Goal: Contribute content: Contribute content

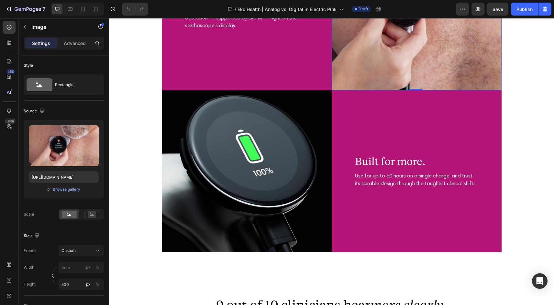
scroll to position [1454, 0]
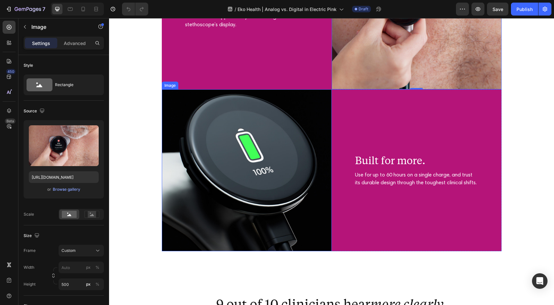
click at [262, 154] on img at bounding box center [247, 170] width 170 height 162
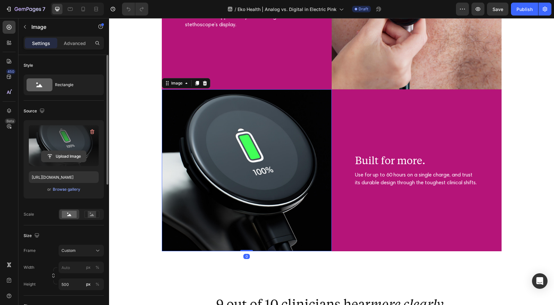
click at [64, 156] on input "file" at bounding box center [63, 156] width 45 height 11
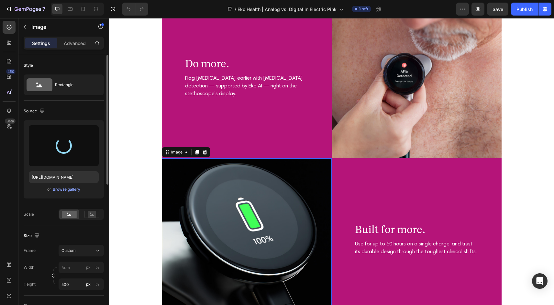
scroll to position [1385, 0]
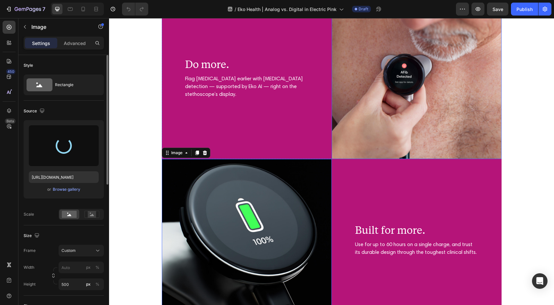
type input "[URL][DOMAIN_NAME]"
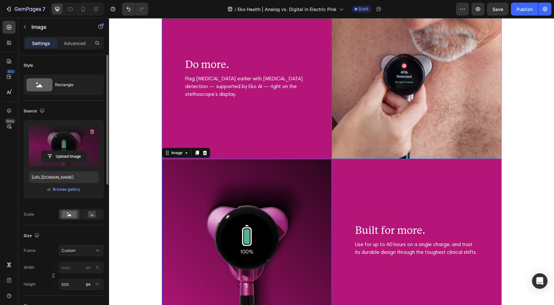
click at [367, 100] on img at bounding box center [416, 78] width 170 height 162
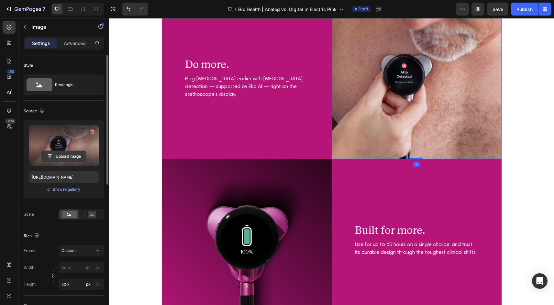
click at [64, 158] on input "file" at bounding box center [63, 156] width 45 height 11
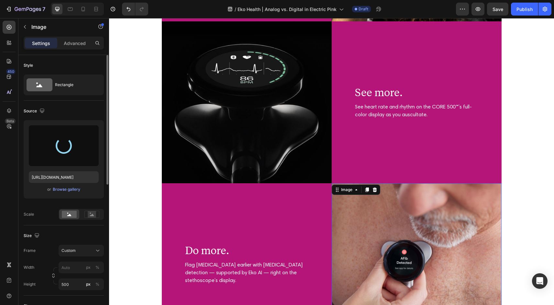
scroll to position [1153, 0]
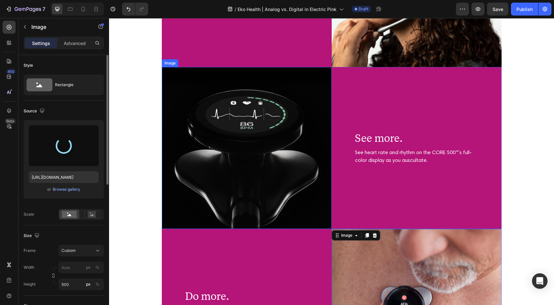
type input "[URL][DOMAIN_NAME]"
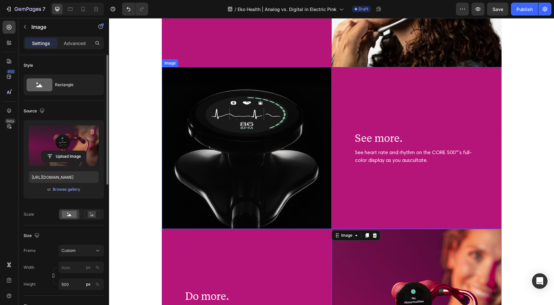
click at [283, 131] on img at bounding box center [247, 148] width 170 height 162
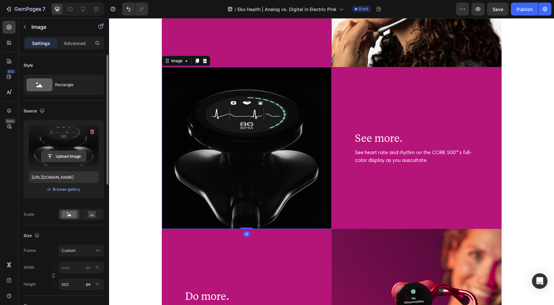
click at [66, 154] on input "file" at bounding box center [63, 156] width 45 height 11
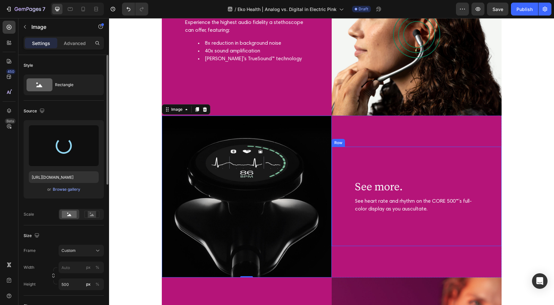
scroll to position [1037, 0]
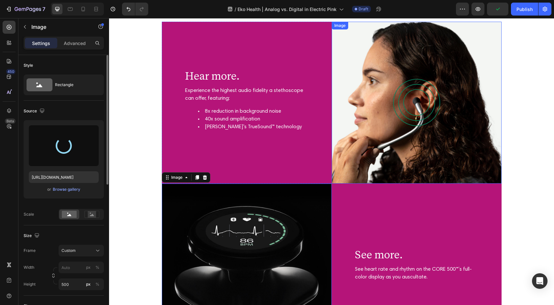
type input "[URL][DOMAIN_NAME]"
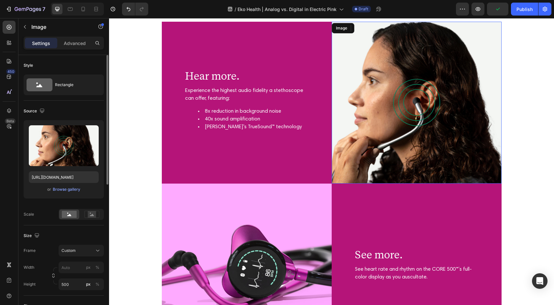
click at [409, 113] on img at bounding box center [416, 103] width 170 height 162
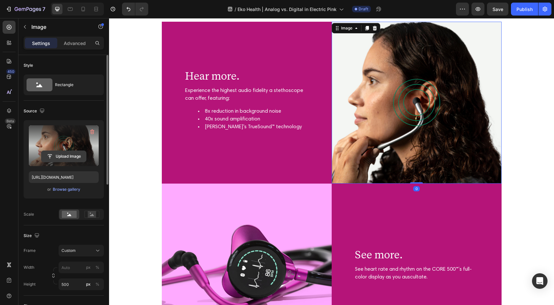
click at [66, 156] on input "file" at bounding box center [63, 156] width 45 height 11
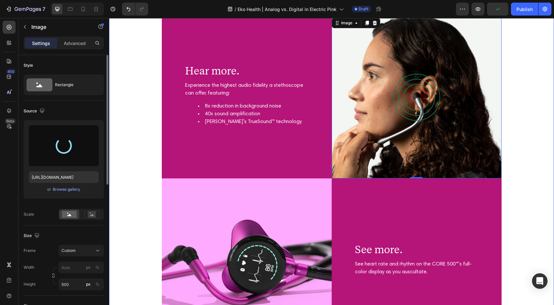
type input "[URL][DOMAIN_NAME]"
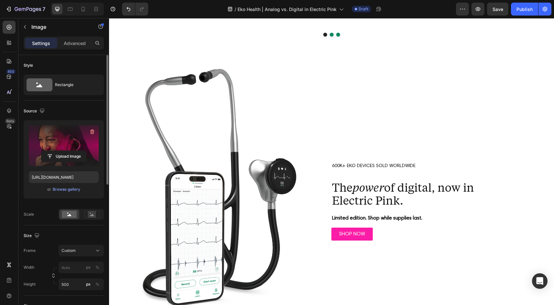
scroll to position [1849, 0]
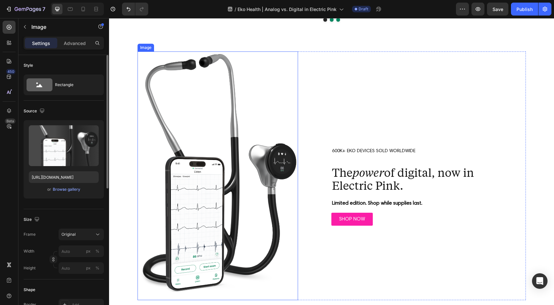
click at [272, 157] on img at bounding box center [217, 175] width 161 height 248
click at [181, 44] on icon at bounding box center [180, 45] width 5 height 5
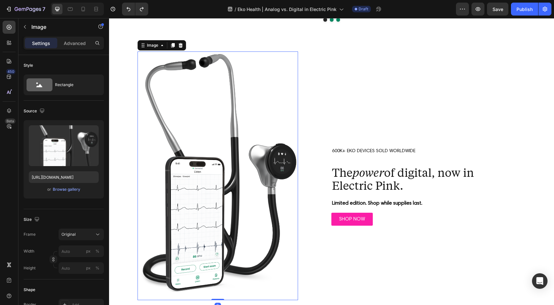
click at [228, 185] on img at bounding box center [217, 175] width 161 height 248
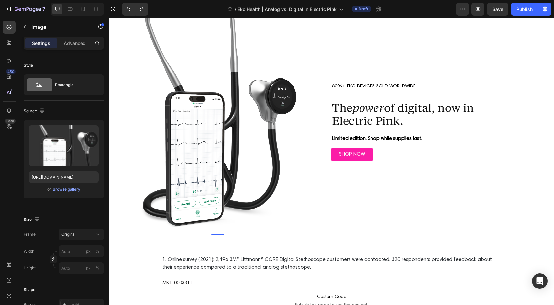
scroll to position [1995, 0]
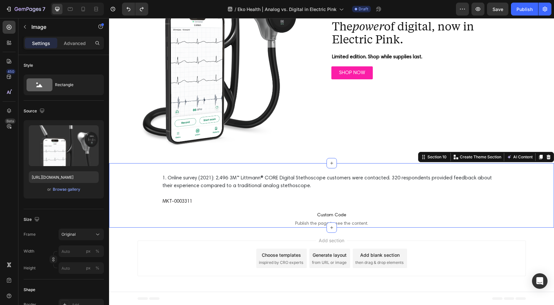
click at [147, 188] on div "1. Online survey (2021): 2,496 3M™ Littmann® CORE Digital Stethoscope customers…" at bounding box center [331, 199] width 432 height 53
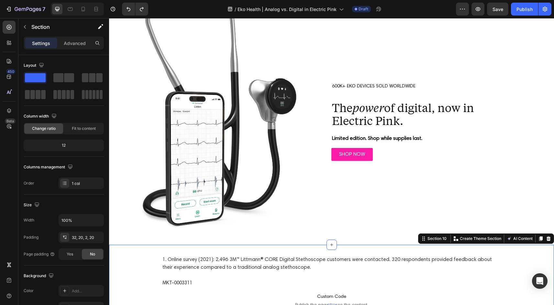
scroll to position [1887, 0]
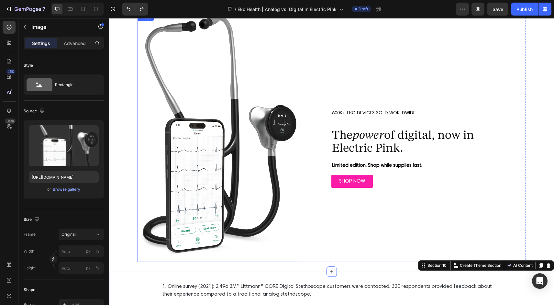
click at [199, 195] on img at bounding box center [217, 137] width 161 height 248
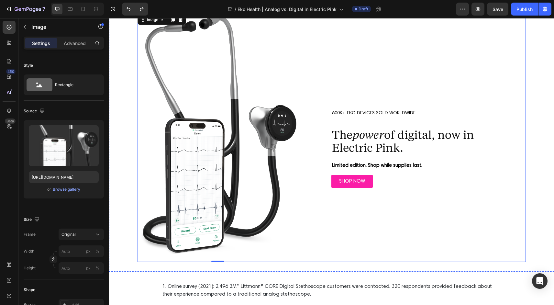
click at [310, 182] on div "600K+ EKO DEVICES SOLD WORLDWIDE Text Block The power of digital, now in Electr…" at bounding box center [412, 137] width 225 height 248
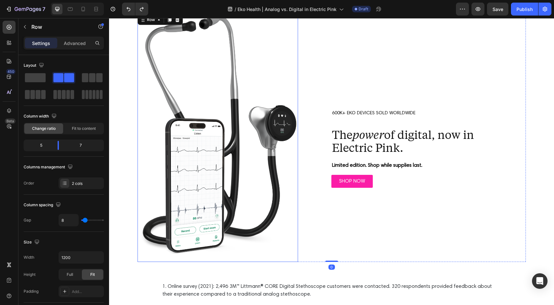
click at [282, 165] on img at bounding box center [217, 137] width 161 height 248
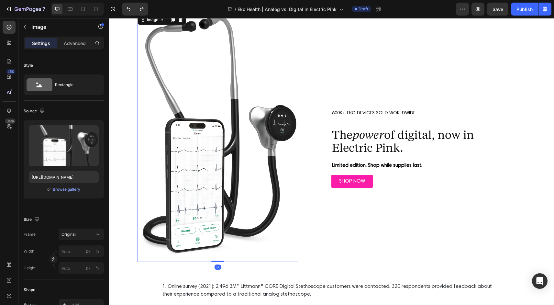
click at [278, 247] on img at bounding box center [217, 137] width 161 height 248
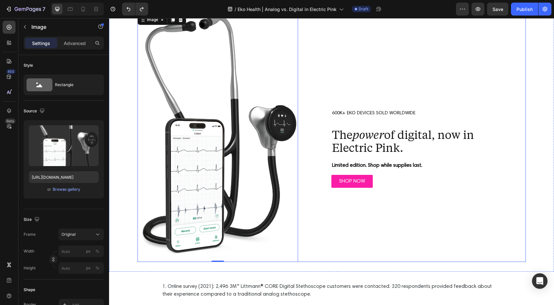
click at [316, 145] on div "600K+ EKO DEVICES SOLD WORLDWIDE Text Block The power of digital, now in Electr…" at bounding box center [412, 137] width 225 height 248
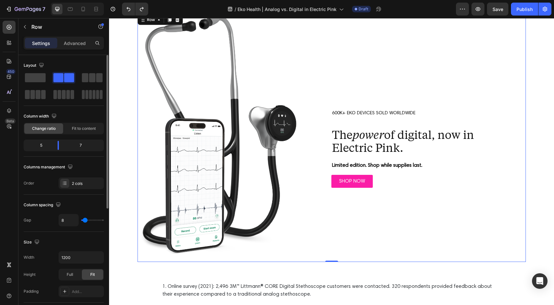
drag, startPoint x: 42, startPoint y: 146, endPoint x: 97, endPoint y: 145, distance: 54.3
click at [97, 145] on div "5 7" at bounding box center [64, 145] width 80 height 12
click at [79, 145] on div "7" at bounding box center [83, 145] width 38 height 9
click at [81, 145] on div "7" at bounding box center [83, 145] width 38 height 9
click at [40, 144] on div "5" at bounding box center [38, 145] width 27 height 9
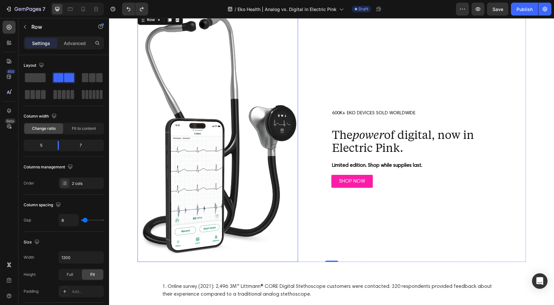
click at [151, 117] on img at bounding box center [217, 137] width 161 height 248
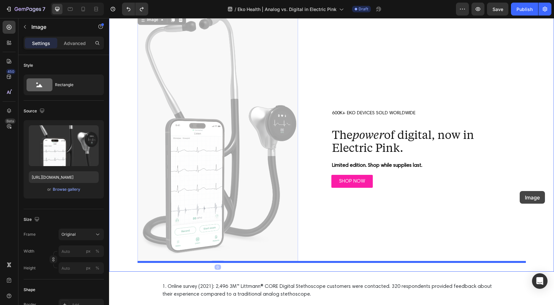
drag, startPoint x: 152, startPoint y: 125, endPoint x: 519, endPoint y: 191, distance: 373.4
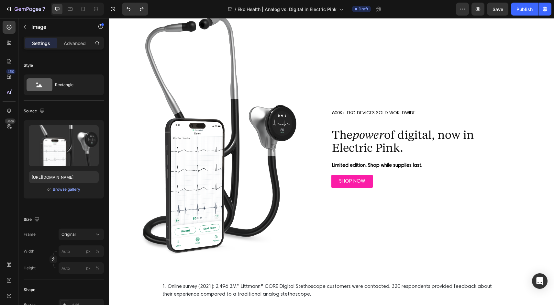
click at [237, 108] on img at bounding box center [217, 137] width 161 height 248
click at [75, 43] on p "Advanced" at bounding box center [75, 43] width 22 height 7
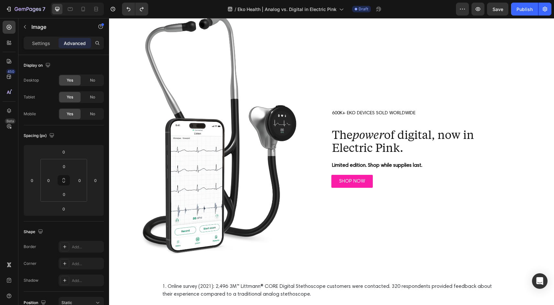
click at [260, 132] on img at bounding box center [217, 137] width 161 height 248
click at [310, 209] on div "600K+ EKO DEVICES SOLD WORLDWIDE Text Block The power of digital, now in Electr…" at bounding box center [412, 137] width 225 height 248
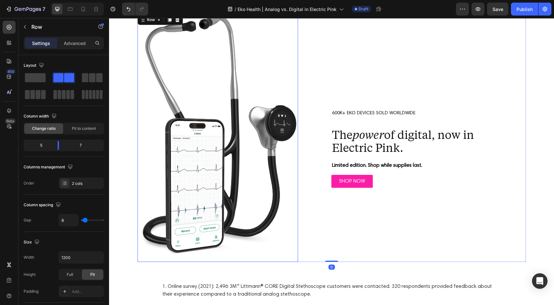
click at [291, 245] on img at bounding box center [217, 137] width 161 height 248
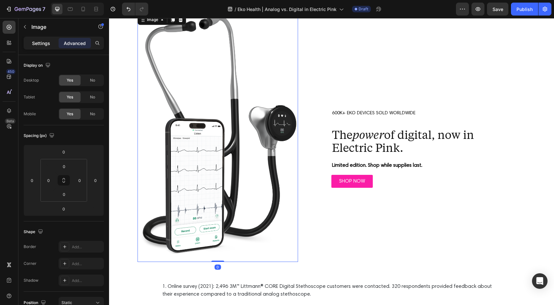
click at [43, 45] on p "Settings" at bounding box center [41, 43] width 18 height 7
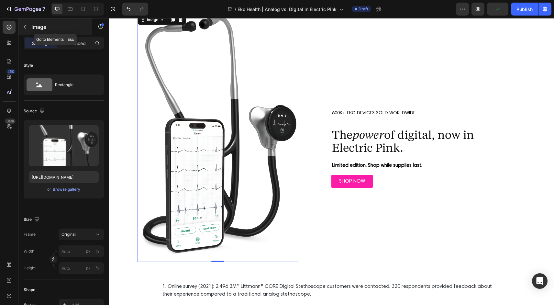
click at [25, 27] on icon "button" at bounding box center [24, 26] width 5 height 5
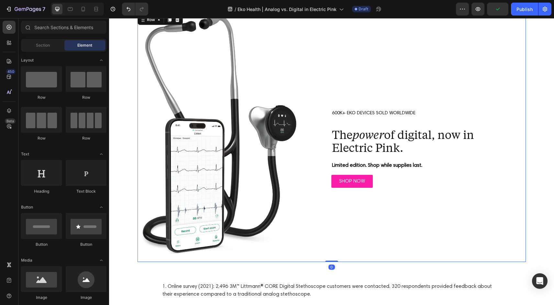
click at [343, 96] on div "600K+ EKO DEVICES SOLD WORLDWIDE Text Block The power of digital, now in Electr…" at bounding box center [412, 137] width 225 height 248
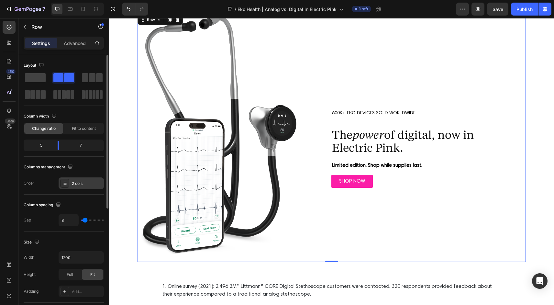
click at [66, 183] on icon at bounding box center [65, 183] width 3 height 0
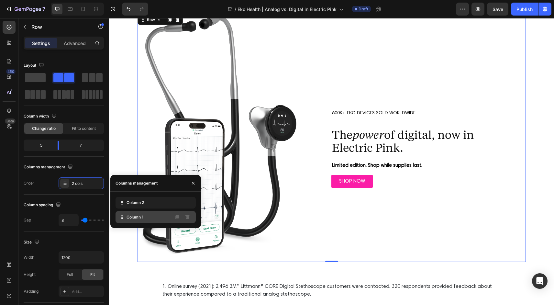
drag, startPoint x: 121, startPoint y: 204, endPoint x: 121, endPoint y: 218, distance: 14.5
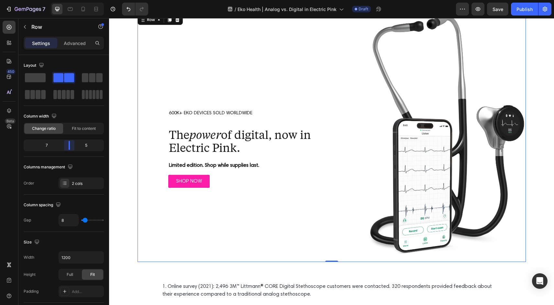
drag, startPoint x: 59, startPoint y: 143, endPoint x: 71, endPoint y: 145, distance: 12.8
click at [71, 0] on body "7 Version history / Eko Health | Analog vs. Digital in Electric Pink Draft Prev…" at bounding box center [277, 0] width 554 height 0
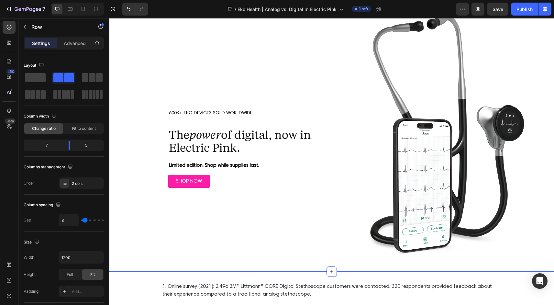
click at [531, 154] on div "Image 600K+ EKO DEVICES SOLD WORLDWIDE Text Block The power of digital, now in …" at bounding box center [331, 137] width 432 height 248
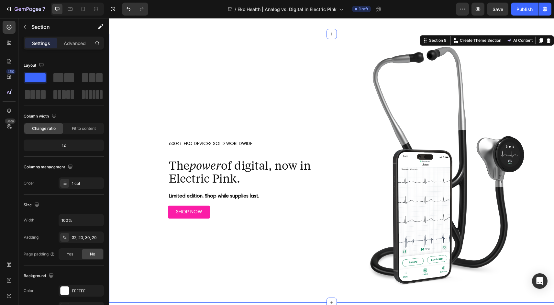
scroll to position [1861, 0]
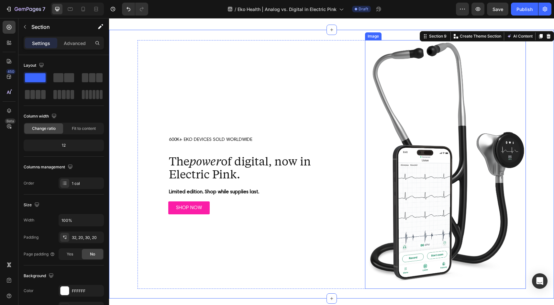
click at [475, 196] on img at bounding box center [445, 164] width 161 height 248
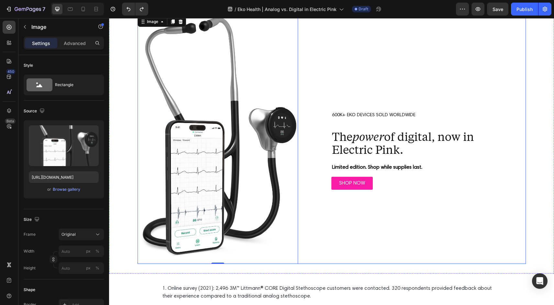
scroll to position [1889, 0]
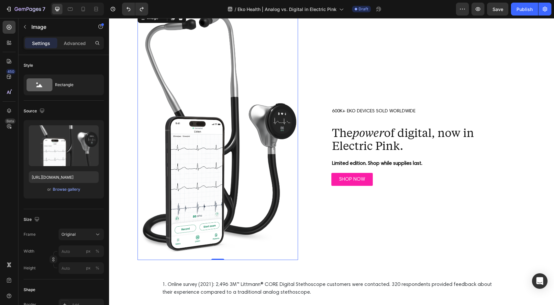
click at [312, 78] on div "600K+ EKO DEVICES SOLD WORLDWIDE Text Block The power of digital, now in Electr…" at bounding box center [412, 135] width 225 height 248
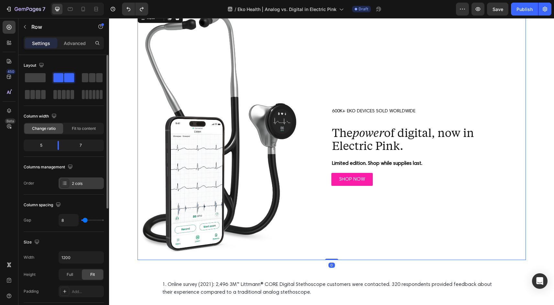
click at [64, 182] on icon at bounding box center [64, 182] width 5 height 5
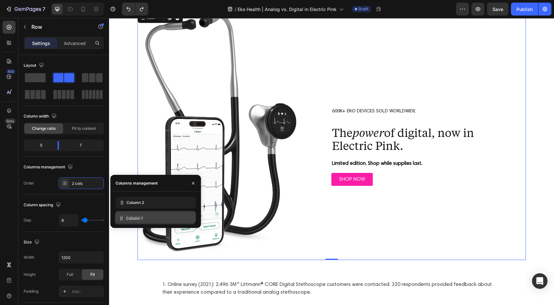
drag, startPoint x: 122, startPoint y: 204, endPoint x: 121, endPoint y: 220, distance: 15.9
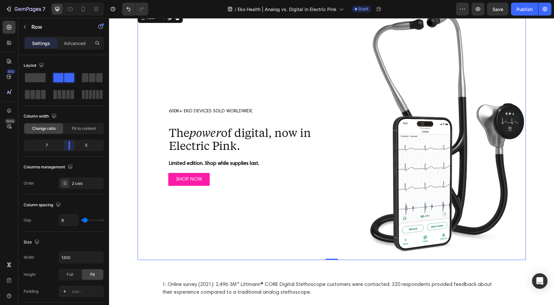
drag, startPoint x: 58, startPoint y: 146, endPoint x: 73, endPoint y: 146, distance: 15.2
click at [73, 0] on body "7 Version history / Eko Health | Analog vs. Digital in Electric Pink Draft Prev…" at bounding box center [277, 0] width 554 height 0
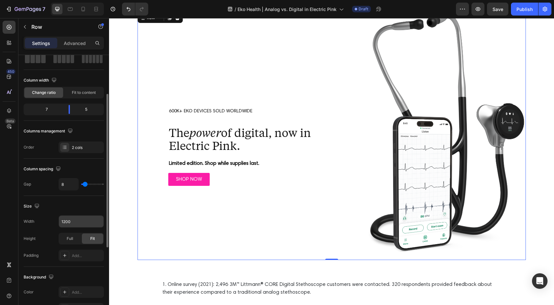
scroll to position [52, 0]
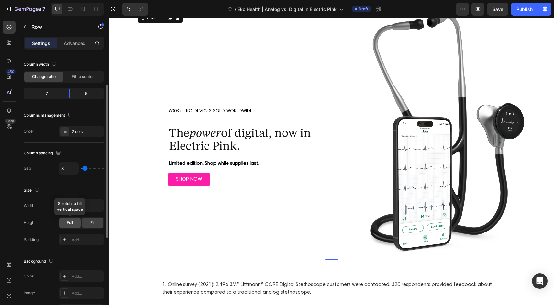
click at [72, 226] on div "Full" at bounding box center [69, 222] width 21 height 10
click at [70, 221] on span "Full" at bounding box center [70, 223] width 6 height 6
click at [83, 198] on div "Size Width 1200 Height Full Fit Padding Add..." at bounding box center [64, 215] width 80 height 71
click at [81, 206] on input "1200" at bounding box center [81, 205] width 45 height 12
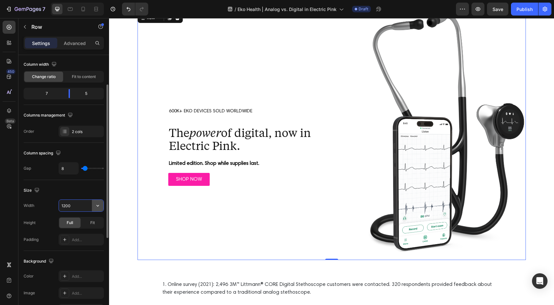
click at [96, 206] on icon "button" at bounding box center [97, 205] width 6 height 6
click at [78, 238] on div "Full 100%" at bounding box center [74, 234] width 53 height 12
type input "100%"
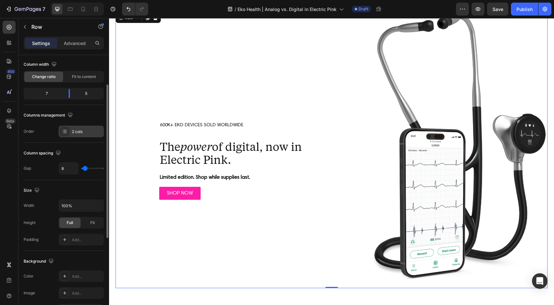
scroll to position [0, 0]
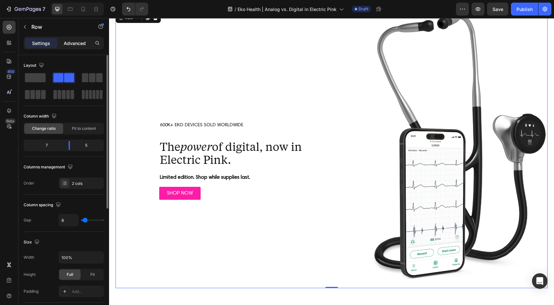
click at [81, 40] on p "Advanced" at bounding box center [75, 43] width 22 height 7
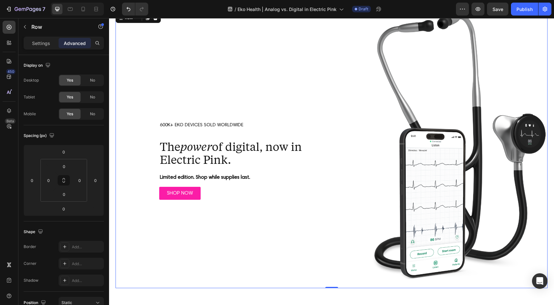
click at [115, 163] on div "600K+ EKO DEVICES SOLD WORLDWIDE Text Block The power of digital, now in Electr…" at bounding box center [240, 149] width 250 height 276
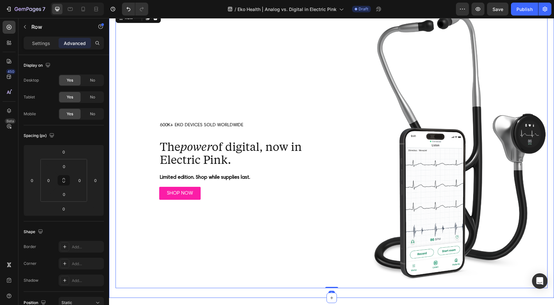
click at [111, 169] on div "Image 600K+ EKO DEVICES SOLD WORLDWIDE Text Block The power of digital, now in …" at bounding box center [331, 149] width 445 height 296
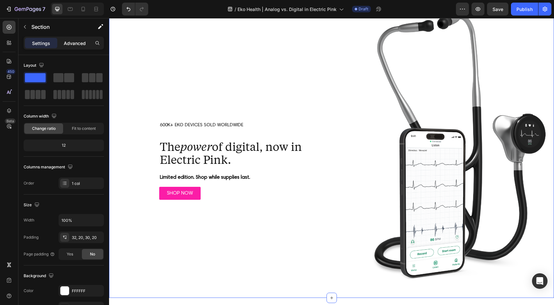
click at [69, 44] on p "Advanced" at bounding box center [75, 43] width 22 height 7
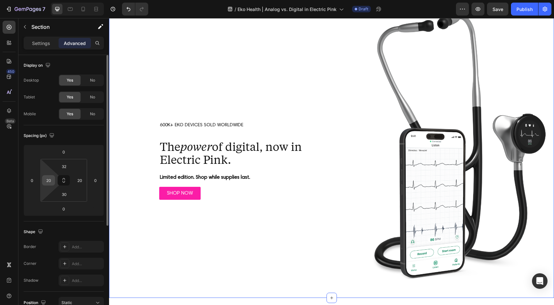
click at [49, 178] on input "20" at bounding box center [49, 180] width 10 height 10
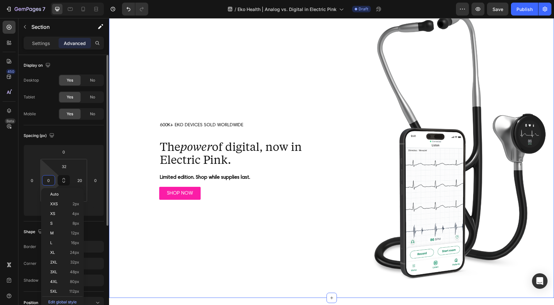
type input "0"
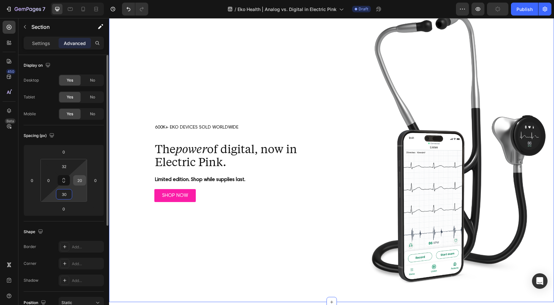
click at [80, 183] on input "20" at bounding box center [80, 180] width 10 height 10
type input "0"
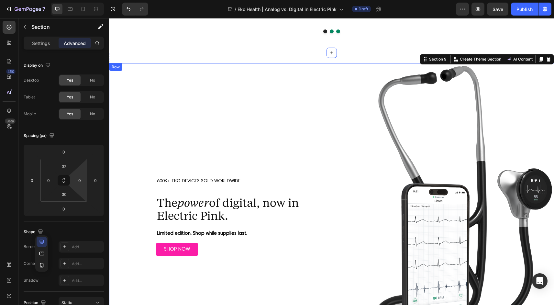
scroll to position [1848, 0]
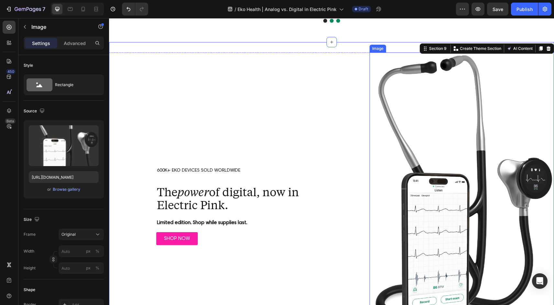
click at [381, 143] on img at bounding box center [461, 194] width 184 height 285
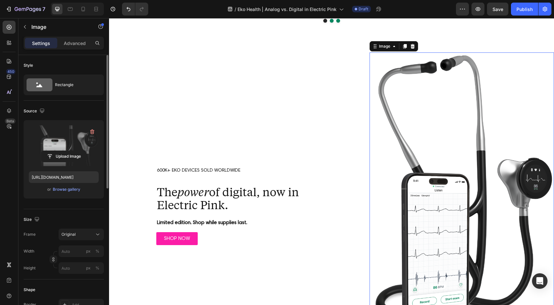
click at [70, 145] on label at bounding box center [64, 145] width 70 height 41
click at [70, 151] on input "file" at bounding box center [63, 156] width 45 height 11
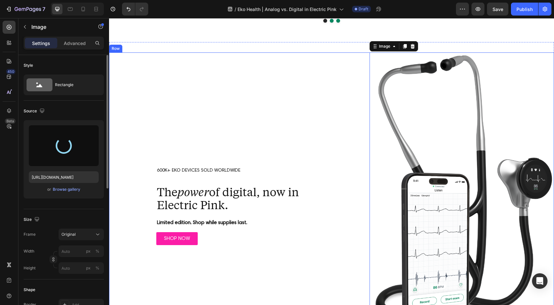
type input "[URL][DOMAIN_NAME]"
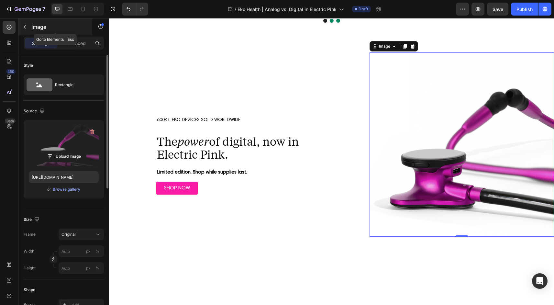
click at [24, 27] on icon "button" at bounding box center [24, 26] width 5 height 5
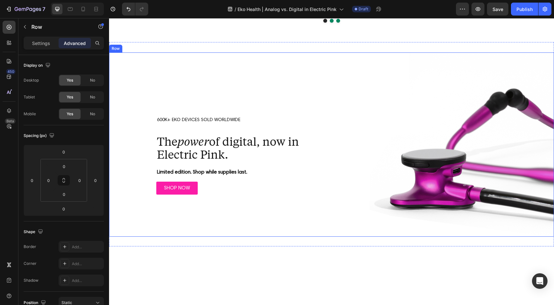
click at [273, 76] on div "600K+ EKO DEVICES SOLD WORLDWIDE Text Block The power of digital, now in Electr…" at bounding box center [238, 144] width 258 height 184
click at [41, 46] on p "Settings" at bounding box center [41, 43] width 18 height 7
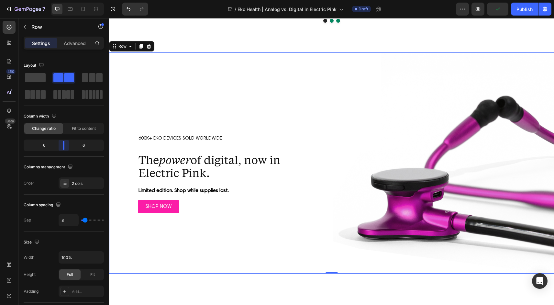
drag, startPoint x: 69, startPoint y: 143, endPoint x: 66, endPoint y: 144, distance: 3.4
click at [66, 0] on body "7 Version history / Eko Health | Analog vs. Digital in Electric Pink Draft Prev…" at bounding box center [277, 0] width 554 height 0
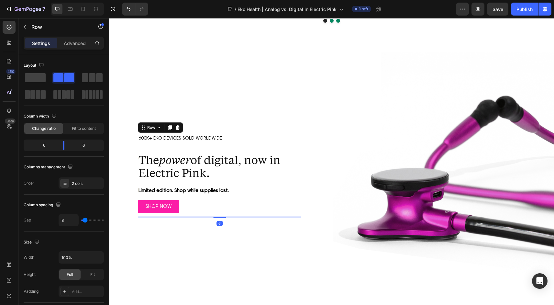
click at [177, 146] on div "600K+ EKO DEVICES SOLD WORLDWIDE Text Block The power of digital, now in Electr…" at bounding box center [219, 175] width 163 height 82
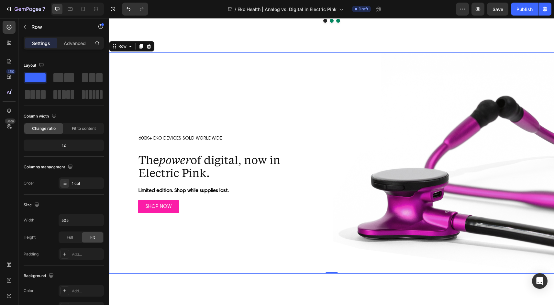
click at [196, 96] on div "600K+ EKO DEVICES SOLD WORLDWIDE Text Block The power of digital, now in Electr…" at bounding box center [219, 162] width 221 height 221
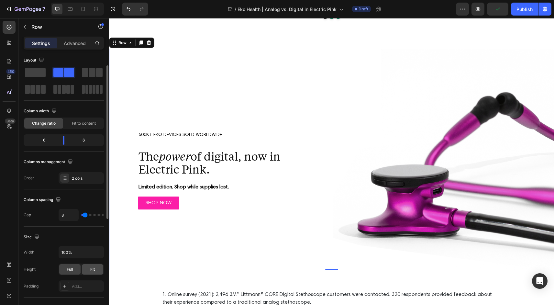
scroll to position [0, 0]
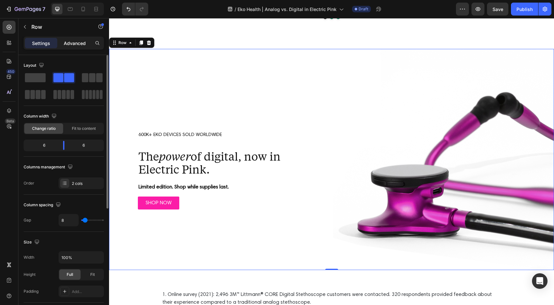
click at [80, 41] on p "Advanced" at bounding box center [75, 43] width 22 height 7
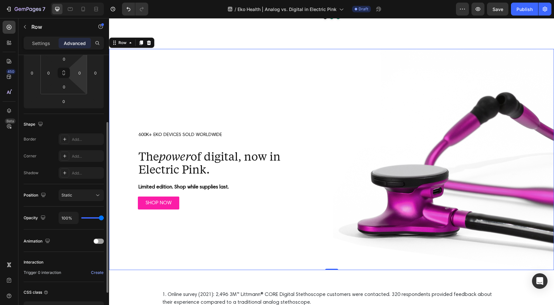
scroll to position [109, 0]
click at [79, 194] on div "Static" at bounding box center [77, 193] width 33 height 6
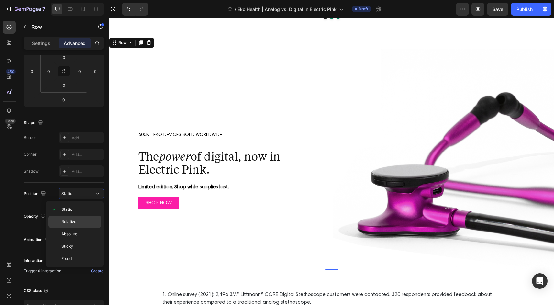
click at [80, 220] on p "Relative" at bounding box center [79, 222] width 37 height 6
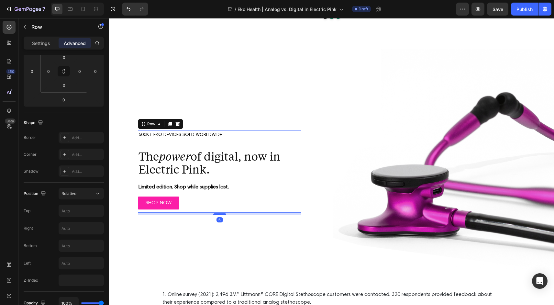
click at [199, 211] on div "600K+ EKO DEVICES SOLD WORLDWIDE Text Block The power of digital, now in Electr…" at bounding box center [219, 171] width 163 height 82
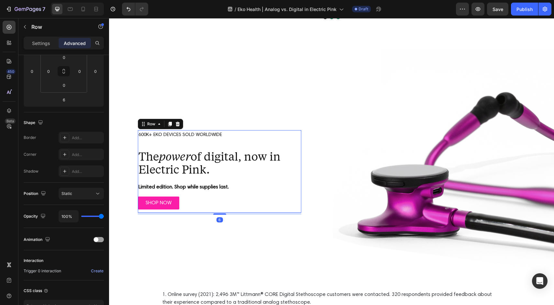
click at [271, 144] on div "600K+ EKO DEVICES SOLD WORLDWIDE Text Block The power of digital, now in Electr…" at bounding box center [219, 171] width 163 height 82
click at [85, 197] on button "Static" at bounding box center [81, 194] width 45 height 12
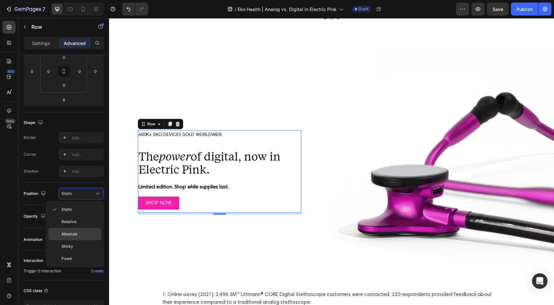
click at [81, 232] on p "Absolute" at bounding box center [79, 234] width 37 height 6
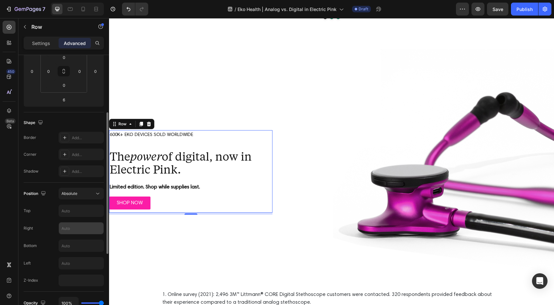
click at [74, 226] on input "text" at bounding box center [81, 228] width 45 height 12
type input "Auto"
click at [78, 210] on input "text" at bounding box center [81, 211] width 45 height 12
click at [77, 260] on input "text" at bounding box center [81, 263] width 45 height 12
type input "Auto"
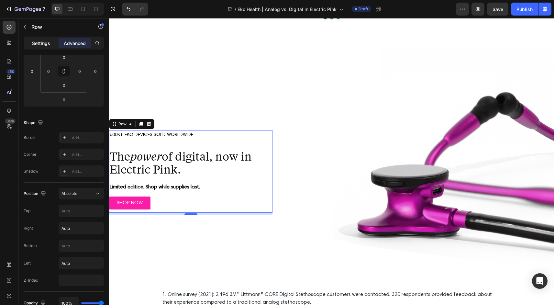
click at [44, 45] on p "Settings" at bounding box center [41, 43] width 18 height 7
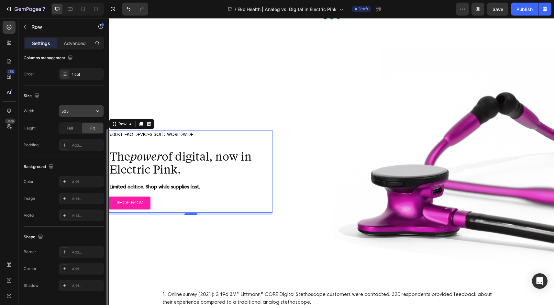
click at [73, 112] on input "505" at bounding box center [81, 111] width 45 height 12
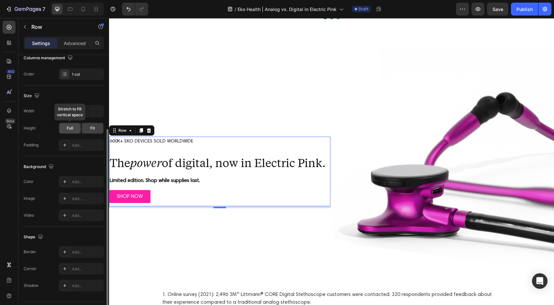
click at [70, 128] on span "Full" at bounding box center [70, 128] width 6 height 6
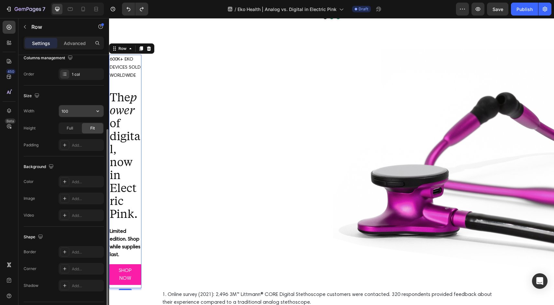
click at [75, 110] on input "100" at bounding box center [81, 111] width 45 height 12
click at [96, 111] on icon "button" at bounding box center [97, 111] width 6 height 6
click at [82, 112] on input "100" at bounding box center [81, 111] width 45 height 12
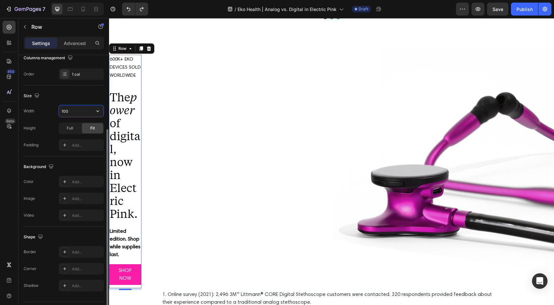
click at [82, 112] on input "100" at bounding box center [81, 111] width 45 height 12
type input "505"
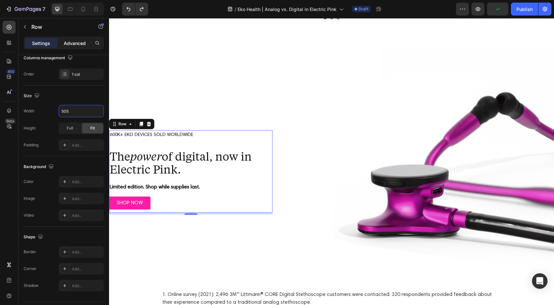
click at [70, 42] on p "Advanced" at bounding box center [75, 43] width 22 height 7
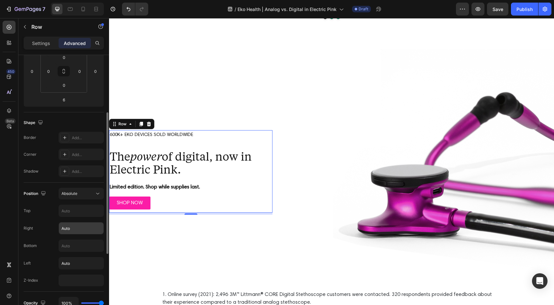
click at [76, 229] on input "Auto" at bounding box center [81, 228] width 45 height 12
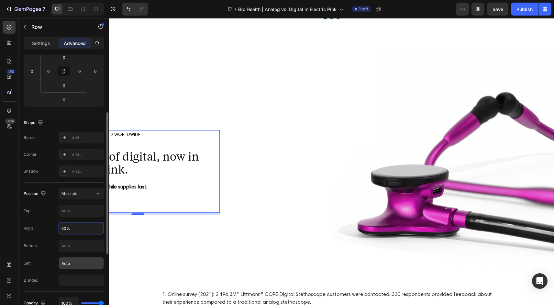
type input "50%"
click at [74, 265] on input "Auto" at bounding box center [81, 263] width 45 height 12
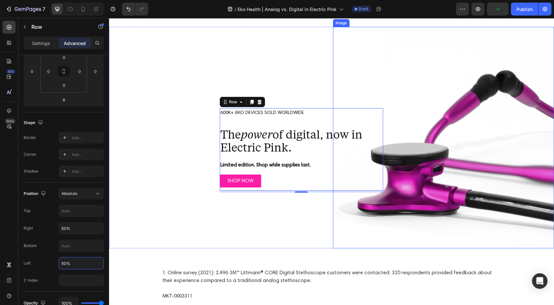
scroll to position [1876, 0]
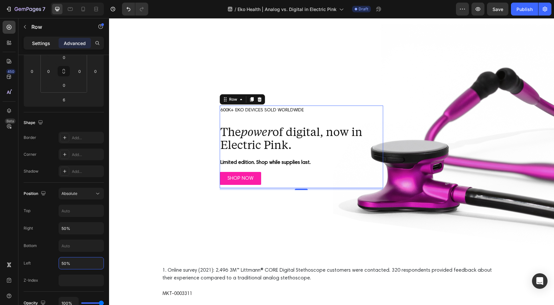
type input "50%"
click at [42, 40] on p "Settings" at bounding box center [41, 43] width 18 height 7
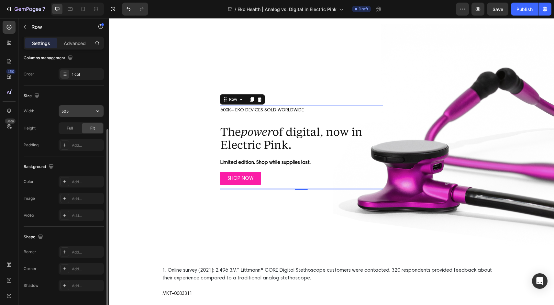
click at [81, 111] on input "505" at bounding box center [81, 111] width 45 height 12
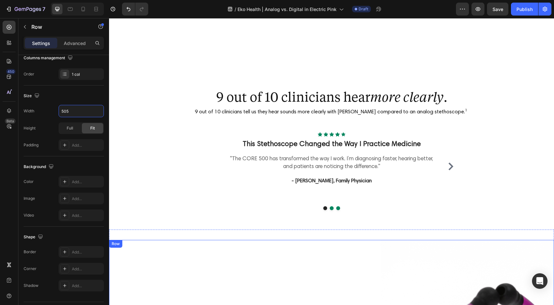
scroll to position [1642, 0]
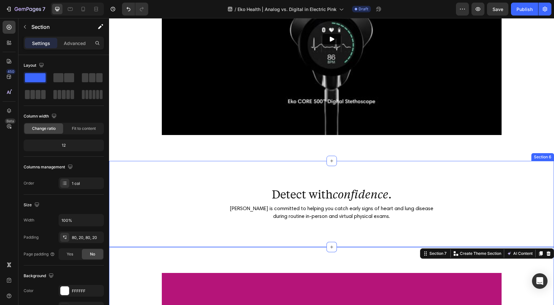
scroll to position [760, 0]
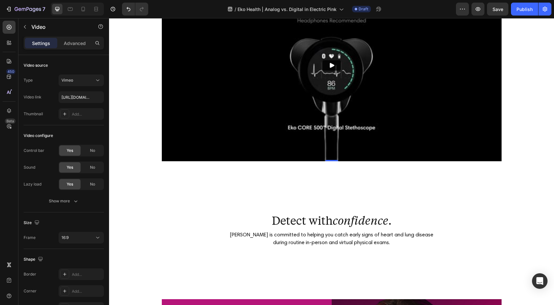
click at [242, 126] on img at bounding box center [331, 65] width 339 height 191
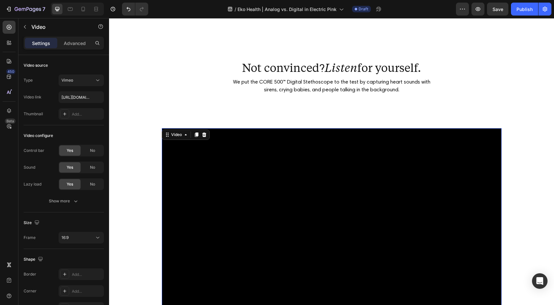
scroll to position [490, 0]
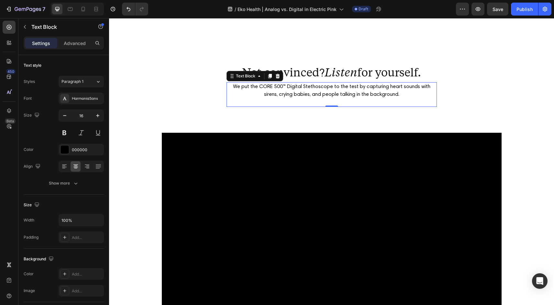
click at [229, 107] on div "Not convinced? Listen for yourself. Heading We put the CORE 500™ Digital Stetho…" at bounding box center [331, 86] width 210 height 42
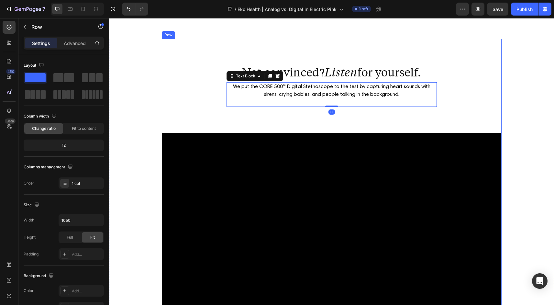
click at [213, 187] on div "Not convinced? Listen for yourself. Heading We put the CORE 500™ Digital Stetho…" at bounding box center [331, 181] width 339 height 285
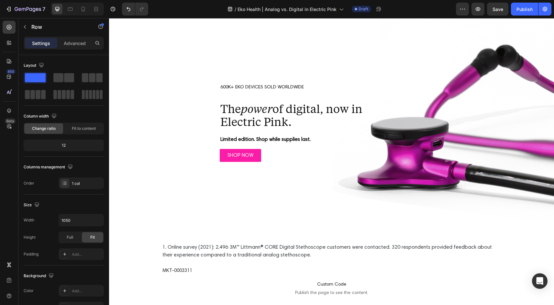
scroll to position [1863, 0]
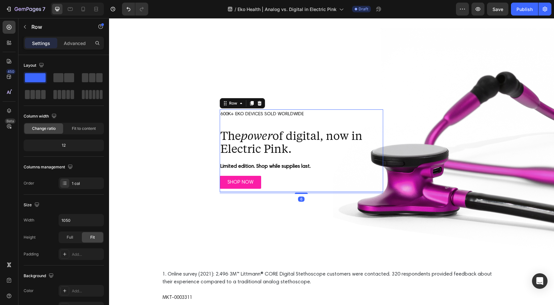
click at [234, 172] on div "600K+ EKO DEVICES SOLD WORLDWIDE Text Block The power of digital, now in Electr…" at bounding box center [301, 150] width 163 height 82
click at [74, 221] on input "505" at bounding box center [81, 220] width 45 height 12
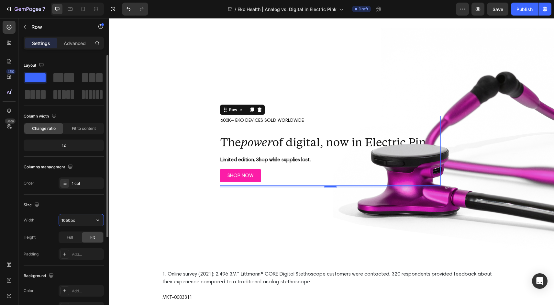
type input "1050"
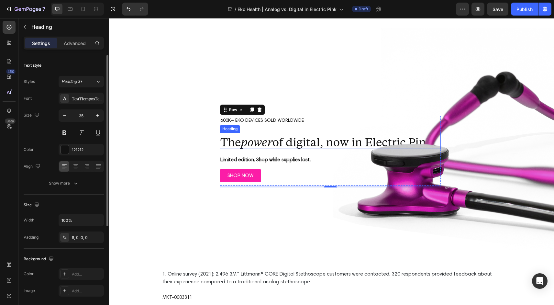
click at [293, 149] on h2 "The power of digital, now in Electric Pink." at bounding box center [330, 141] width 221 height 16
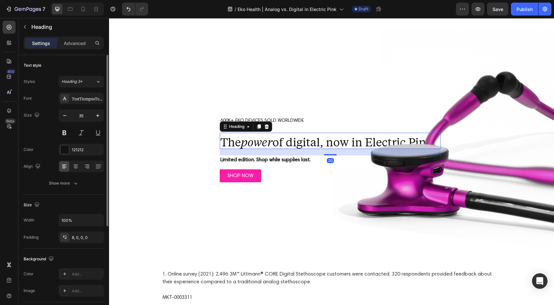
click at [291, 155] on div "20" at bounding box center [330, 152] width 221 height 6
click at [322, 116] on p "600K+ EKO DEVICES SOLD WORLDWIDE" at bounding box center [330, 120] width 220 height 8
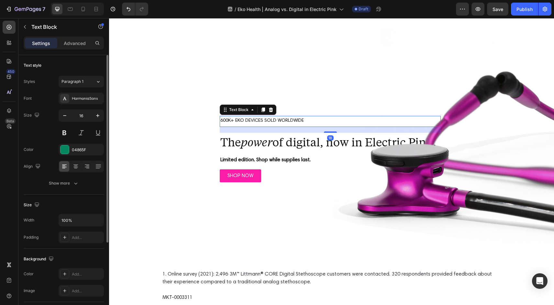
click at [319, 127] on div "18" at bounding box center [330, 130] width 221 height 6
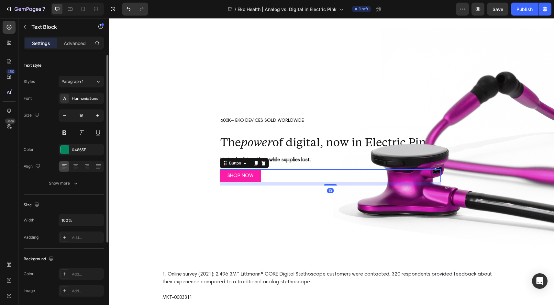
click at [283, 181] on div "SHOP NOW Button 10" at bounding box center [330, 175] width 221 height 13
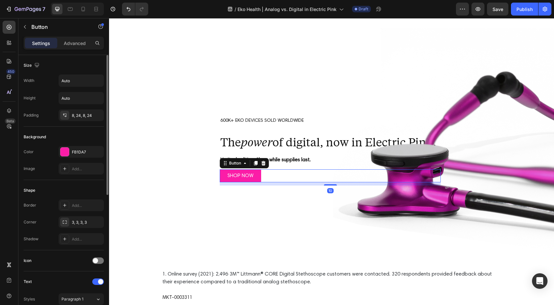
click at [284, 192] on div "600K+ EKO DEVICES SOLD WORLDWIDE Text Block The power of digital, now in Electr…" at bounding box center [219, 138] width 221 height 221
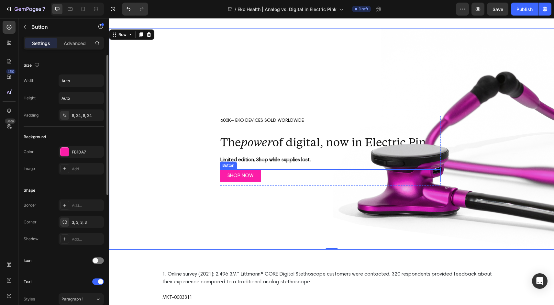
click at [285, 182] on div "SHOP NOW Button" at bounding box center [330, 175] width 221 height 13
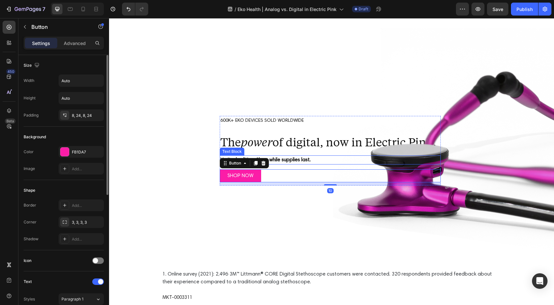
click at [314, 164] on p "Limited edition. Shop while supplies last." at bounding box center [330, 160] width 220 height 8
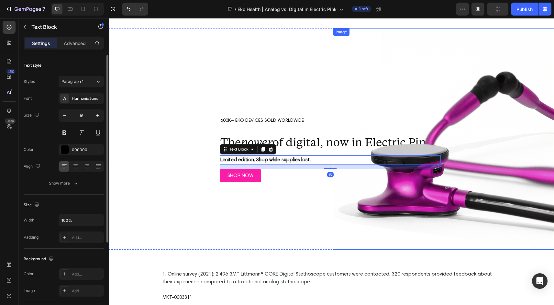
click at [412, 150] on img at bounding box center [443, 138] width 221 height 221
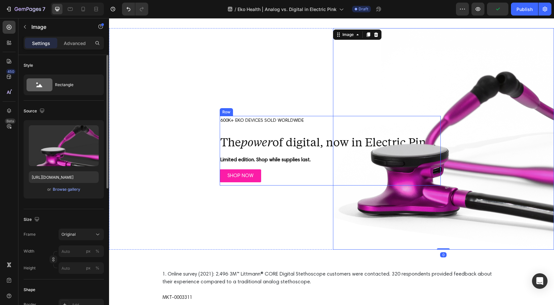
click at [320, 119] on div "600K+ EKO DEVICES SOLD WORLDWIDE Text Block" at bounding box center [330, 121] width 221 height 11
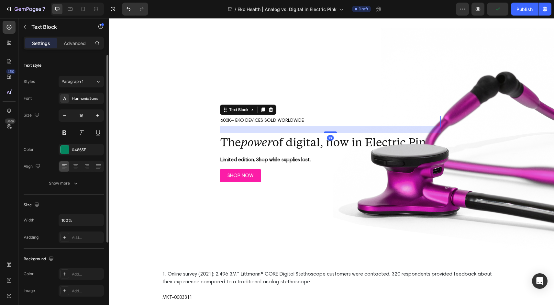
click at [291, 127] on div "18" at bounding box center [330, 130] width 221 height 6
click at [236, 107] on div "Text Block" at bounding box center [239, 110] width 22 height 6
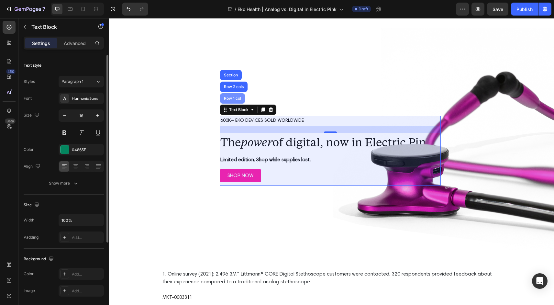
click at [232, 96] on div "Row 1 col" at bounding box center [232, 98] width 20 height 4
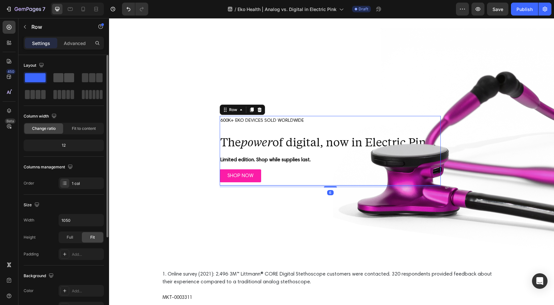
click at [57, 77] on span at bounding box center [58, 77] width 10 height 9
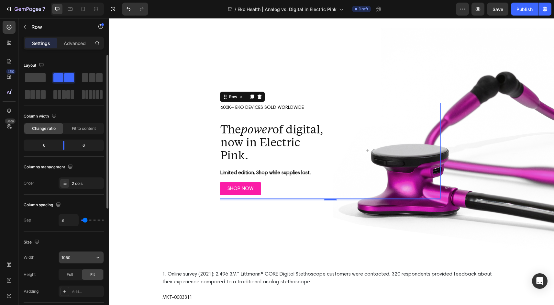
click at [76, 258] on input "1050" at bounding box center [81, 257] width 45 height 12
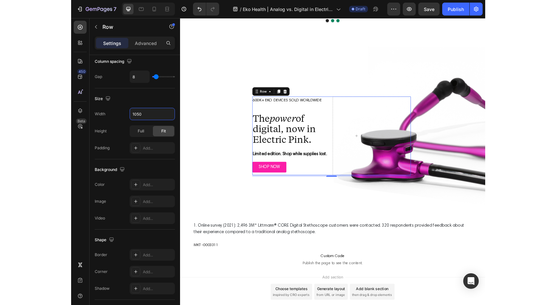
scroll to position [1845, 0]
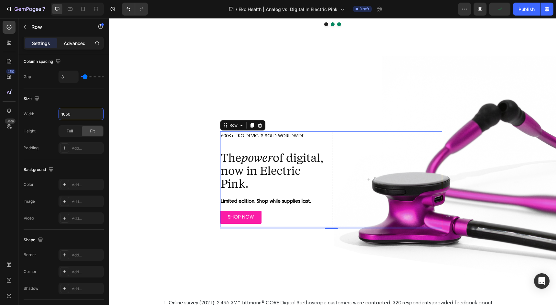
click at [71, 45] on p "Advanced" at bounding box center [75, 43] width 22 height 7
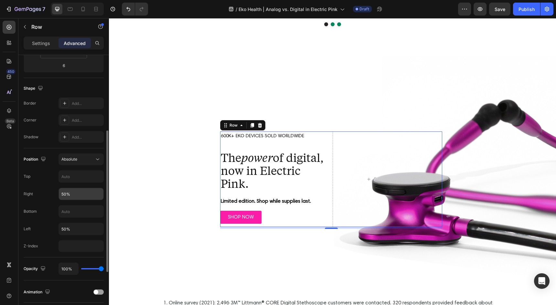
click at [71, 193] on input "50%" at bounding box center [81, 194] width 45 height 12
type input "Auto"
click at [77, 231] on input "50%" at bounding box center [81, 229] width 45 height 12
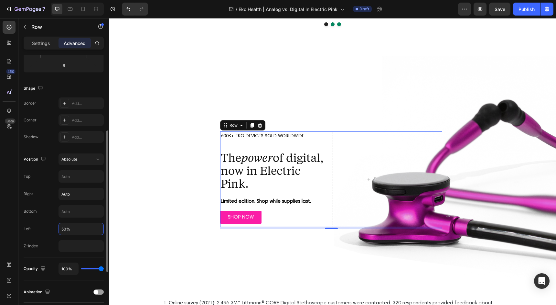
click at [77, 231] on input "50%" at bounding box center [81, 229] width 45 height 12
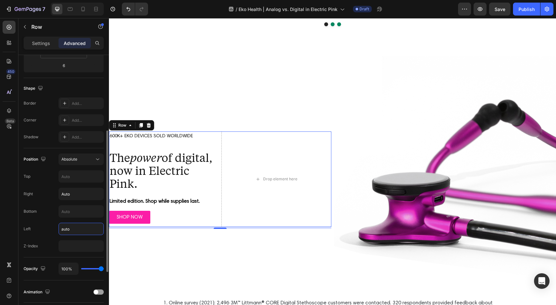
type input "Auto"
click at [84, 159] on div "Absolute" at bounding box center [77, 159] width 33 height 6
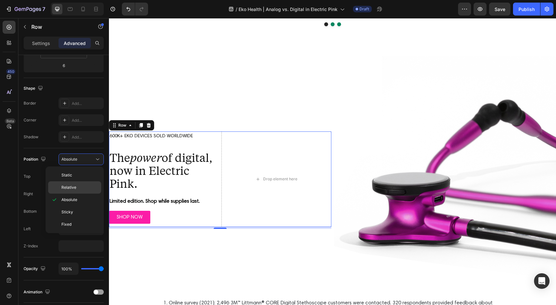
click at [79, 187] on p "Relative" at bounding box center [79, 187] width 37 height 6
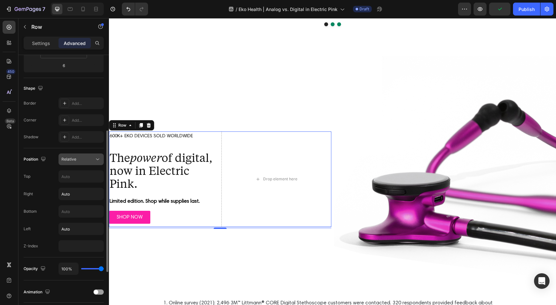
click at [75, 159] on span "Relative" at bounding box center [68, 158] width 15 height 5
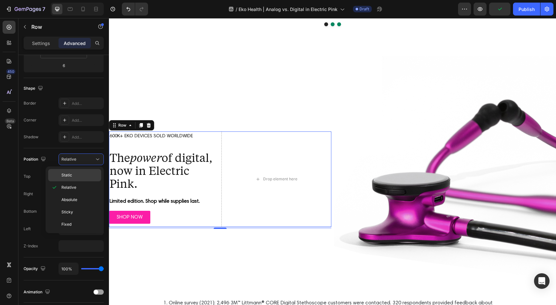
click at [72, 179] on div "Static" at bounding box center [74, 175] width 53 height 12
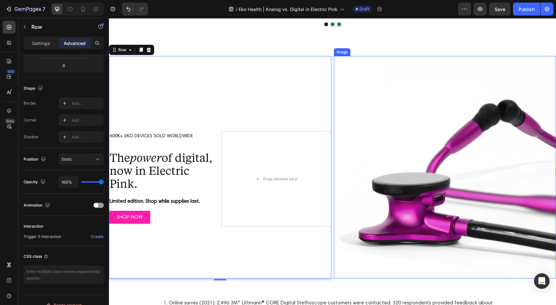
click at [401, 155] on img at bounding box center [445, 167] width 222 height 222
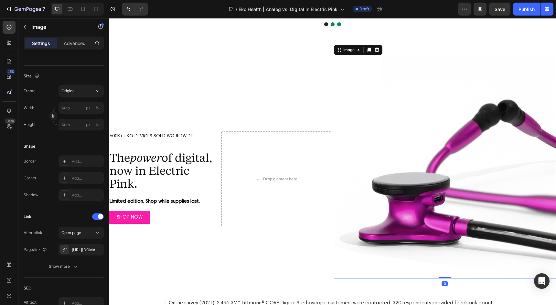
scroll to position [0, 0]
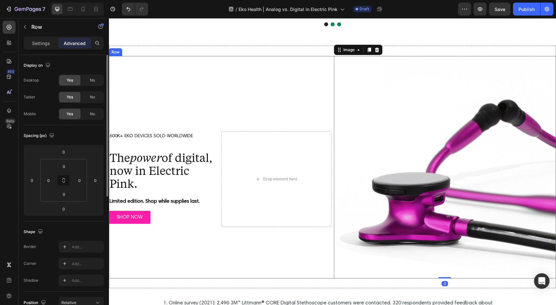
click at [302, 111] on div "600K+ EKO DEVICES SOLD WORLDWIDE Text Block The power of digital, now in Electr…" at bounding box center [220, 167] width 222 height 222
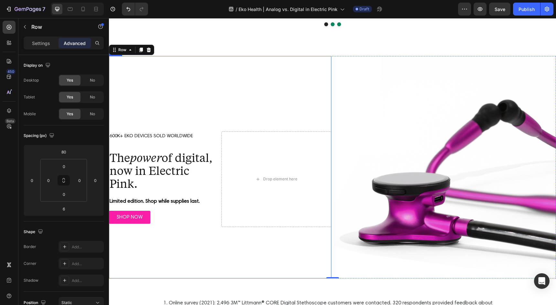
click at [213, 143] on div "600K+ EKO DEVICES SOLD WORLDWIDE Text Block The power of digital, now in Electr…" at bounding box center [164, 178] width 110 height 95
click at [45, 44] on p "Settings" at bounding box center [41, 43] width 18 height 7
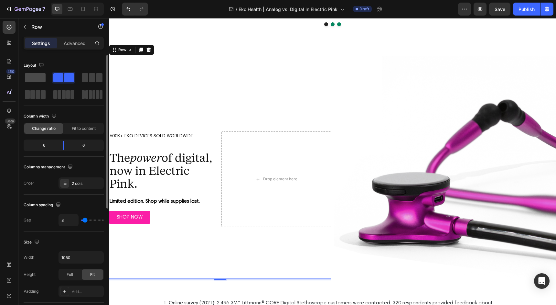
click at [42, 77] on span at bounding box center [35, 77] width 21 height 9
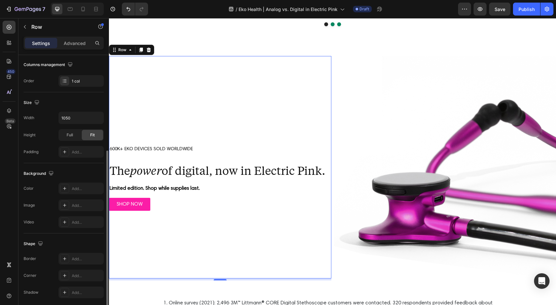
scroll to position [126, 0]
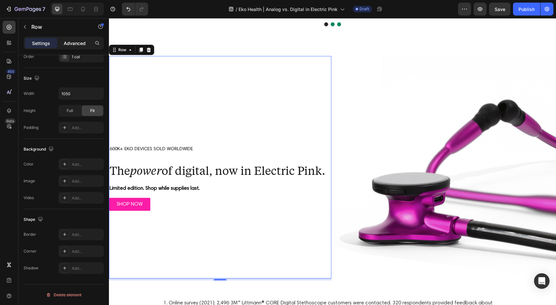
click at [72, 42] on p "Advanced" at bounding box center [75, 43] width 22 height 7
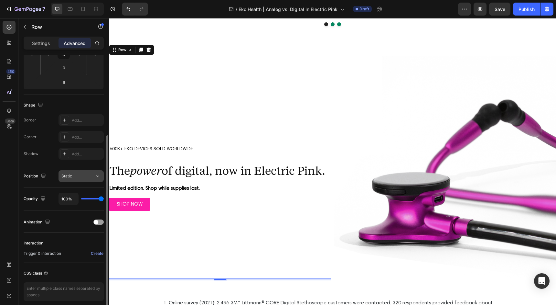
click at [78, 174] on div "Static" at bounding box center [77, 176] width 33 height 6
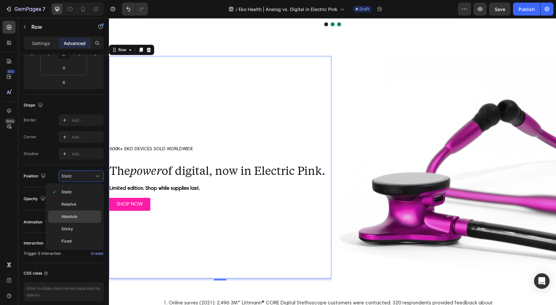
click at [78, 214] on p "Absolute" at bounding box center [79, 216] width 37 height 6
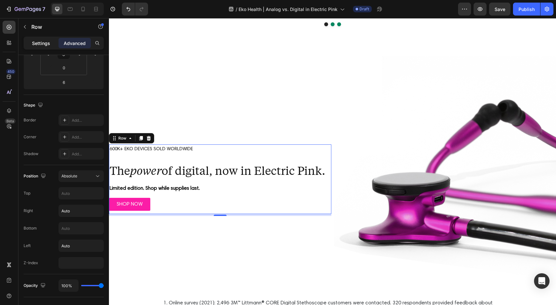
click at [33, 45] on p "Settings" at bounding box center [41, 43] width 18 height 7
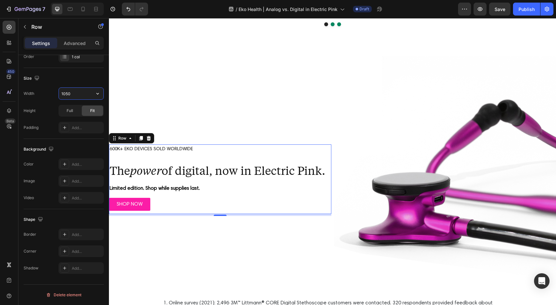
click at [76, 92] on input "1050" at bounding box center [81, 94] width 45 height 12
click at [73, 110] on span "Full" at bounding box center [70, 111] width 6 height 6
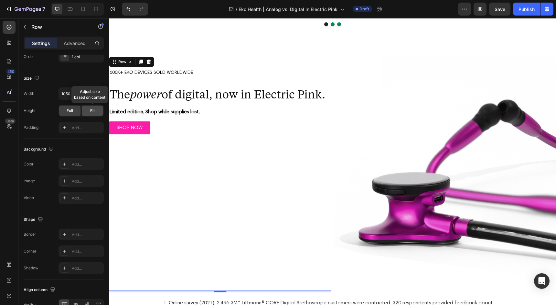
click at [96, 110] on div "Fit" at bounding box center [92, 110] width 21 height 10
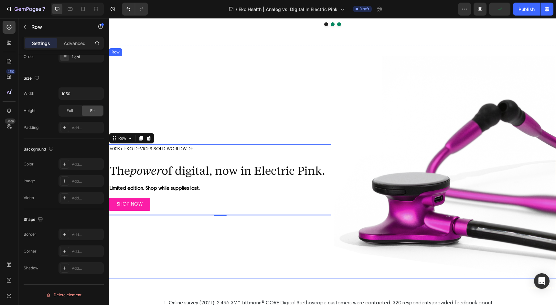
click at [331, 107] on div "600K+ EKO DEVICES SOLD WORLDWIDE Text Block The power of digital, now in Electr…" at bounding box center [220, 167] width 222 height 222
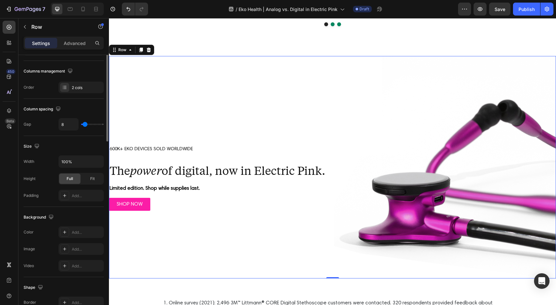
scroll to position [0, 0]
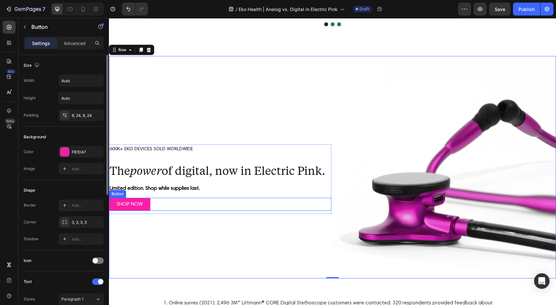
click at [206, 207] on div "SHOP NOW Button" at bounding box center [220, 204] width 222 height 13
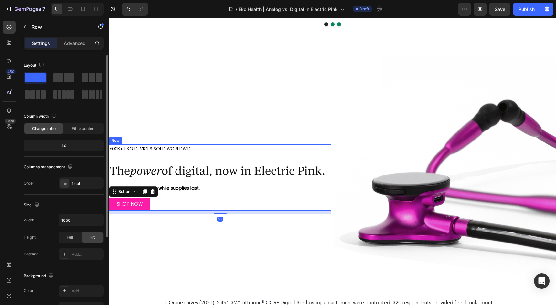
click at [234, 192] on div "600K+ EKO DEVICES SOLD WORLDWIDE Text Block The power of digital, now in Electr…" at bounding box center [220, 179] width 222 height 70
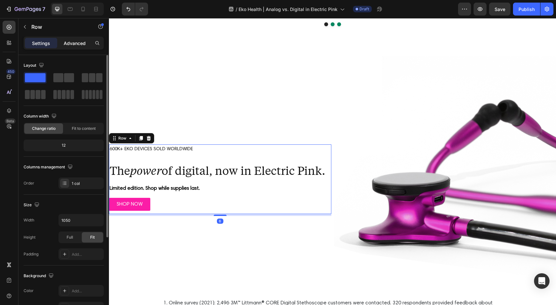
click at [78, 41] on p "Advanced" at bounding box center [75, 43] width 22 height 7
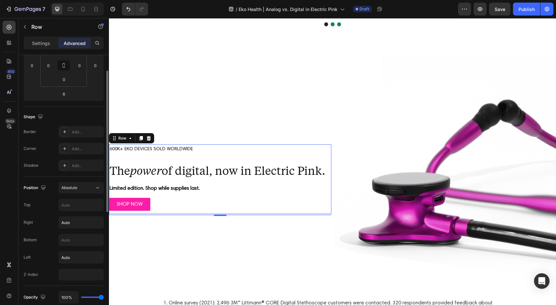
scroll to position [36, 0]
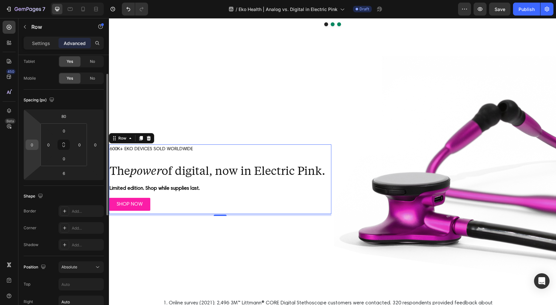
click at [34, 146] on input "0" at bounding box center [32, 145] width 10 height 10
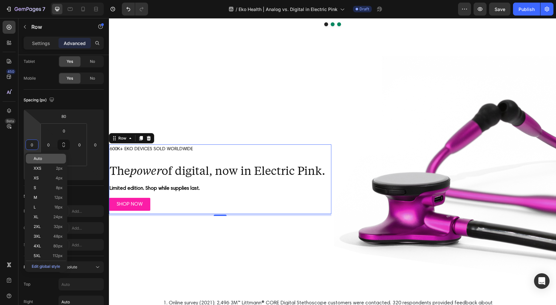
click at [40, 162] on div "Auto" at bounding box center [46, 159] width 40 height 10
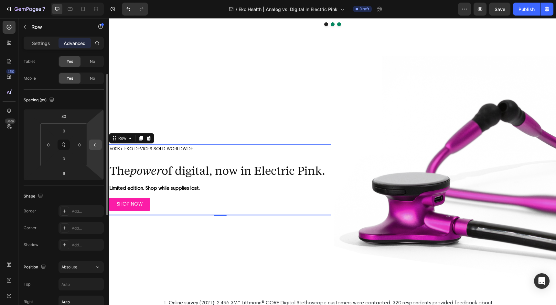
click at [95, 145] on input "0" at bounding box center [96, 145] width 10 height 10
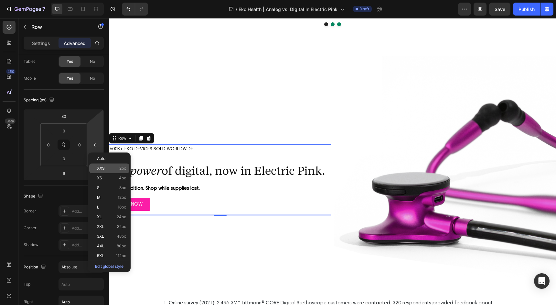
click at [101, 166] on div "XXS 2px" at bounding box center [109, 168] width 40 height 10
type input "2"
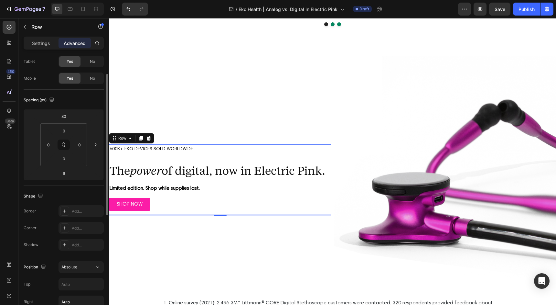
drag, startPoint x: 101, startPoint y: 166, endPoint x: 101, endPoint y: 149, distance: 16.5
click at [101, 0] on div "7 Version history / Eko Health | Analog vs. Digital in Electric Pink Draft Prev…" at bounding box center [278, 0] width 556 height 0
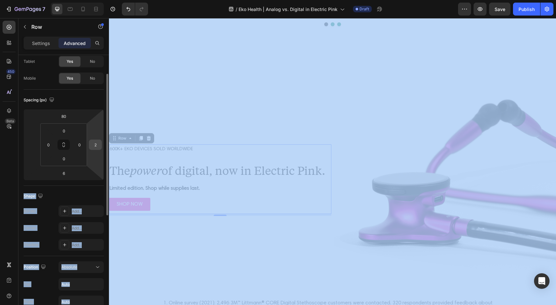
click at [101, 145] on div "2" at bounding box center [95, 144] width 13 height 10
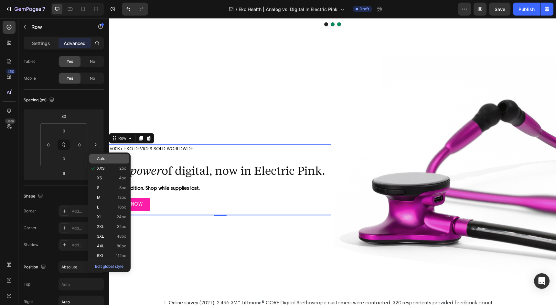
click at [103, 160] on span "Auto" at bounding box center [101, 158] width 8 height 5
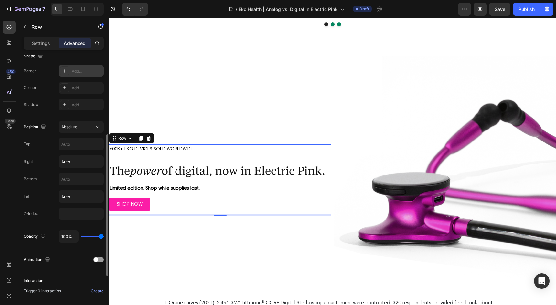
scroll to position [213, 0]
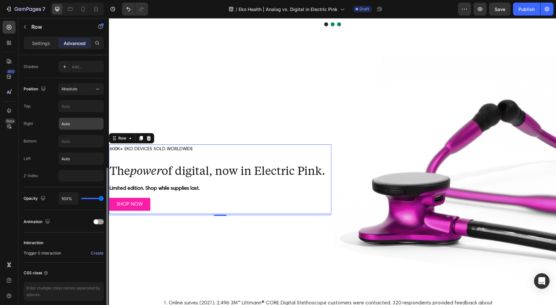
click at [71, 120] on input "Auto" at bounding box center [81, 124] width 45 height 12
click at [71, 106] on input "text" at bounding box center [81, 106] width 45 height 12
click at [72, 142] on input "text" at bounding box center [81, 141] width 45 height 12
click at [71, 175] on input "number" at bounding box center [81, 176] width 45 height 12
click at [65, 229] on div "Animation" at bounding box center [64, 221] width 80 height 22
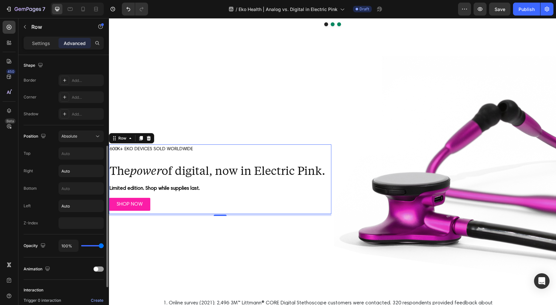
scroll to position [165, 0]
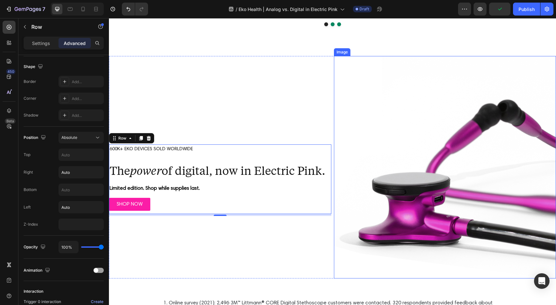
click at [338, 171] on img at bounding box center [445, 167] width 222 height 222
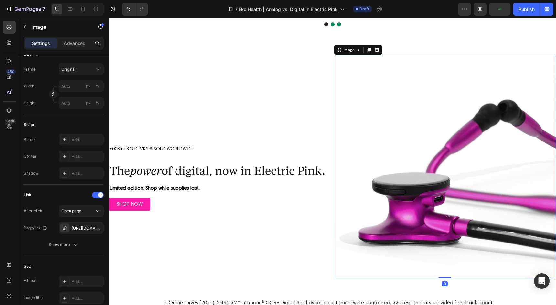
scroll to position [0, 0]
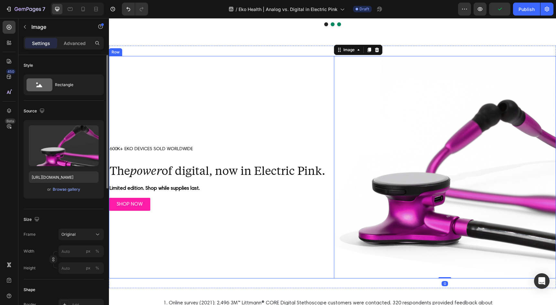
click at [321, 145] on p "600K+ EKO DEVICES SOLD WORLDWIDE" at bounding box center [220, 149] width 221 height 8
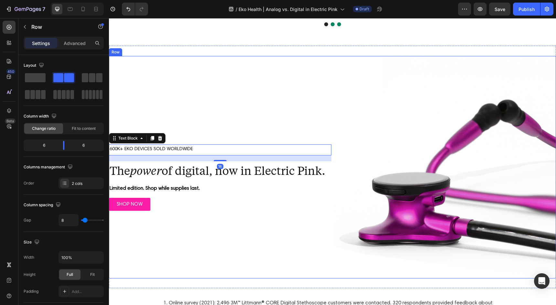
click at [313, 125] on div "600K+ EKO DEVICES SOLD WORLDWIDE Text Block 18 The power of digital, now in Ele…" at bounding box center [220, 167] width 222 height 222
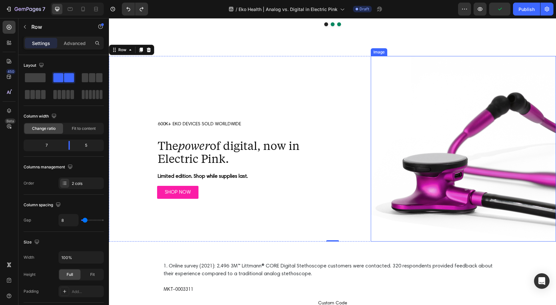
click at [439, 166] on img at bounding box center [463, 148] width 185 height 185
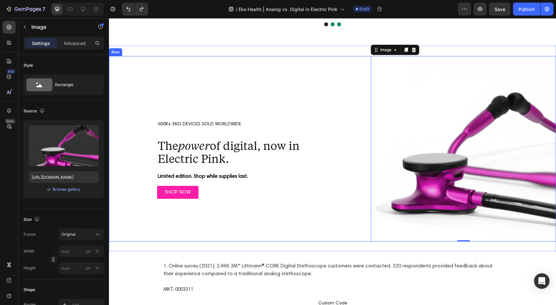
type input "[URL][DOMAIN_NAME]"
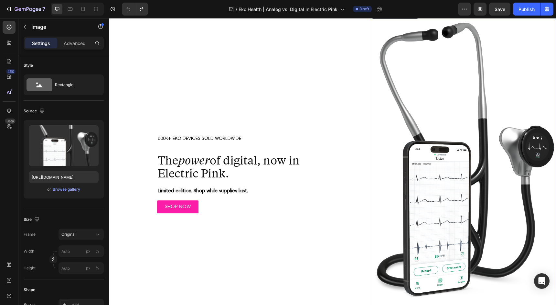
scroll to position [1843, 0]
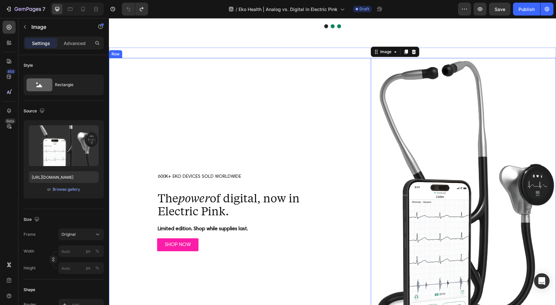
click at [180, 90] on div "600K+ EKO DEVICES SOLD WORLDWIDE Text Block The power of digital, now in Electr…" at bounding box center [238, 201] width 259 height 286
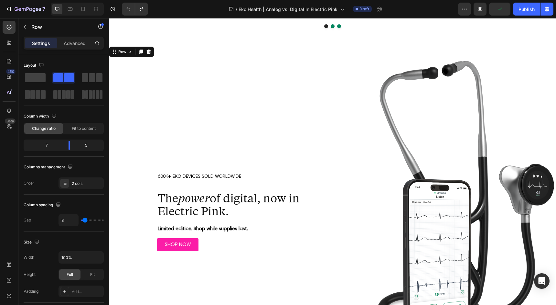
click at [114, 86] on div "600K+ EKO DEVICES SOLD WORLDWIDE Text Block The power of digital, now in Electr…" at bounding box center [238, 201] width 259 height 286
click at [79, 44] on p "Advanced" at bounding box center [75, 43] width 22 height 7
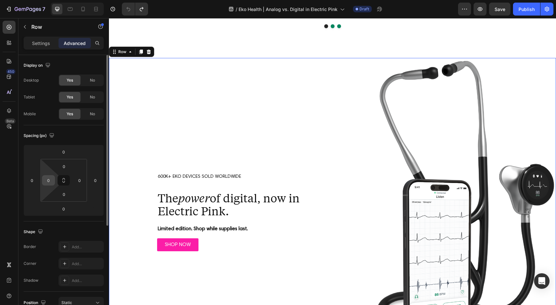
click at [48, 179] on input "0" at bounding box center [49, 180] width 10 height 10
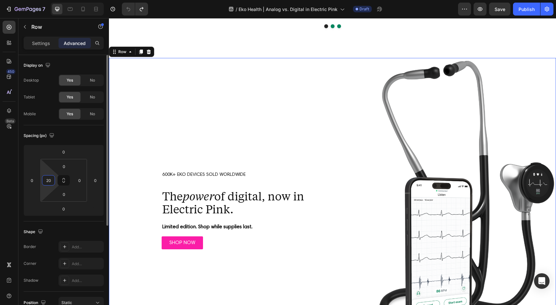
type input "20"
click at [81, 183] on input "0" at bounding box center [80, 180] width 10 height 10
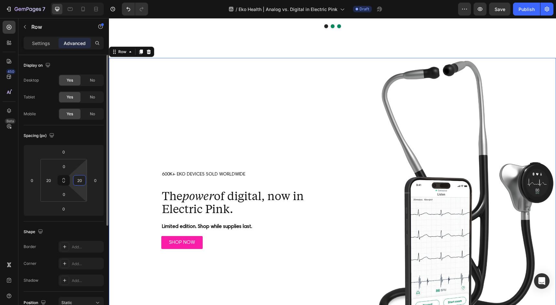
type input "20"
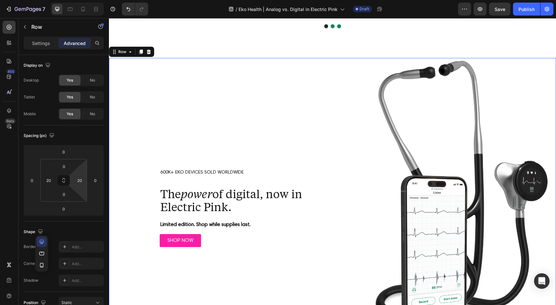
click at [254, 255] on div "600K+ EKO DEVICES SOLD WORLDWIDE Text Block The power of digital, now in Electr…" at bounding box center [241, 197] width 252 height 278
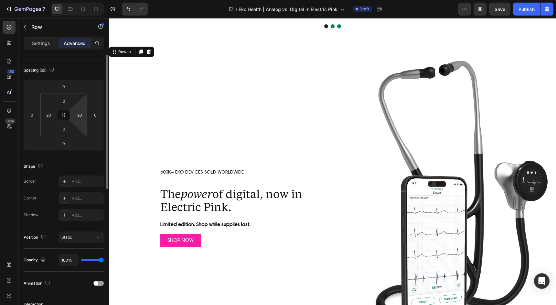
scroll to position [154, 0]
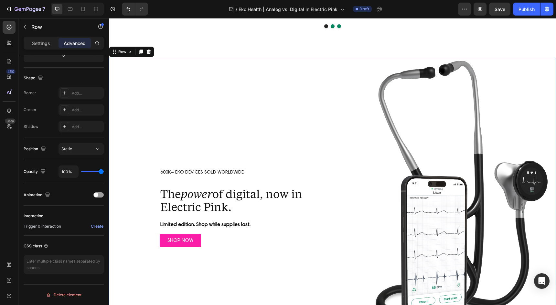
click at [209, 164] on div "600K+ EKO DEVICES SOLD WORLDWIDE Text Block The power of digital, now in Electr…" at bounding box center [241, 197] width 252 height 278
click at [277, 173] on p "600K+ EKO DEVICES SOLD WORLDWIDE" at bounding box center [241, 172] width 162 height 8
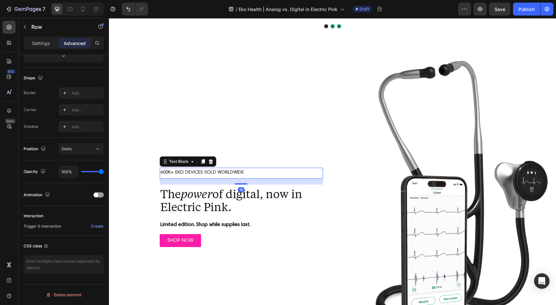
scroll to position [0, 0]
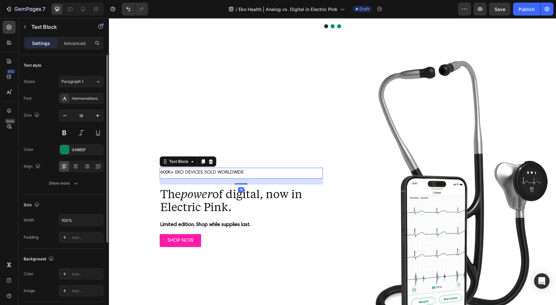
click at [287, 182] on div "18" at bounding box center [241, 181] width 163 height 6
click at [286, 182] on div "18" at bounding box center [241, 181] width 163 height 6
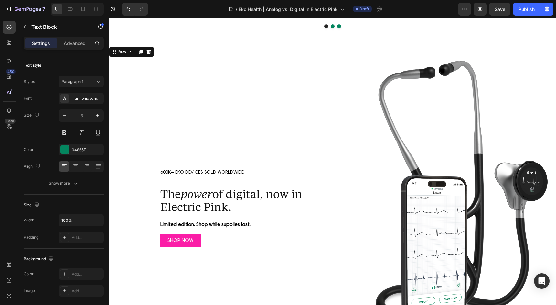
click at [225, 128] on div "600K+ EKO DEVICES SOLD WORLDWIDE Text Block The power of digital, now in Electr…" at bounding box center [241, 197] width 252 height 278
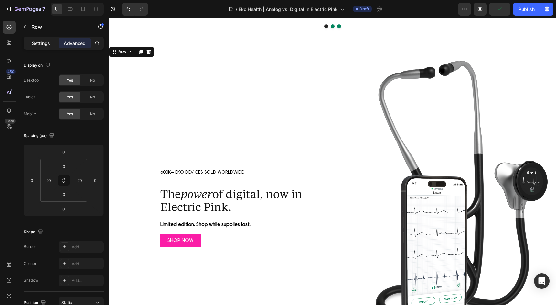
click at [48, 42] on p "Settings" at bounding box center [41, 43] width 18 height 7
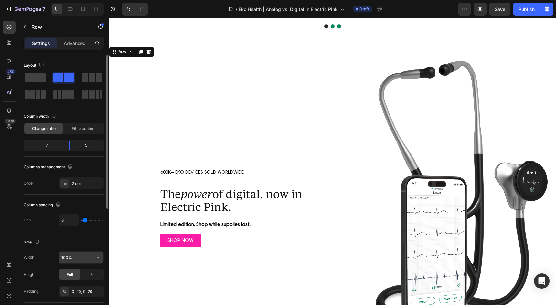
click at [80, 260] on input "100%" at bounding box center [81, 257] width 45 height 12
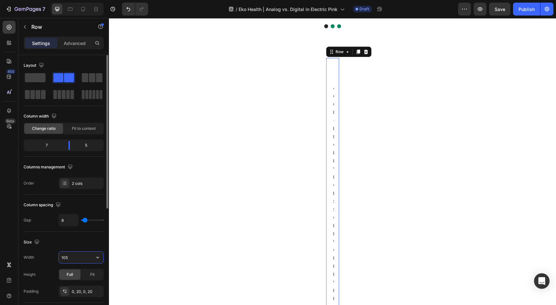
type input "1050"
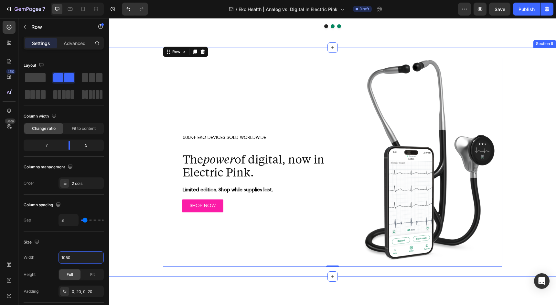
click at [153, 161] on div "Image 600K+ EKO DEVICES SOLD WORLDWIDE Text Block The power of digital, now in …" at bounding box center [332, 162] width 447 height 209
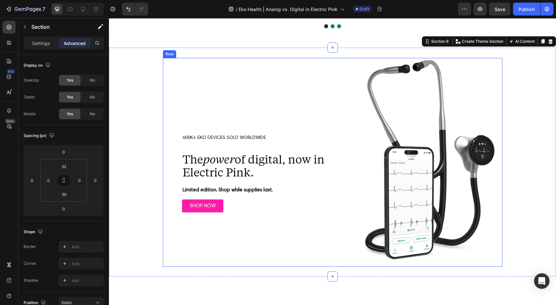
click at [175, 156] on div "600K+ EKO DEVICES SOLD WORLDWIDE Text Block The power of digital, now in Electr…" at bounding box center [263, 162] width 189 height 209
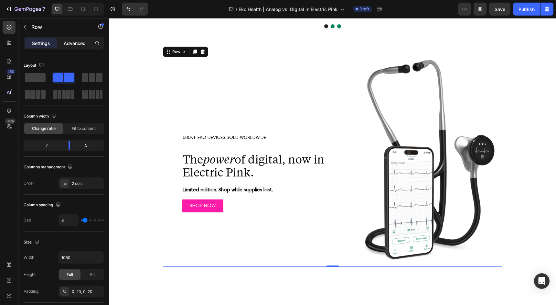
click at [74, 45] on p "Advanced" at bounding box center [75, 43] width 22 height 7
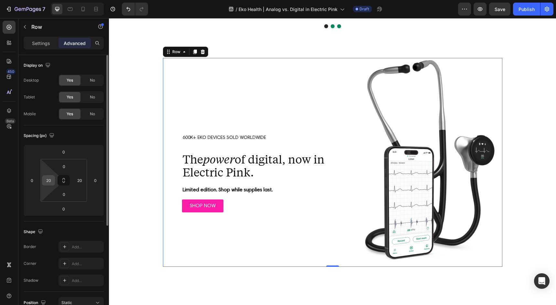
click at [52, 180] on input "20" at bounding box center [49, 180] width 10 height 10
type input "0"
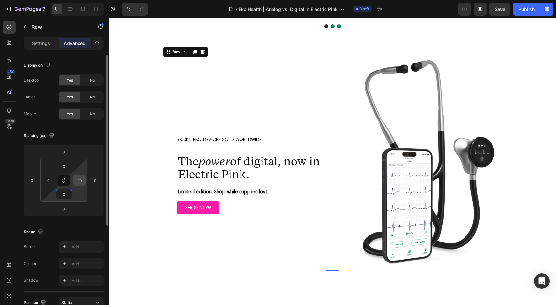
click at [79, 183] on input "20" at bounding box center [80, 180] width 10 height 10
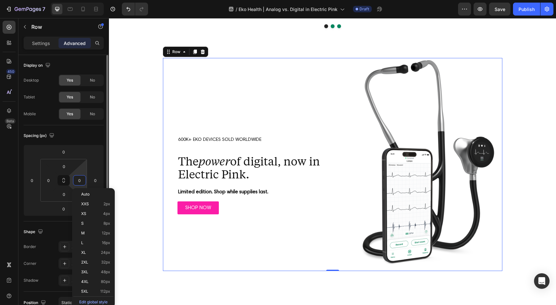
type input "0"
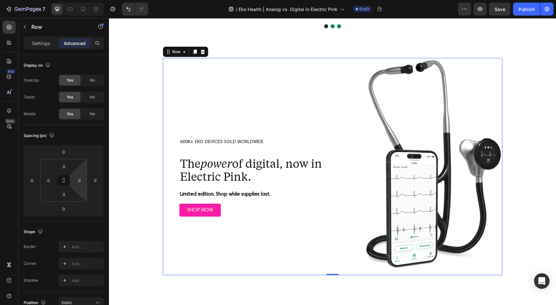
click at [146, 133] on div "Image 600K+ EKO DEVICES SOLD WORLDWIDE Text Block The power of digital, now in …" at bounding box center [332, 166] width 447 height 217
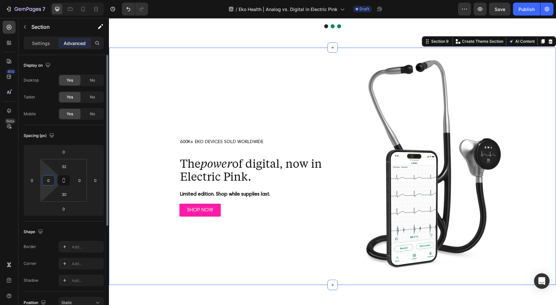
click at [53, 179] on input "0" at bounding box center [49, 180] width 10 height 10
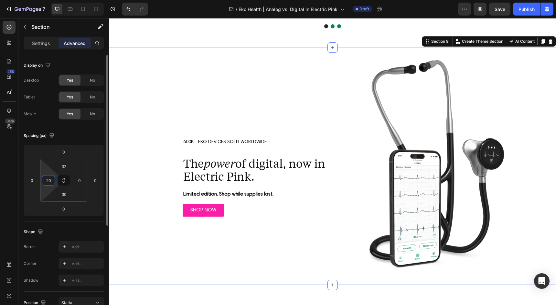
type input "20"
click at [80, 182] on input "0" at bounding box center [80, 180] width 10 height 10
type input "20"
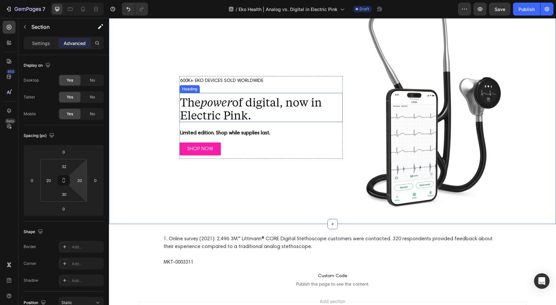
scroll to position [1905, 0]
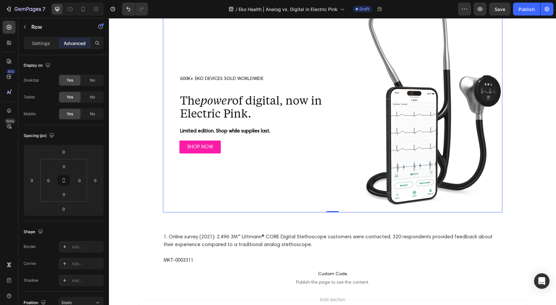
click at [175, 167] on div "600K+ EKO DEVICES SOLD WORLDWIDE Text Block The power of digital, now in Electr…" at bounding box center [261, 103] width 197 height 217
click at [166, 138] on div "600K+ EKO DEVICES SOLD WORLDWIDE Text Block The power of digital, now in Electr…" at bounding box center [261, 103] width 197 height 217
click at [220, 136] on div "600K+ EKO DEVICES SOLD WORLDWIDE Text Block The power of digital, now in Electr…" at bounding box center [260, 115] width 163 height 82
click at [327, 182] on div "600K+ EKO DEVICES SOLD WORLDWIDE Text Block The power of digital, now in Electr…" at bounding box center [261, 103] width 197 height 217
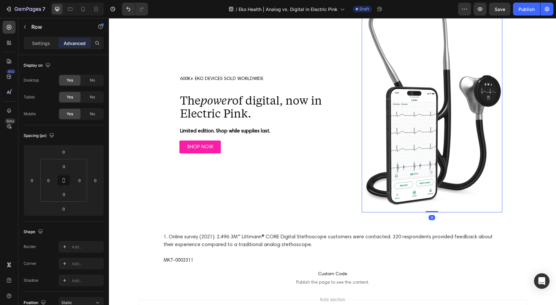
click at [393, 149] on img at bounding box center [432, 103] width 140 height 217
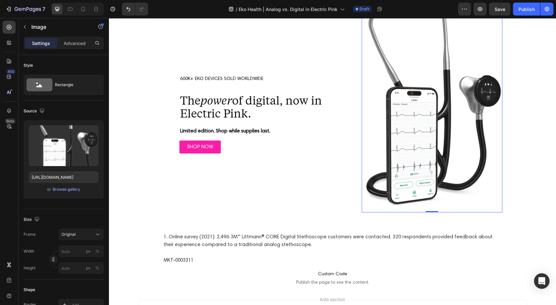
click at [409, 132] on img at bounding box center [432, 103] width 140 height 217
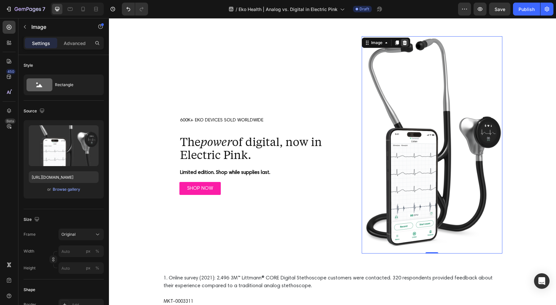
click at [407, 42] on icon at bounding box center [404, 42] width 5 height 5
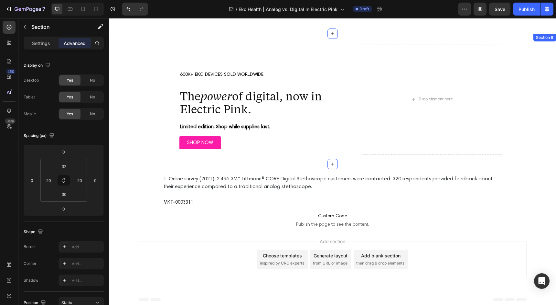
click at [125, 99] on div "Drop element here 600K+ EKO DEVICES SOLD WORLDWIDE Text Block The power of digi…" at bounding box center [332, 99] width 434 height 110
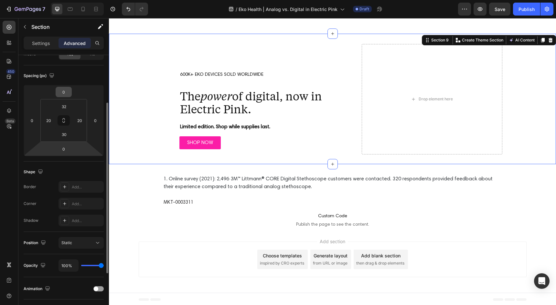
scroll to position [154, 0]
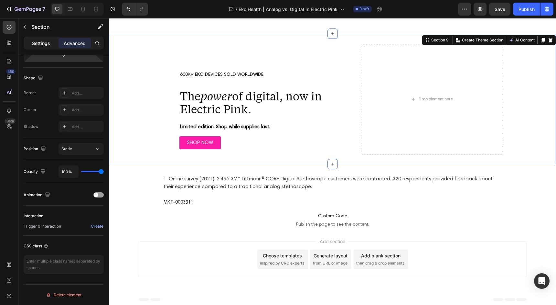
click at [40, 40] on p "Settings" at bounding box center [41, 43] width 18 height 7
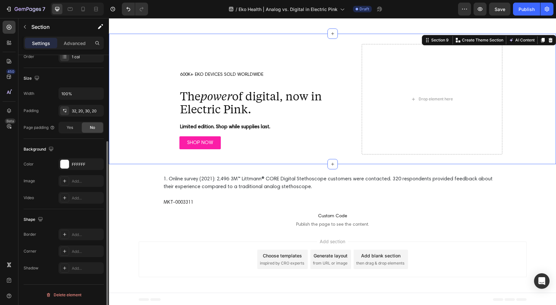
scroll to position [126, 0]
click at [151, 137] on div "Drop element here 600K+ EKO DEVICES SOLD WORLDWIDE Text Block The power of digi…" at bounding box center [332, 99] width 434 height 110
click at [70, 128] on span "Yes" at bounding box center [70, 127] width 6 height 6
click at [88, 131] on div "No" at bounding box center [92, 127] width 21 height 10
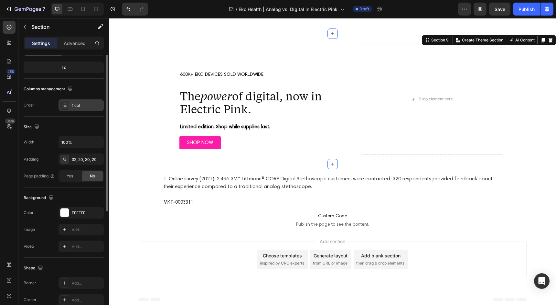
scroll to position [0, 0]
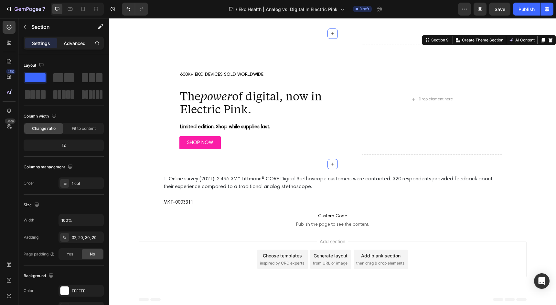
click at [74, 43] on p "Advanced" at bounding box center [75, 43] width 22 height 7
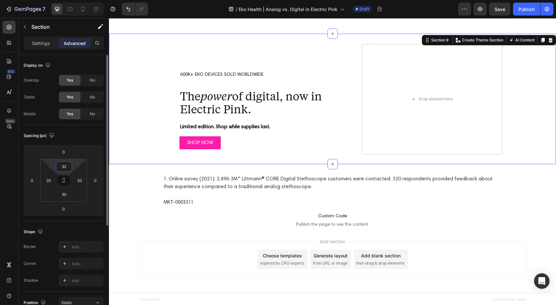
click at [67, 165] on input "32" at bounding box center [64, 166] width 13 height 10
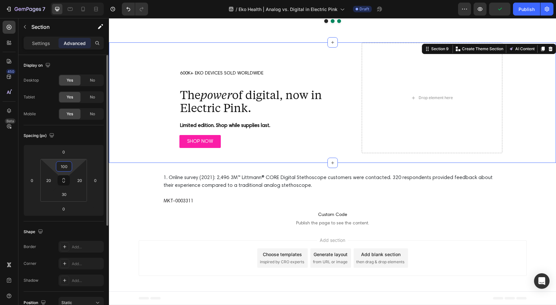
scroll to position [1865, 0]
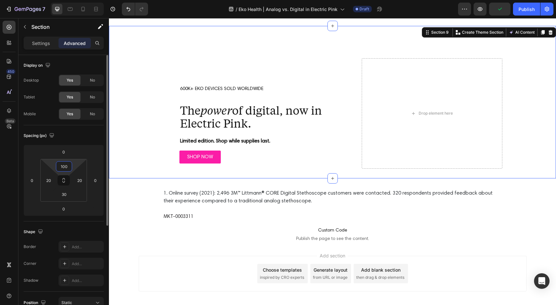
type input "100"
click at [67, 195] on input "30" at bounding box center [64, 194] width 13 height 10
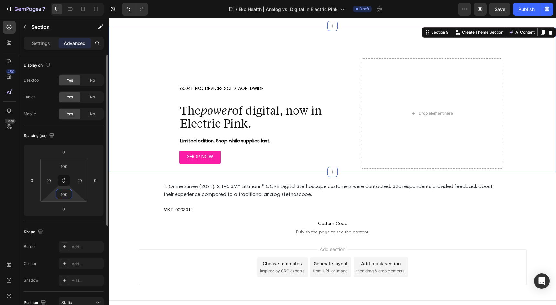
type input "100"
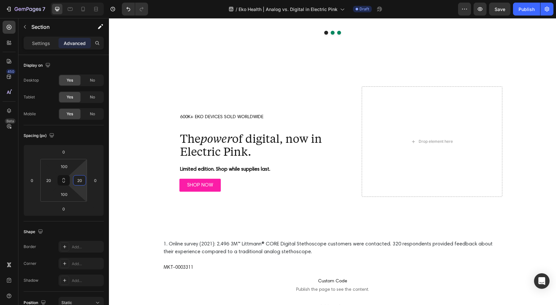
scroll to position [1854, 0]
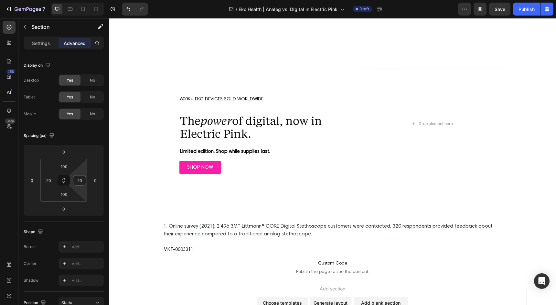
click at [153, 151] on div "Drop element here 600K+ EKO DEVICES SOLD WORLDWIDE Text Block The power of digi…" at bounding box center [332, 124] width 434 height 110
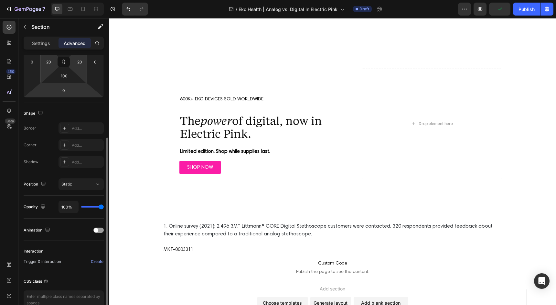
scroll to position [123, 0]
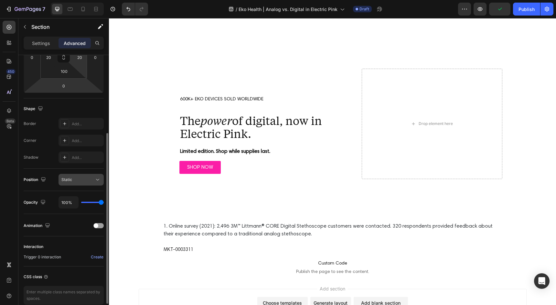
click at [78, 178] on div "Static" at bounding box center [77, 180] width 33 height 6
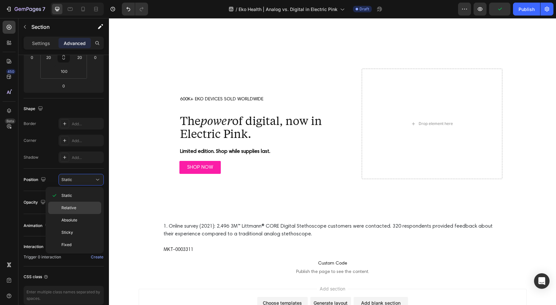
click at [80, 205] on p "Relative" at bounding box center [79, 208] width 37 height 6
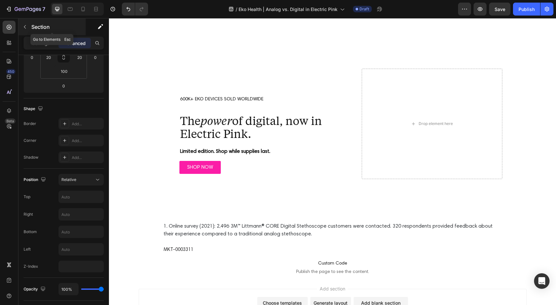
click at [25, 25] on icon "button" at bounding box center [24, 26] width 5 height 5
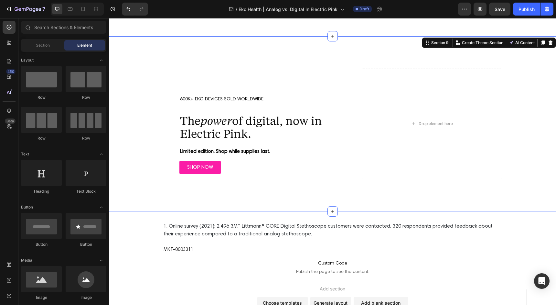
click at [145, 114] on div "Drop element here 600K+ EKO DEVICES SOLD WORLDWIDE Text Block The power of digi…" at bounding box center [332, 124] width 434 height 110
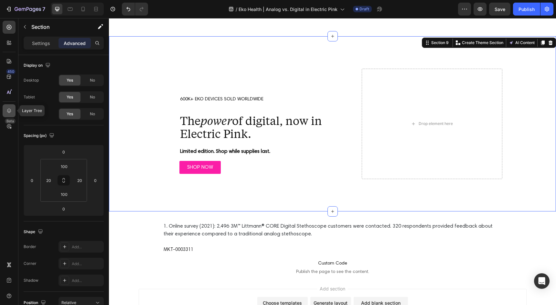
click at [10, 111] on icon at bounding box center [9, 110] width 6 height 6
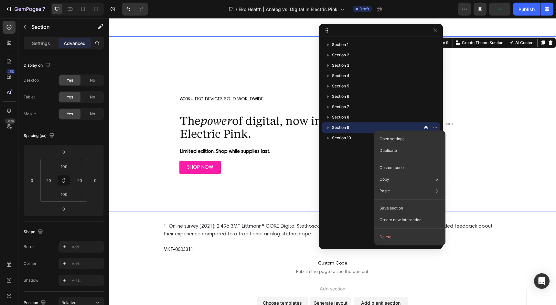
click at [336, 130] on span "Section 9" at bounding box center [340, 127] width 17 height 6
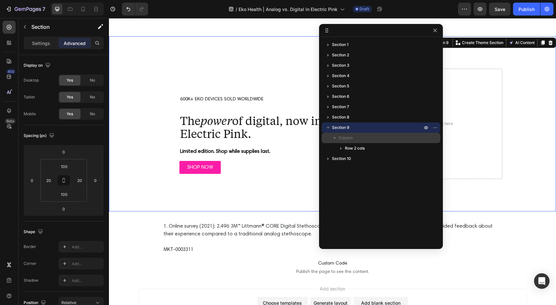
click at [349, 136] on span "Column" at bounding box center [346, 138] width 14 height 6
click at [346, 127] on span "Section 9" at bounding box center [340, 127] width 17 height 6
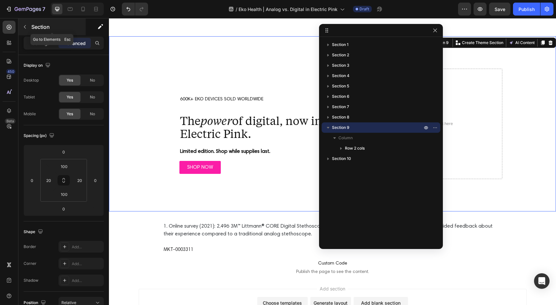
click at [24, 23] on button "button" at bounding box center [25, 27] width 10 height 10
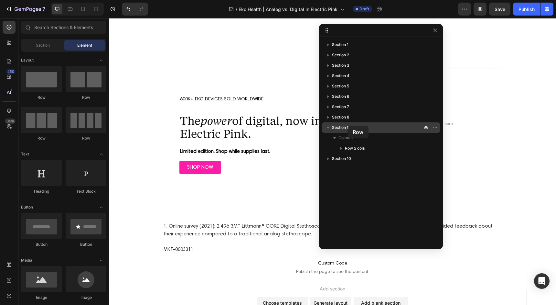
drag, startPoint x: 45, startPoint y: 85, endPoint x: 348, endPoint y: 125, distance: 305.6
click at [348, 0] on div "7 Version history / Eko Health | Analog vs. Digital in Electric Pink Draft Prev…" at bounding box center [278, 0] width 556 height 0
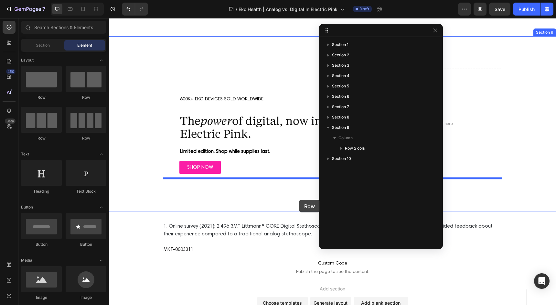
drag, startPoint x: 154, startPoint y: 97, endPoint x: 298, endPoint y: 199, distance: 177.3
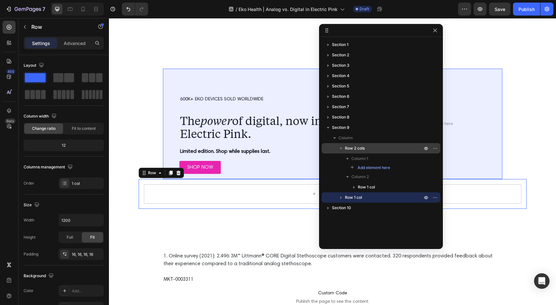
click at [361, 147] on span "Row 2 cols" at bounding box center [355, 148] width 20 height 6
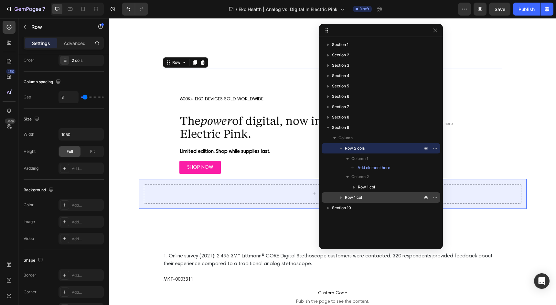
click at [361, 197] on span "Row 1 col" at bounding box center [353, 197] width 17 height 6
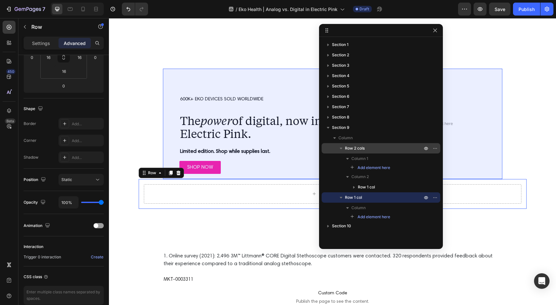
click at [342, 149] on icon "button" at bounding box center [341, 148] width 6 height 6
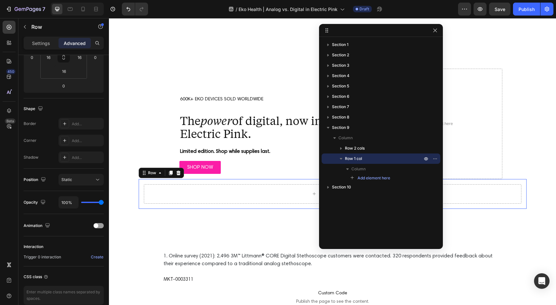
click at [342, 159] on icon "button" at bounding box center [341, 158] width 6 height 6
click at [353, 157] on span "Row 1 col" at bounding box center [353, 158] width 17 height 6
click at [352, 157] on span "Row 1 col" at bounding box center [353, 158] width 17 height 6
click at [43, 42] on p "Settings" at bounding box center [41, 43] width 18 height 7
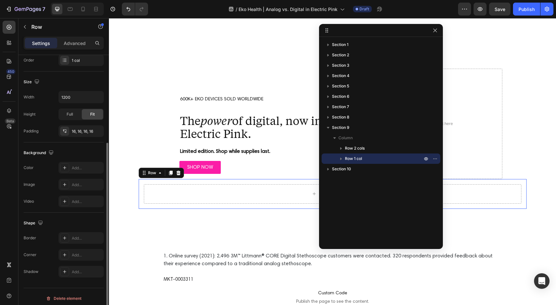
scroll to position [126, 0]
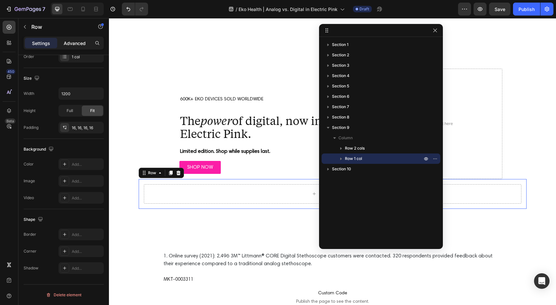
click at [76, 38] on div "Advanced" at bounding box center [75, 43] width 32 height 10
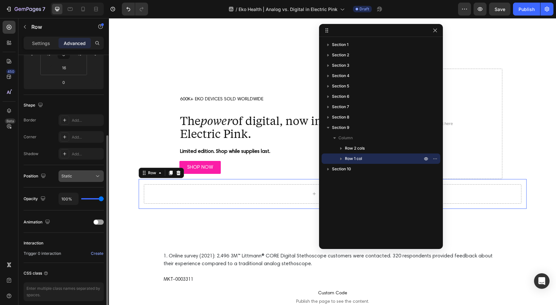
click at [78, 178] on div "Static" at bounding box center [77, 176] width 33 height 6
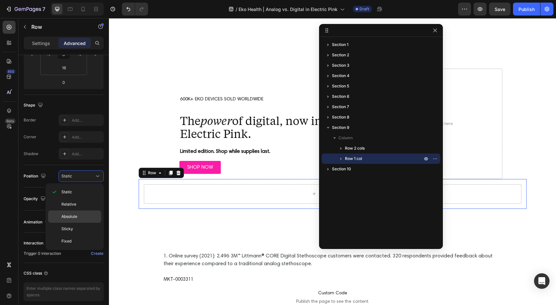
click at [80, 214] on p "Absolute" at bounding box center [79, 216] width 37 height 6
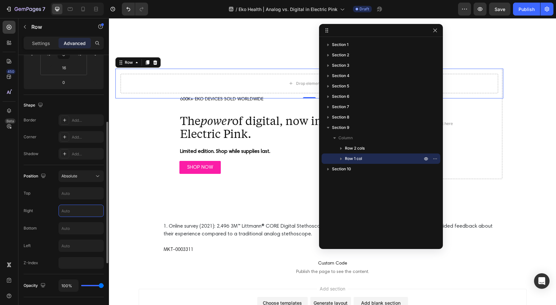
click at [78, 210] on input "text" at bounding box center [81, 211] width 45 height 12
click at [81, 211] on input "0" at bounding box center [81, 211] width 45 height 12
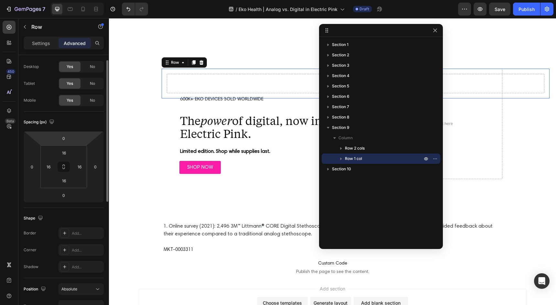
scroll to position [12, 0]
type input "0"
click at [81, 166] on input "16" at bounding box center [80, 168] width 10 height 10
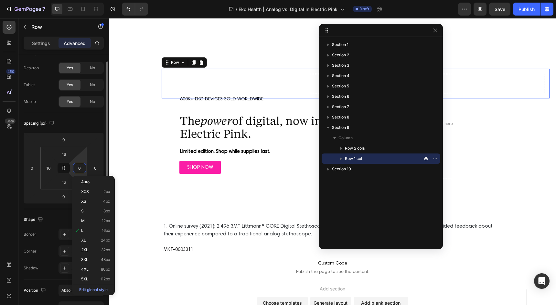
type input "0"
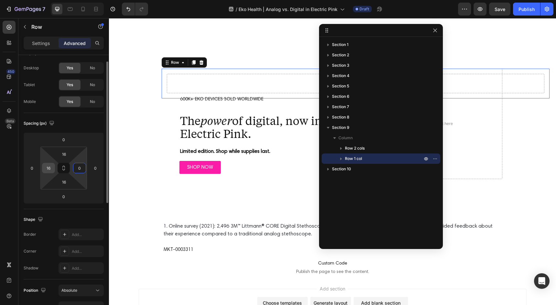
click at [50, 168] on input "16" at bounding box center [49, 168] width 10 height 10
type input "0"
click at [66, 156] on input "16" at bounding box center [64, 154] width 13 height 10
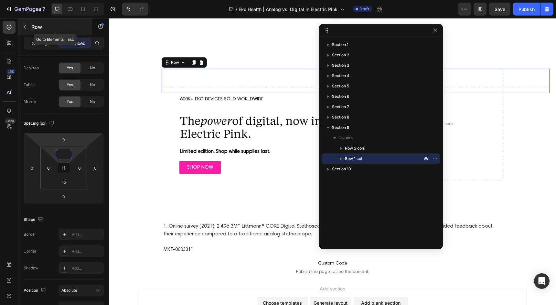
type input "0"
click at [26, 28] on icon "button" at bounding box center [24, 26] width 5 height 5
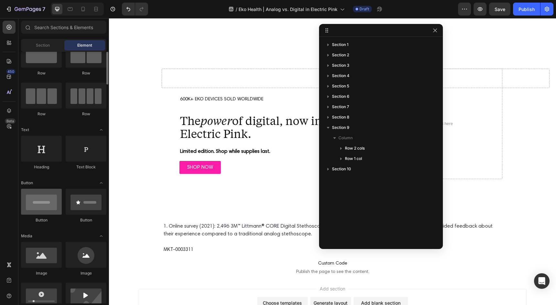
scroll to position [42, 0]
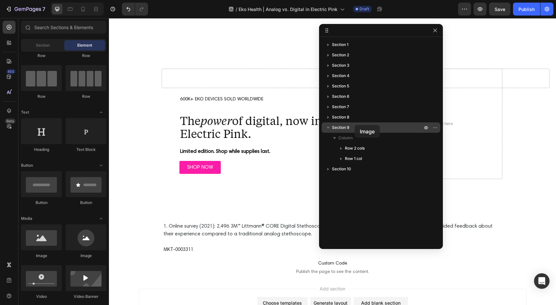
drag, startPoint x: 37, startPoint y: 244, endPoint x: 355, endPoint y: 125, distance: 339.1
click at [355, 0] on div "7 Version history / Eko Health | Analog vs. Digital in Electric Pink Draft Prev…" at bounding box center [278, 0] width 556 height 0
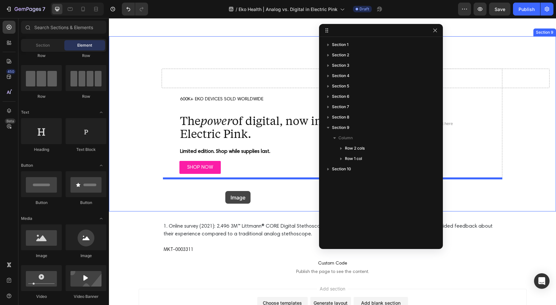
drag, startPoint x: 153, startPoint y: 250, endPoint x: 225, endPoint y: 191, distance: 93.3
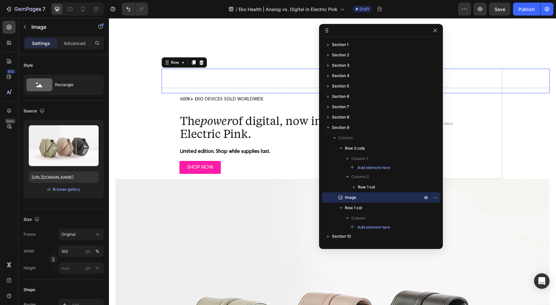
click at [201, 76] on div "Drop element here" at bounding box center [356, 78] width 388 height 19
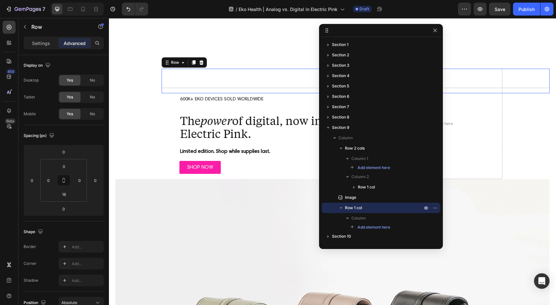
click at [360, 209] on span "Row 1 col" at bounding box center [353, 207] width 17 height 6
click at [437, 207] on icon "button" at bounding box center [435, 207] width 5 height 5
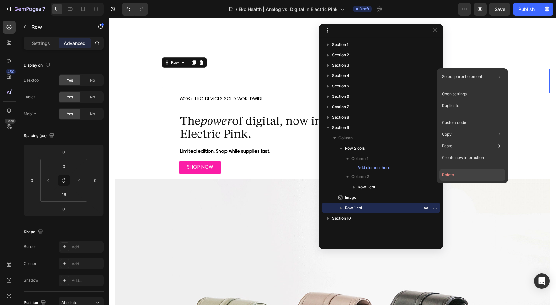
click at [463, 176] on button "Delete" at bounding box center [472, 175] width 66 height 12
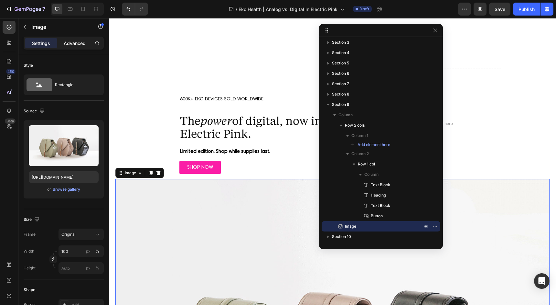
click at [73, 41] on p "Advanced" at bounding box center [75, 43] width 22 height 7
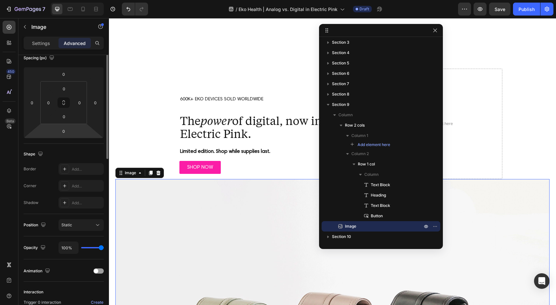
scroll to position [154, 0]
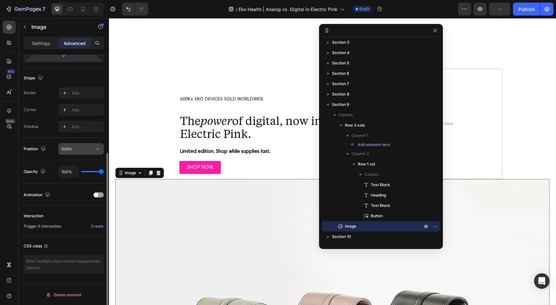
click at [80, 150] on div "Static" at bounding box center [77, 149] width 33 height 6
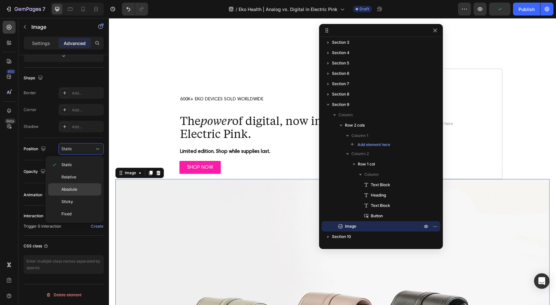
click at [82, 187] on p "Absolute" at bounding box center [79, 189] width 37 height 6
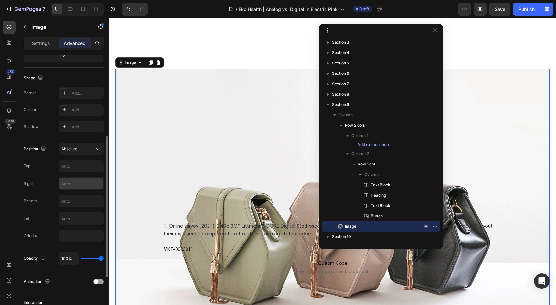
click at [76, 182] on input "text" at bounding box center [81, 184] width 45 height 12
type input "0"
click at [76, 186] on input "0" at bounding box center [81, 184] width 45 height 12
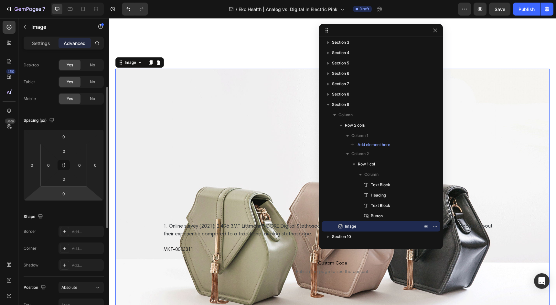
scroll to position [13, 0]
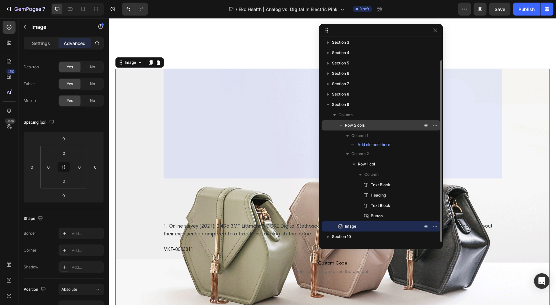
click at [360, 124] on span "Row 2 cols" at bounding box center [355, 125] width 20 height 6
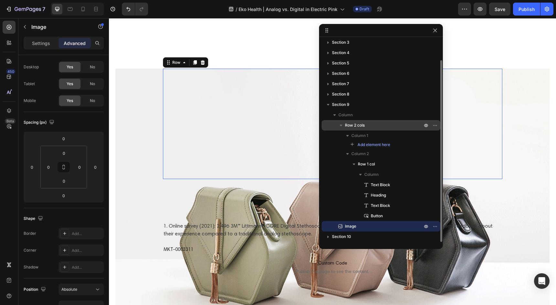
scroll to position [0, 0]
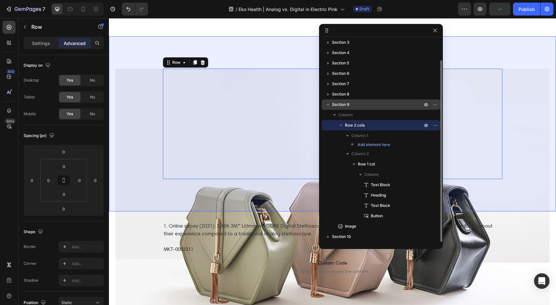
click at [350, 107] on p "Section 9" at bounding box center [378, 104] width 92 height 6
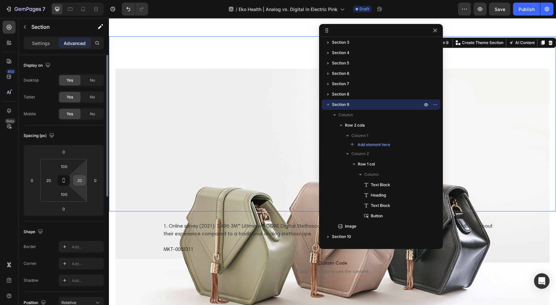
click at [85, 184] on div "20" at bounding box center [79, 180] width 13 height 10
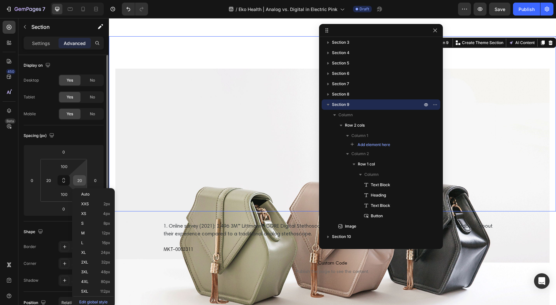
click at [83, 183] on input "20" at bounding box center [80, 180] width 10 height 10
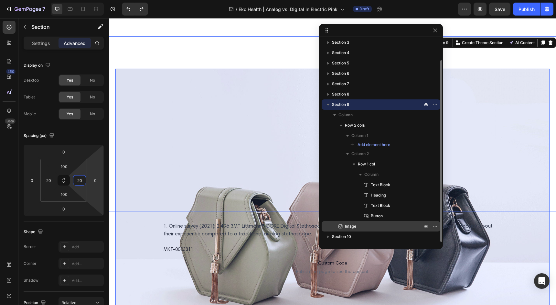
type input "20"
click at [377, 226] on p "Image" at bounding box center [376, 226] width 79 height 6
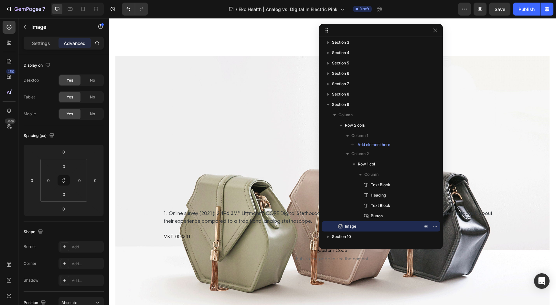
scroll to position [1868, 0]
click at [49, 44] on p "Settings" at bounding box center [41, 43] width 18 height 7
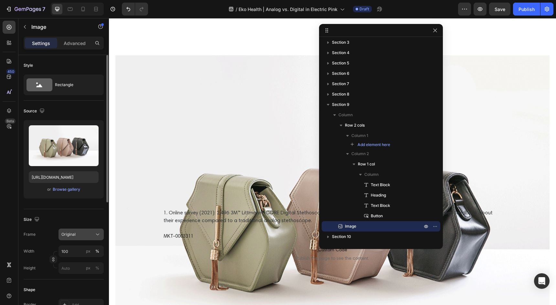
click at [70, 235] on span "Original" at bounding box center [68, 234] width 14 height 6
click at [41, 236] on div "Frame Original" at bounding box center [64, 234] width 80 height 12
click at [73, 261] on div "Width 100 px % Height px %" at bounding box center [64, 259] width 80 height 28
click at [74, 269] on input "px %" at bounding box center [81, 268] width 45 height 12
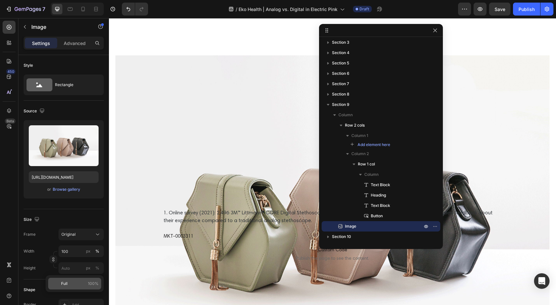
click at [80, 282] on p "Full 100%" at bounding box center [80, 283] width 38 height 6
type input "100"
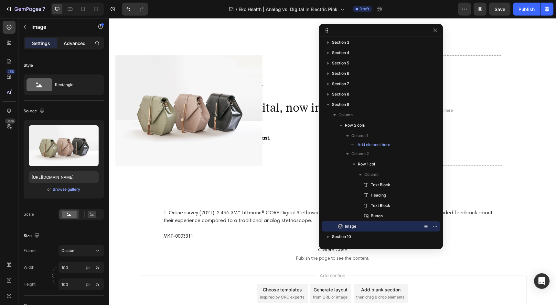
click at [72, 47] on div "Advanced" at bounding box center [75, 43] width 32 height 10
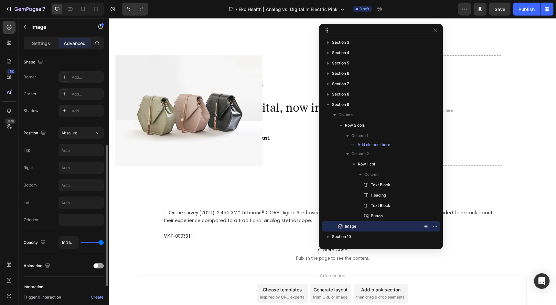
scroll to position [174, 0]
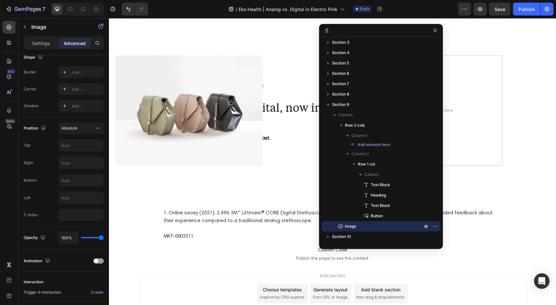
click at [168, 105] on img at bounding box center [188, 110] width 147 height 110
click at [81, 163] on input "text" at bounding box center [81, 163] width 45 height 12
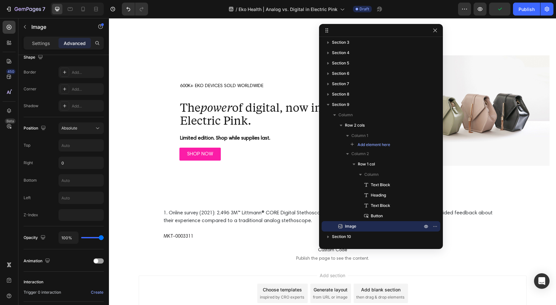
click at [498, 101] on img at bounding box center [476, 110] width 147 height 110
click at [72, 161] on input "0" at bounding box center [81, 163] width 45 height 12
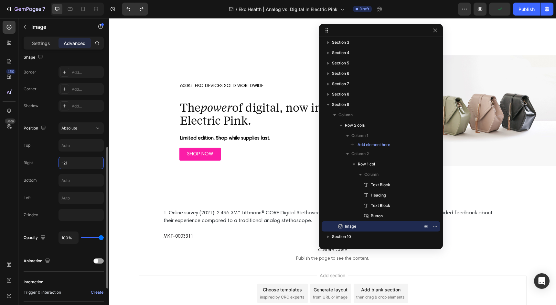
type input "-20"
click at [535, 87] on img at bounding box center [482, 110] width 147 height 110
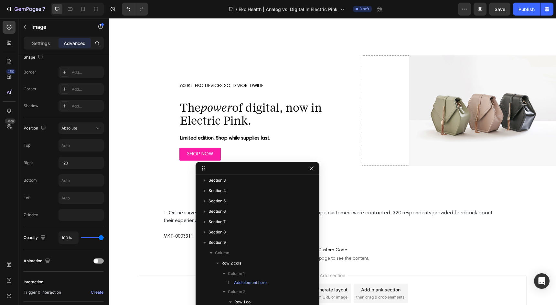
drag, startPoint x: 402, startPoint y: 28, endPoint x: 278, endPoint y: 166, distance: 185.2
click at [439, 124] on img at bounding box center [482, 110] width 147 height 110
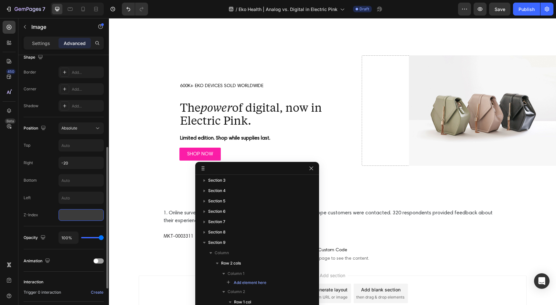
click at [62, 220] on input "number" at bounding box center [81, 215] width 45 height 12
type input "0"
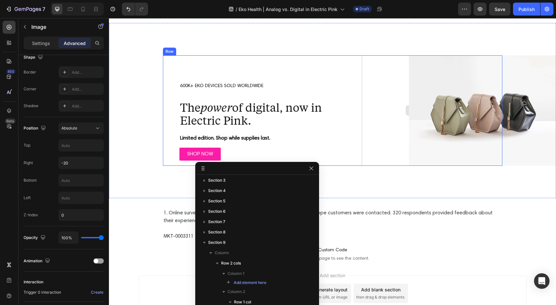
click at [390, 107] on div "Drop element here" at bounding box center [432, 110] width 140 height 110
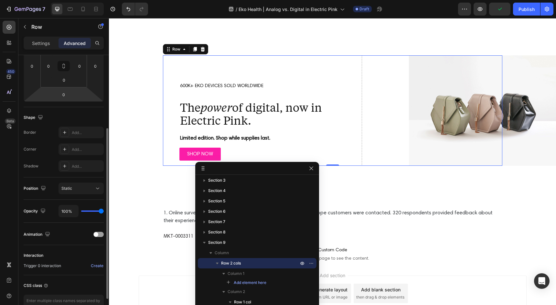
scroll to position [117, 0]
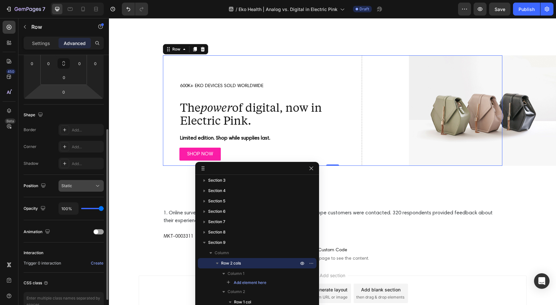
click at [73, 186] on div "Static" at bounding box center [77, 186] width 33 height 6
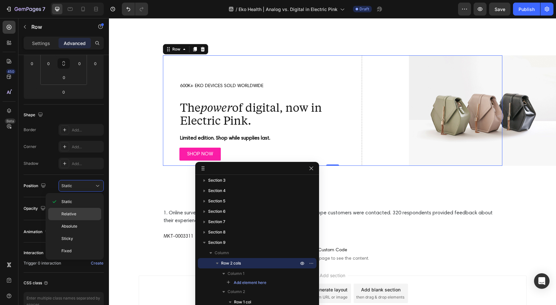
click at [73, 220] on div "Relative" at bounding box center [74, 226] width 53 height 12
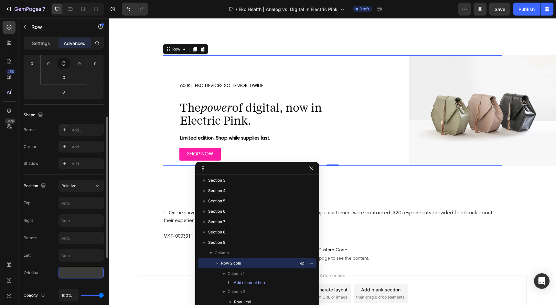
click at [67, 270] on input "number" at bounding box center [81, 272] width 45 height 12
type input "1"
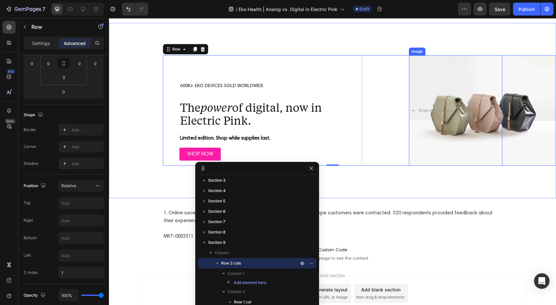
click at [511, 91] on img at bounding box center [482, 110] width 147 height 110
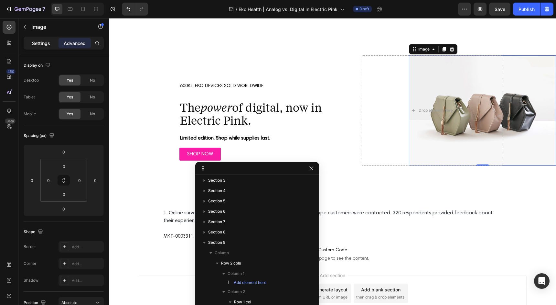
click at [42, 42] on p "Settings" at bounding box center [41, 43] width 18 height 7
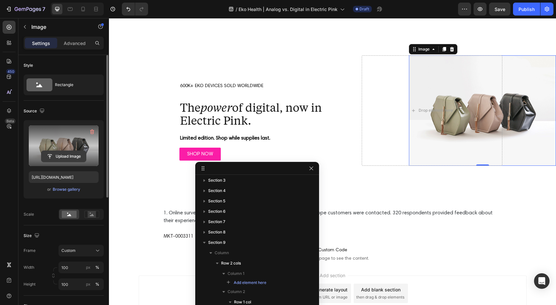
click at [60, 151] on input "file" at bounding box center [63, 156] width 45 height 11
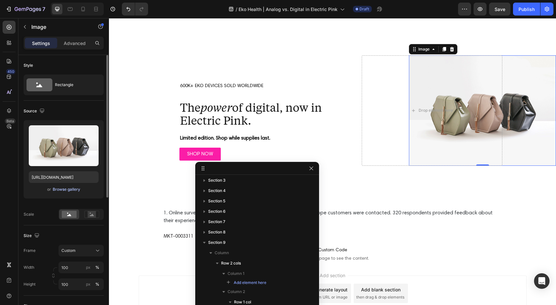
click at [61, 190] on div "Browse gallery" at bounding box center [66, 189] width 27 height 6
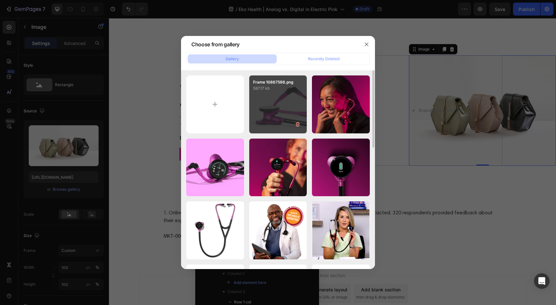
click at [284, 102] on div "Frame 10867598.png 587.17 kb" at bounding box center [278, 104] width 58 height 58
type input "[URL][DOMAIN_NAME]"
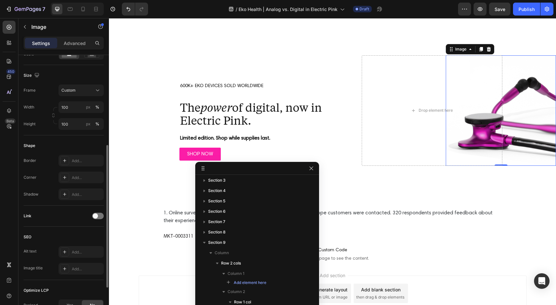
scroll to position [161, 0]
click at [74, 107] on input "100" at bounding box center [81, 106] width 45 height 12
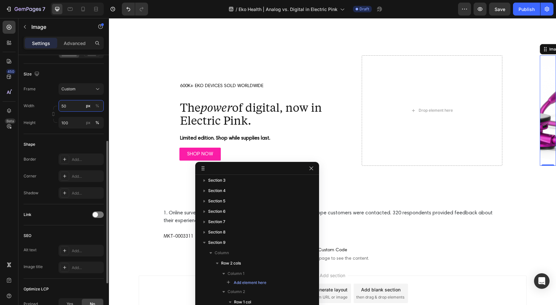
click at [71, 104] on input "50" at bounding box center [81, 106] width 45 height 12
click at [96, 104] on div "%" at bounding box center [97, 106] width 4 height 6
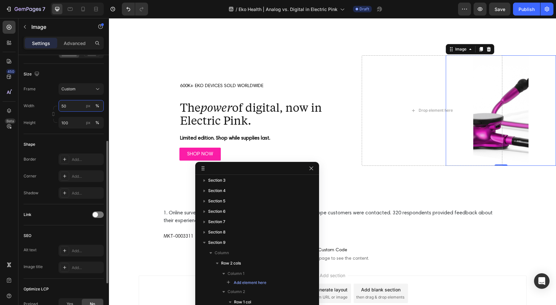
click at [75, 104] on input "50" at bounding box center [81, 106] width 45 height 12
click at [80, 119] on p "Full 100%" at bounding box center [80, 121] width 38 height 6
type input "100"
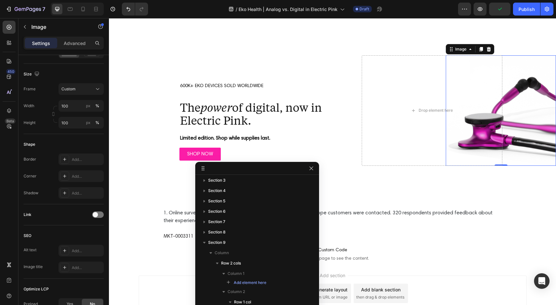
click at [524, 110] on img at bounding box center [501, 110] width 110 height 110
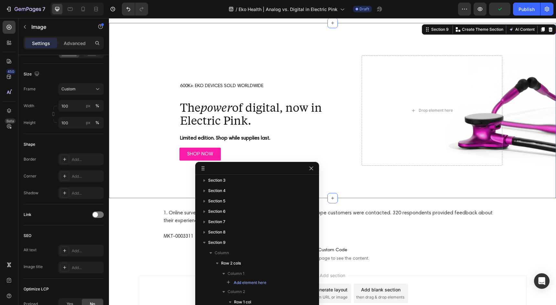
click at [496, 179] on div "Drop element here 600K+ EKO DEVICES SOLD WORLDWIDE Text Block The power of digi…" at bounding box center [332, 110] width 447 height 175
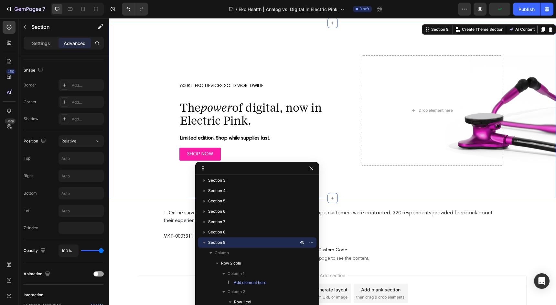
scroll to position [0, 0]
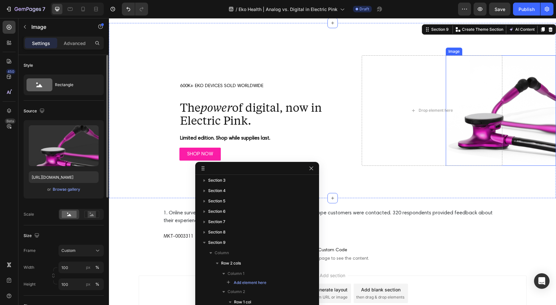
click at [517, 129] on img at bounding box center [501, 110] width 110 height 110
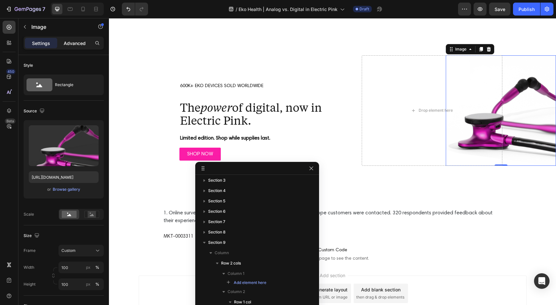
click at [81, 45] on p "Advanced" at bounding box center [75, 43] width 22 height 7
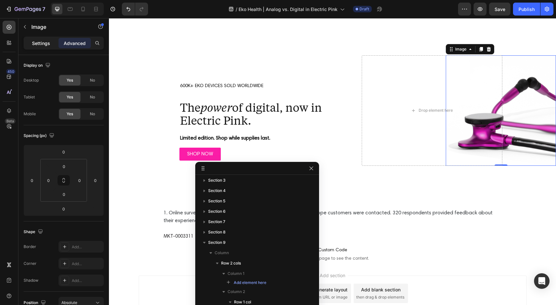
click at [38, 45] on p "Settings" at bounding box center [41, 43] width 18 height 7
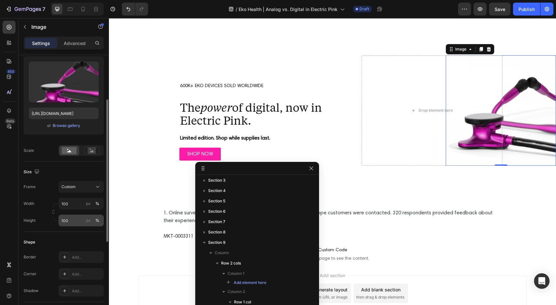
scroll to position [77, 0]
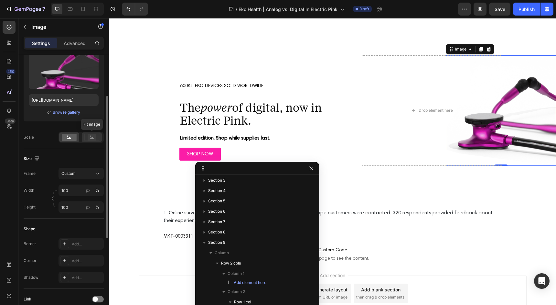
click at [90, 138] on rect at bounding box center [92, 137] width 8 height 6
click at [69, 138] on icon at bounding box center [69, 137] width 4 height 2
click at [72, 172] on span "Custom" at bounding box center [68, 173] width 14 height 6
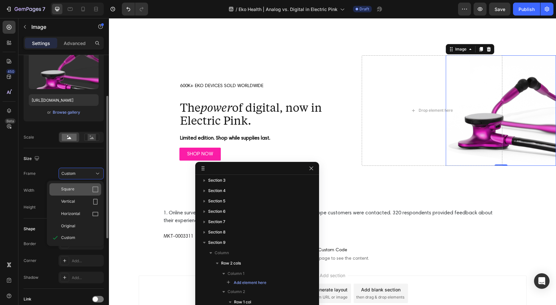
click at [73, 188] on span "Square" at bounding box center [67, 189] width 13 height 6
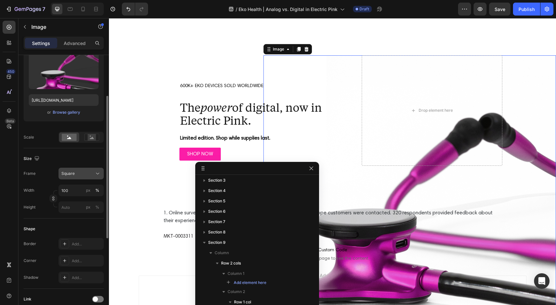
click at [78, 173] on div "Square" at bounding box center [77, 173] width 32 height 6
click at [75, 191] on input "100" at bounding box center [81, 190] width 45 height 12
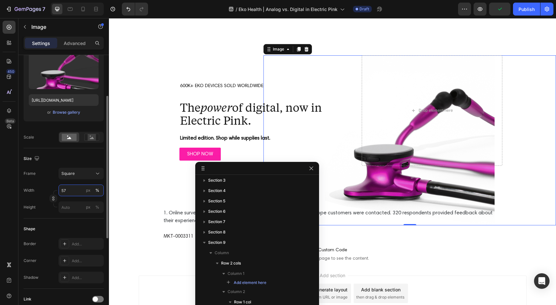
type input "56"
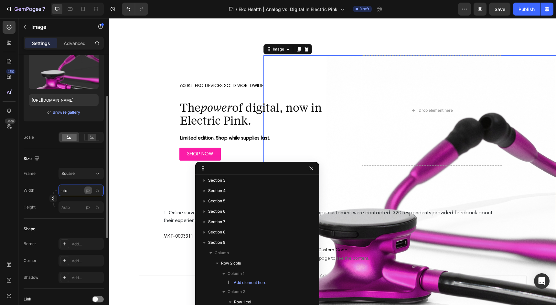
type input "100"
click at [76, 205] on input "100" at bounding box center [81, 207] width 45 height 12
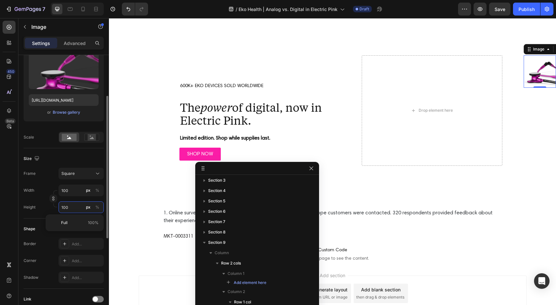
type input "101"
type input "102"
type input "103"
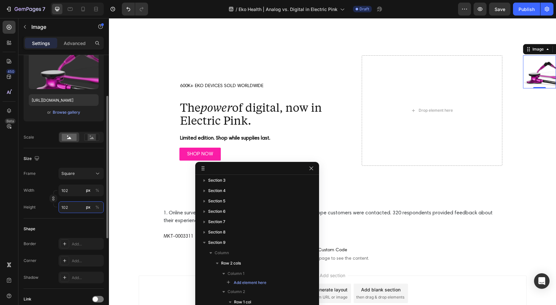
type input "103"
type input "104"
type input "2"
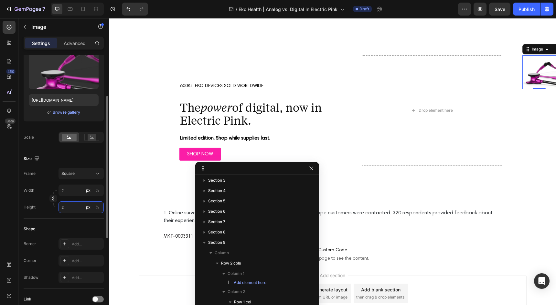
type input "20"
type input "200"
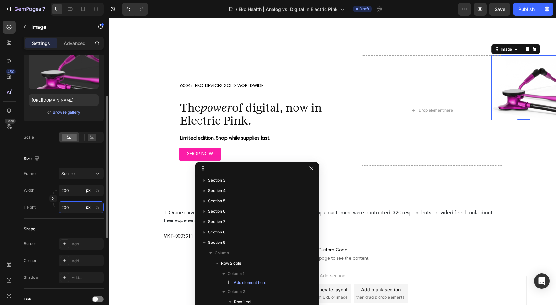
type input "200"
click at [97, 205] on div "%" at bounding box center [97, 207] width 4 height 6
click at [74, 190] on input "200" at bounding box center [81, 190] width 45 height 12
click at [97, 189] on div "%" at bounding box center [97, 190] width 4 height 6
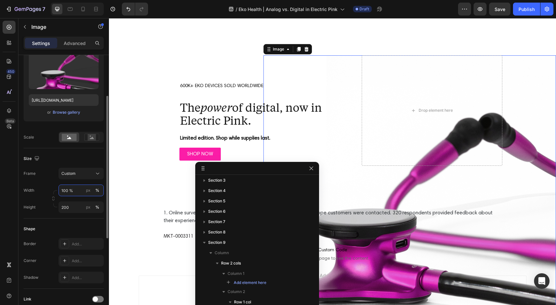
type input "100"
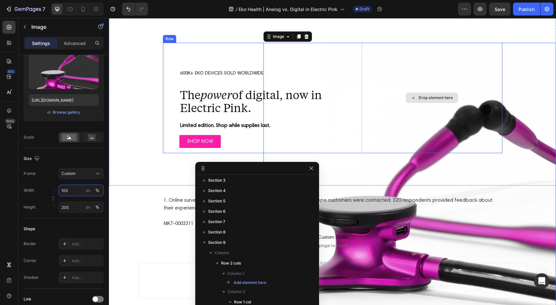
scroll to position [1714, 0]
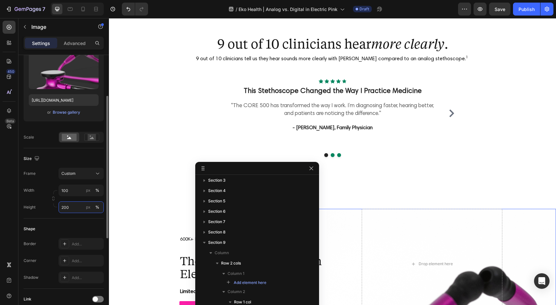
click at [70, 204] on input "200" at bounding box center [81, 207] width 45 height 12
type input "50"
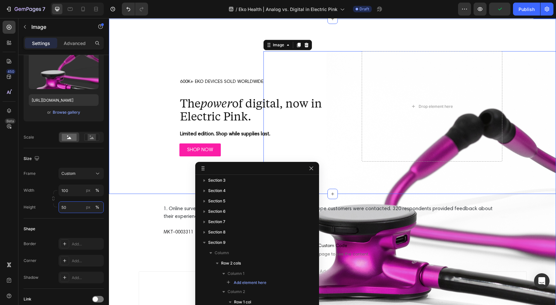
scroll to position [1903, 0]
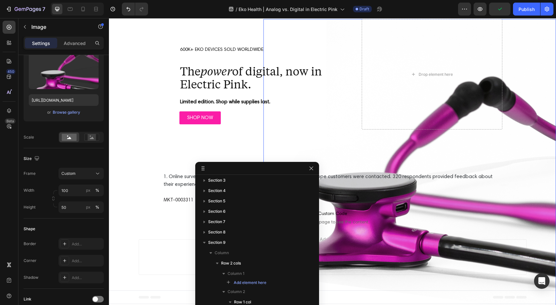
click at [388, 151] on img at bounding box center [410, 165] width 293 height 293
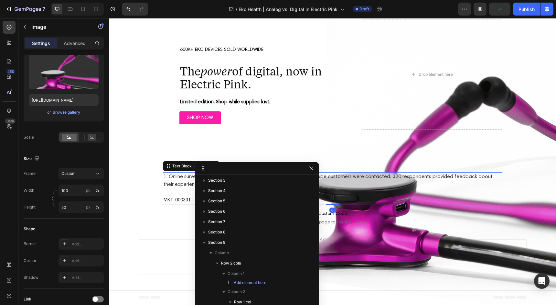
click at [394, 183] on p "1. Online survey (2021): 2,496 3M™ Littmann® CORE Digital Stethoscope customers…" at bounding box center [333, 181] width 338 height 16
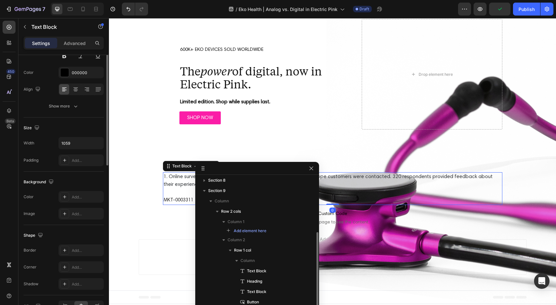
scroll to position [0, 0]
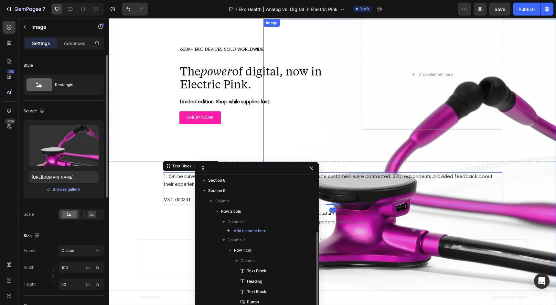
click at [361, 149] on img at bounding box center [410, 165] width 293 height 293
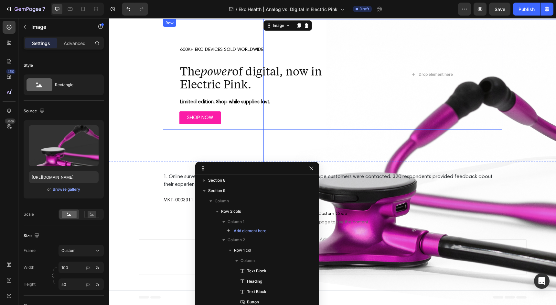
click at [308, 24] on div "600K+ EKO DEVICES SOLD WORLDWIDE Text Block The power of digital, now in Electr…" at bounding box center [261, 74] width 197 height 110
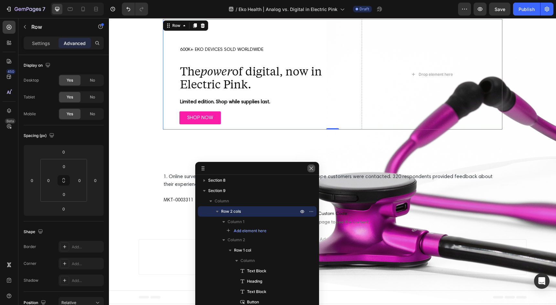
click at [314, 168] on icon "button" at bounding box center [311, 168] width 5 height 5
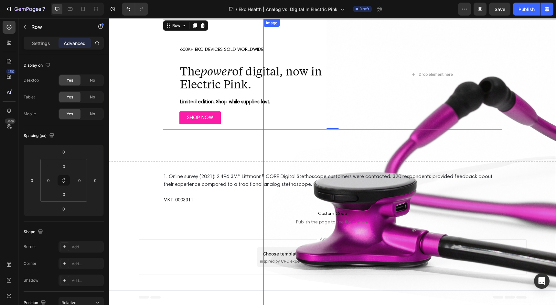
click at [356, 157] on img at bounding box center [410, 165] width 293 height 293
click at [306, 26] on div "600K+ EKO DEVICES SOLD WORLDWIDE Text Block The power of digital, now in Electr…" at bounding box center [261, 74] width 197 height 110
click at [317, 149] on img at bounding box center [410, 165] width 293 height 293
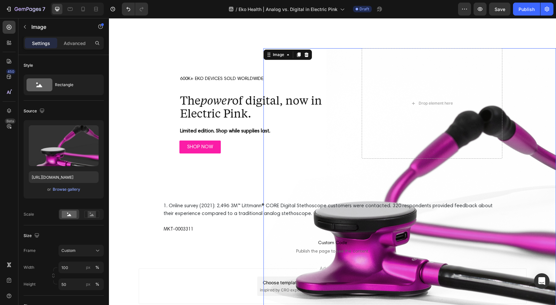
scroll to position [1803, 0]
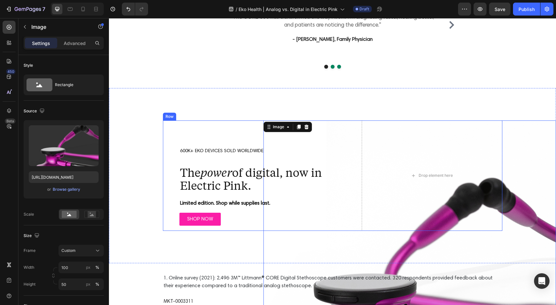
click at [305, 124] on div "600K+ EKO DEVICES SOLD WORLDWIDE Text Block The power of digital, now in Electr…" at bounding box center [261, 175] width 197 height 110
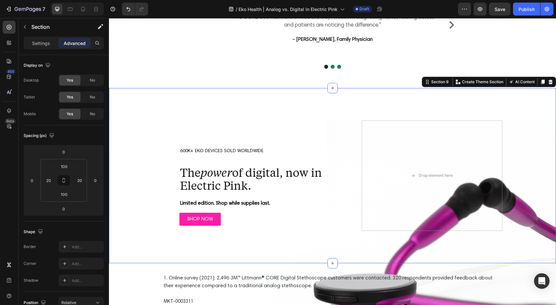
click at [373, 114] on div "Drop element here 600K+ EKO DEVICES SOLD WORLDWIDE Text Block The power of digi…" at bounding box center [332, 175] width 447 height 175
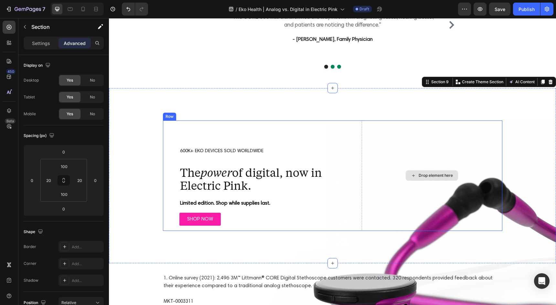
click at [479, 187] on div "Drop element here" at bounding box center [432, 175] width 140 height 110
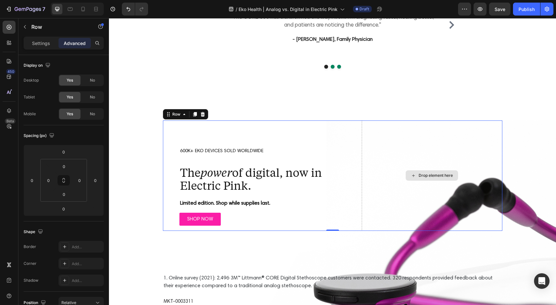
click at [510, 212] on img at bounding box center [410, 266] width 293 height 293
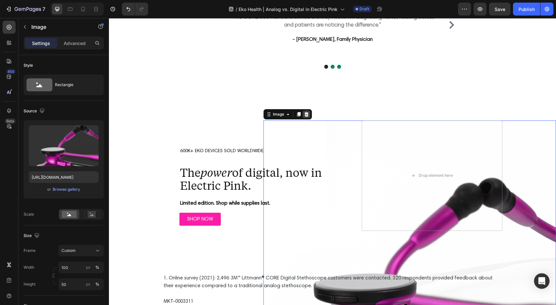
click at [306, 113] on icon at bounding box center [307, 114] width 4 height 5
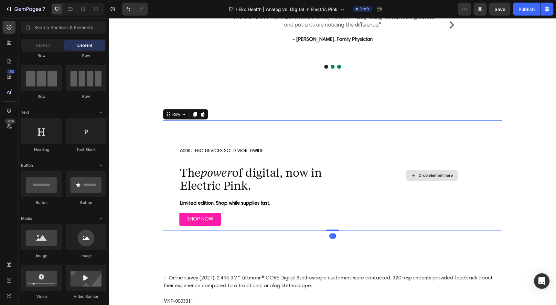
click at [393, 150] on div "Drop element here" at bounding box center [432, 175] width 140 height 110
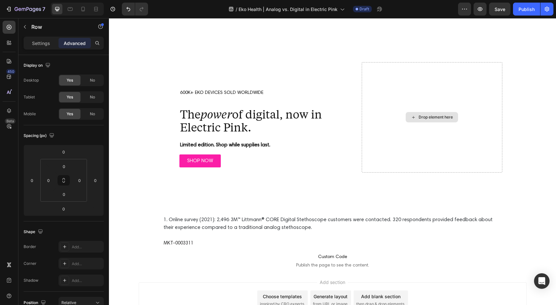
scroll to position [1864, 0]
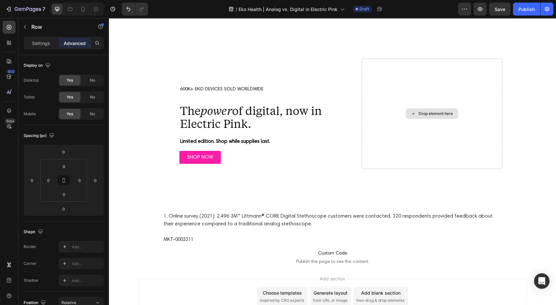
click at [386, 141] on div "Drop element here" at bounding box center [432, 114] width 140 height 110
click at [376, 142] on div "Drop element here" at bounding box center [432, 114] width 140 height 110
click at [112, 152] on div "Drop element here 600K+ EKO DEVICES SOLD WORLDWIDE Text Block The power of digi…" at bounding box center [332, 113] width 447 height 175
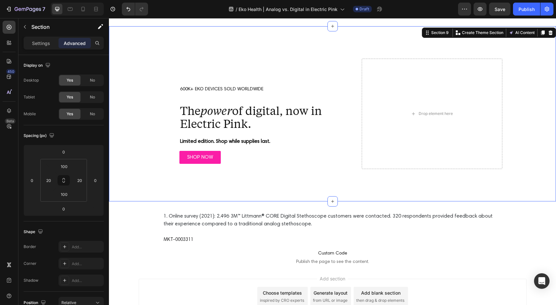
click at [149, 151] on div "Drop element here 600K+ EKO DEVICES SOLD WORLDWIDE Text Block The power of digi…" at bounding box center [332, 114] width 434 height 110
click at [194, 186] on div "Drop element here 600K+ EKO DEVICES SOLD WORLDWIDE Text Block The power of digi…" at bounding box center [332, 113] width 447 height 175
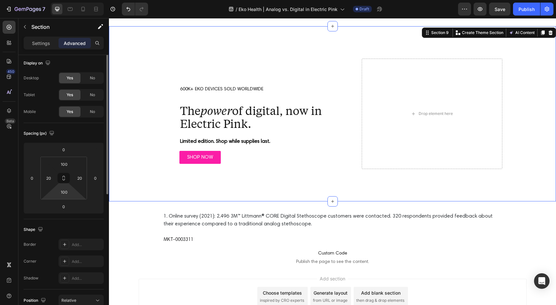
scroll to position [0, 0]
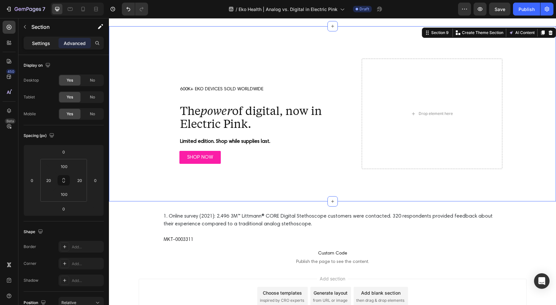
click at [47, 45] on p "Settings" at bounding box center [41, 43] width 18 height 7
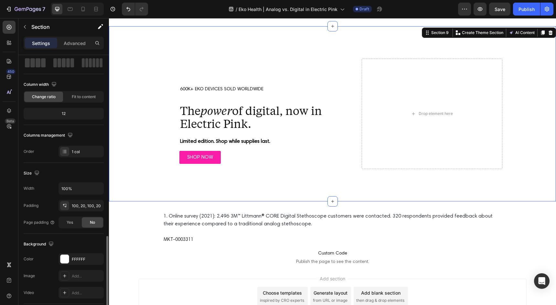
scroll to position [126, 0]
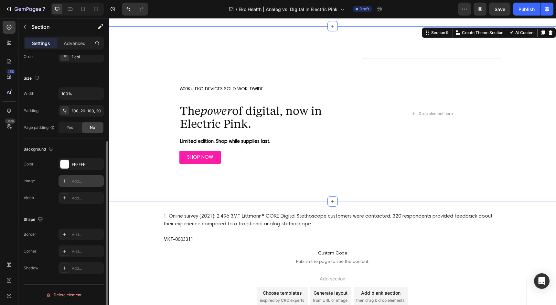
click at [65, 182] on icon at bounding box center [64, 180] width 5 height 5
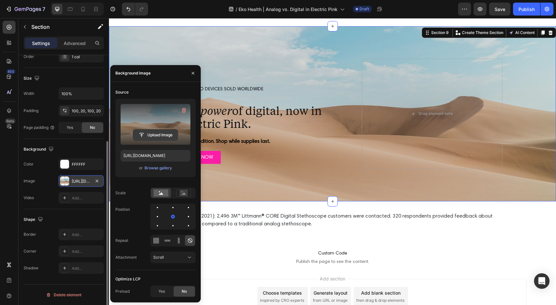
click at [161, 135] on input "file" at bounding box center [155, 134] width 45 height 11
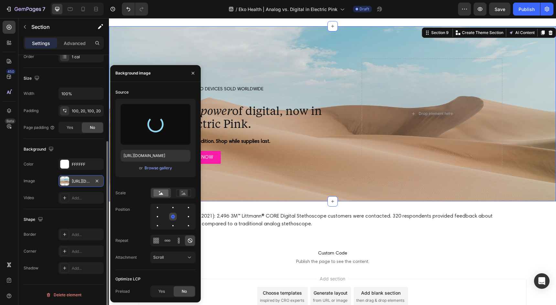
type input "[URL][DOMAIN_NAME]"
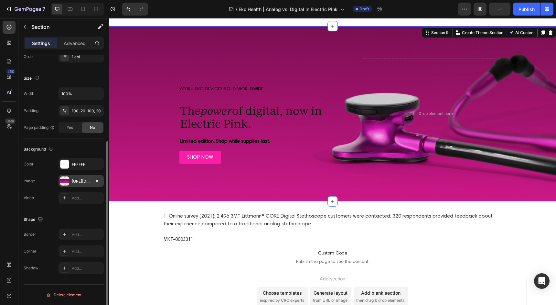
click at [44, 180] on div "Image [URL][DOMAIN_NAME]" at bounding box center [64, 181] width 80 height 12
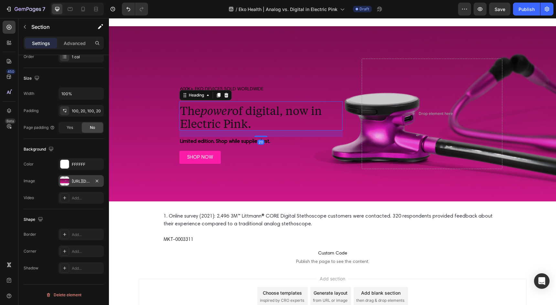
click at [222, 122] on h2 "The power of digital, now in Electric Pink." at bounding box center [260, 115] width 163 height 29
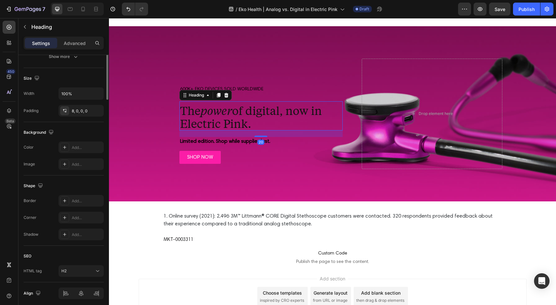
scroll to position [0, 0]
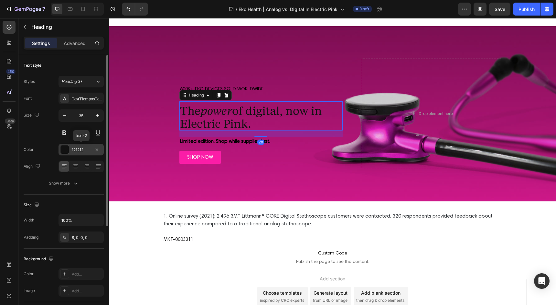
click at [65, 146] on div at bounding box center [64, 149] width 8 height 8
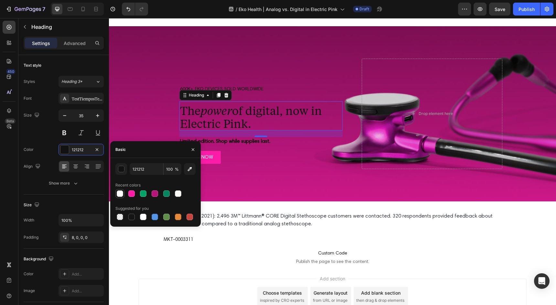
click at [122, 194] on div at bounding box center [120, 193] width 6 height 6
type input "FFFFFF"
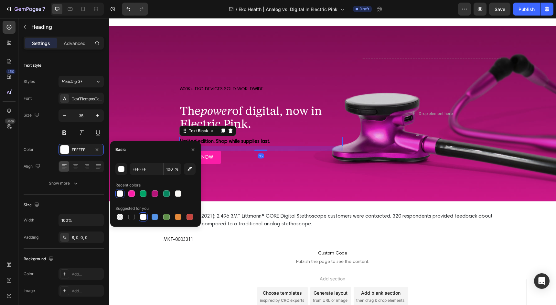
click at [225, 139] on strong "Limited edition. Shop while supplies last." at bounding box center [225, 141] width 90 height 5
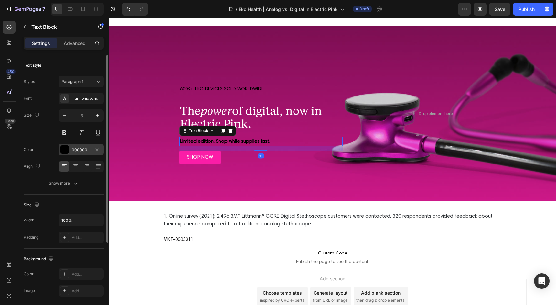
scroll to position [0, 0]
click at [68, 151] on div at bounding box center [64, 149] width 8 height 8
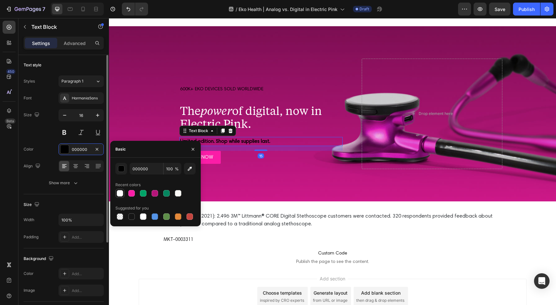
click at [121, 195] on div at bounding box center [120, 193] width 6 height 6
type input "FFFFFF"
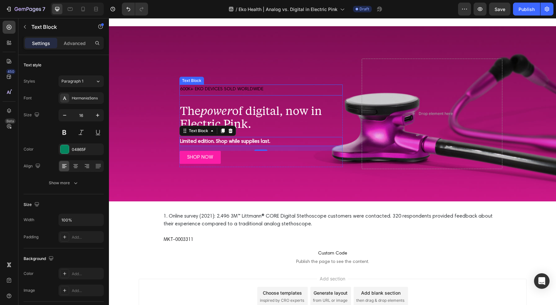
click at [222, 91] on p "600K+ EKO DEVICES SOLD WORLDWIDE" at bounding box center [261, 89] width 162 height 8
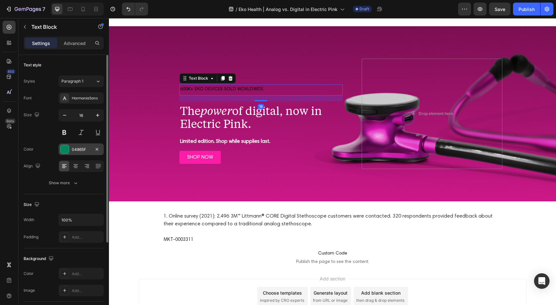
click at [64, 149] on div at bounding box center [64, 149] width 8 height 8
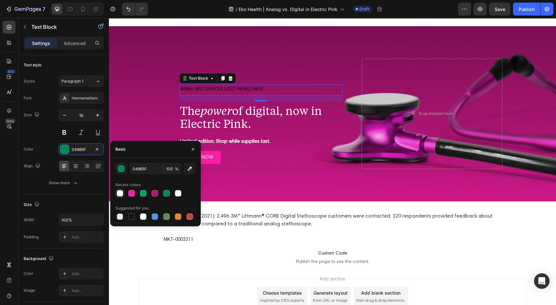
click at [117, 190] on div at bounding box center [120, 193] width 6 height 6
type input "FFFFFF"
click at [199, 88] on span "600K+ EKO DEVICES SOLD WORLDWIDE" at bounding box center [221, 89] width 83 height 5
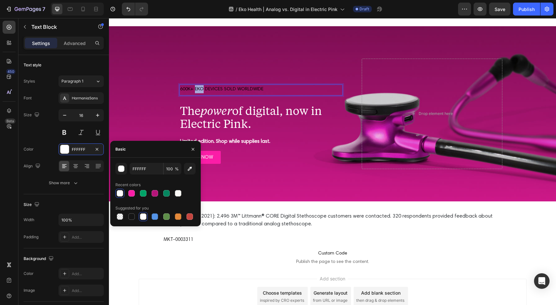
click at [199, 88] on span "600K+ EKO DEVICES SOLD WORLDWIDE" at bounding box center [221, 89] width 83 height 5
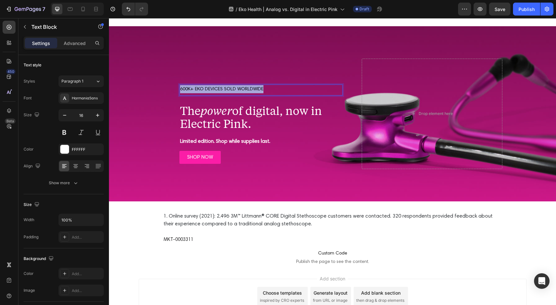
click at [199, 88] on span "600K+ EKO DEVICES SOLD WORLDWIDE" at bounding box center [221, 89] width 83 height 5
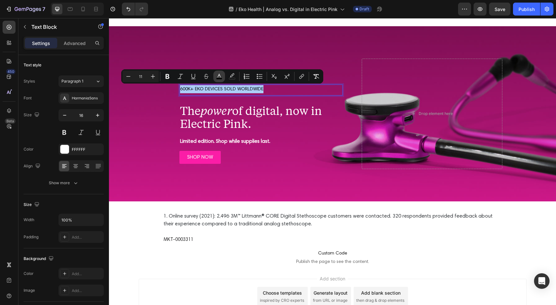
click at [217, 78] on rect "Editor contextual toolbar" at bounding box center [219, 79] width 6 height 2
type input "000000"
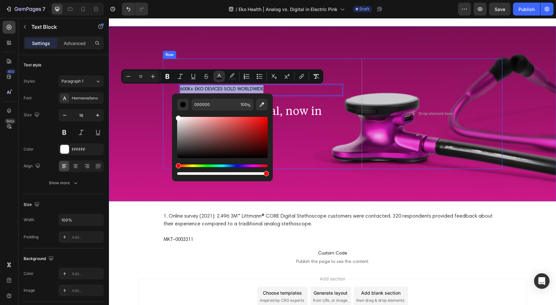
type input "FFFFFF"
drag, startPoint x: 293, startPoint y: 147, endPoint x: 165, endPoint y: 92, distance: 139.8
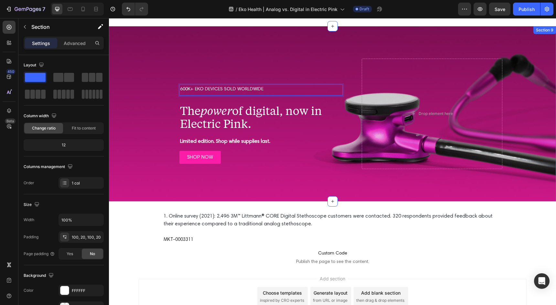
click at [150, 108] on div "Drop element here 600K+ EKO DEVICES SOLD WORLDWIDE Text Block 18 The power of d…" at bounding box center [332, 114] width 434 height 110
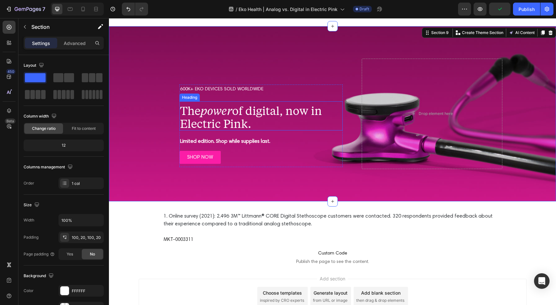
click at [243, 112] on h2 "The power of digital, now in Electric Pink." at bounding box center [260, 115] width 163 height 29
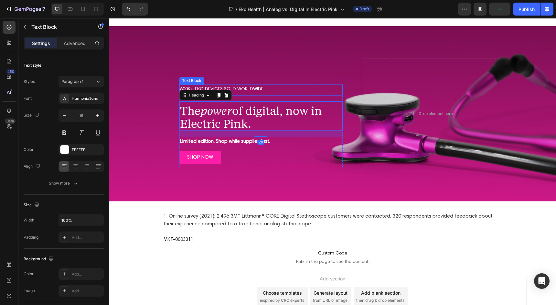
click at [246, 88] on span "600K+ EKO DEVICES SOLD WORLDWIDE" at bounding box center [221, 89] width 83 height 5
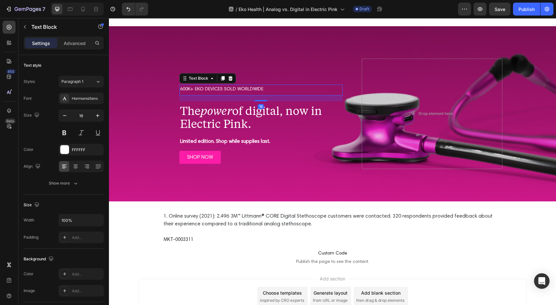
click at [260, 97] on div "18" at bounding box center [260, 98] width 163 height 6
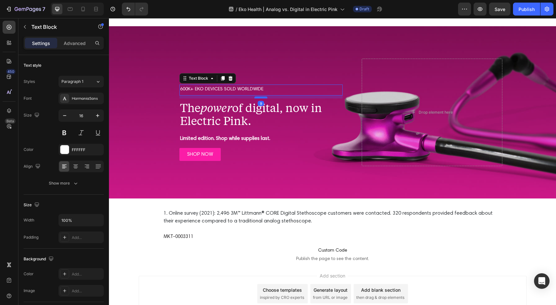
click at [260, 97] on div at bounding box center [260, 97] width 13 height 2
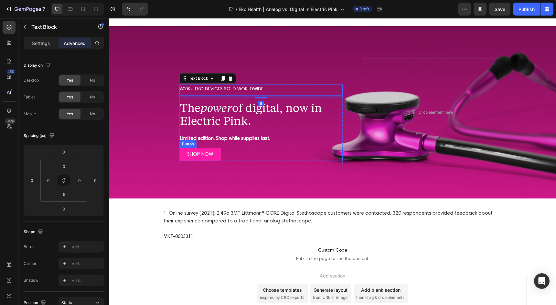
click at [142, 153] on div "Drop element here 600K+ EKO DEVICES SOLD WORLDWIDE Text Block 9 The power of di…" at bounding box center [332, 112] width 434 height 107
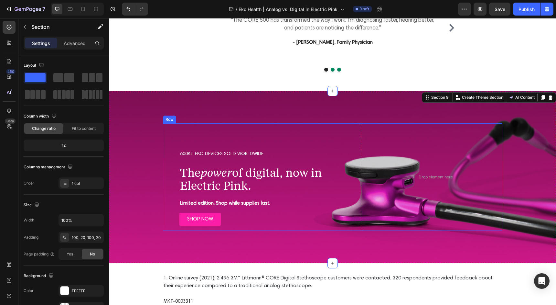
scroll to position [1857, 0]
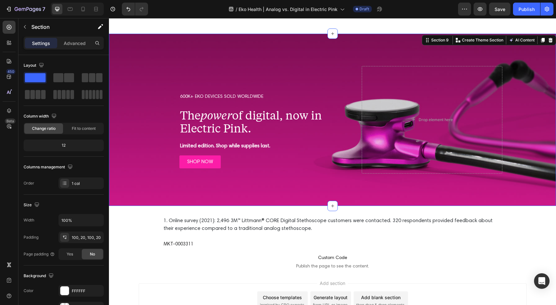
click at [328, 160] on div "SHOP NOW Button" at bounding box center [260, 161] width 163 height 13
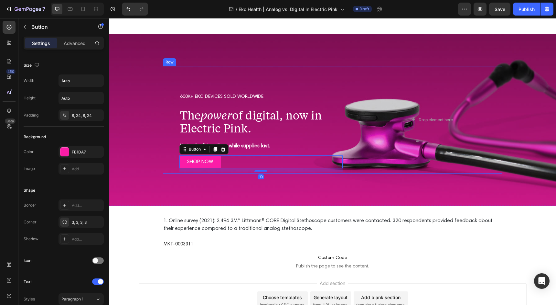
click at [346, 148] on div "600K+ EKO DEVICES SOLD WORLDWIDE Text Block The power of digital, now in Electr…" at bounding box center [261, 119] width 197 height 107
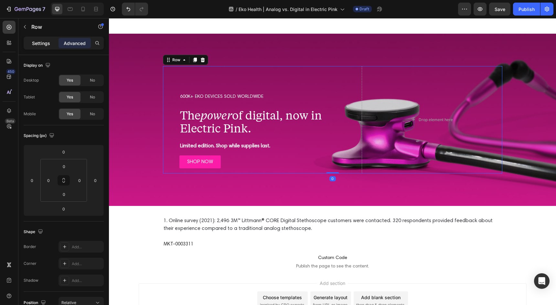
click at [44, 40] on p "Settings" at bounding box center [41, 43] width 18 height 7
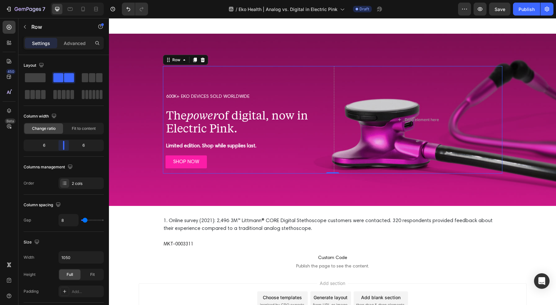
drag, startPoint x: 69, startPoint y: 143, endPoint x: 65, endPoint y: 143, distance: 3.6
click at [65, 0] on body "7 Version history / Eko Health | Analog vs. Digital in Electric Pink Draft Prev…" at bounding box center [278, 0] width 556 height 0
click at [75, 9] on div at bounding box center [77, 9] width 53 height 13
click at [73, 9] on icon at bounding box center [70, 9] width 6 height 6
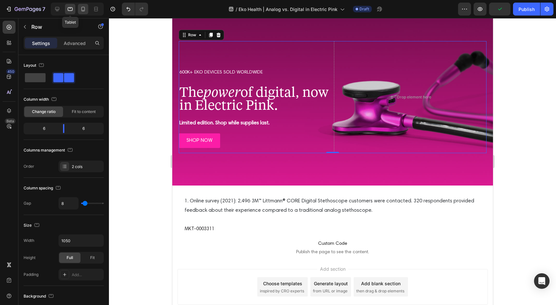
scroll to position [1925, 0]
click at [80, 10] on div at bounding box center [83, 9] width 10 height 10
type input "0"
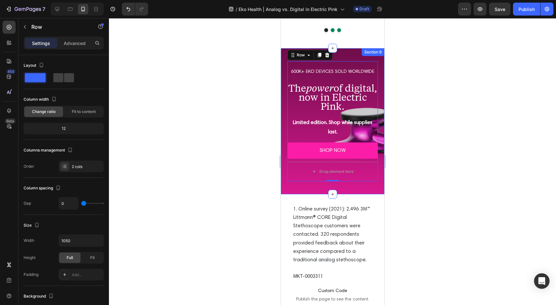
scroll to position [1914, 0]
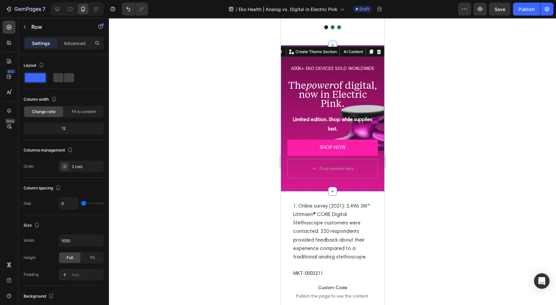
click at [305, 165] on div "Drop element here 600K+ EKO DEVICES SOLD WORLDWIDE Text Block The power of digi…" at bounding box center [332, 118] width 103 height 146
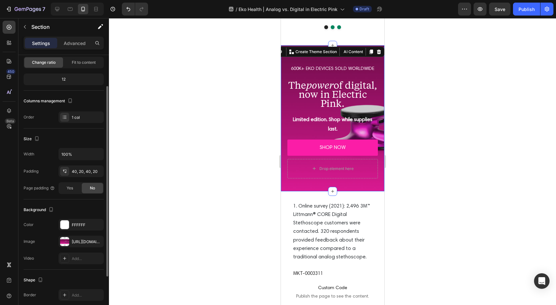
scroll to position [110, 0]
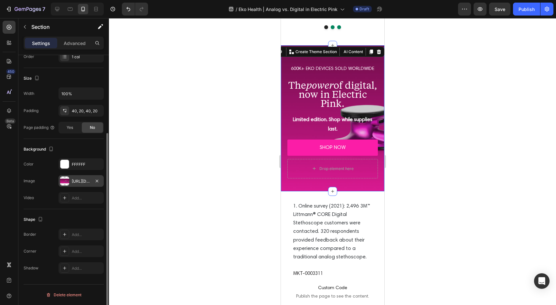
click at [65, 179] on div at bounding box center [64, 180] width 9 height 9
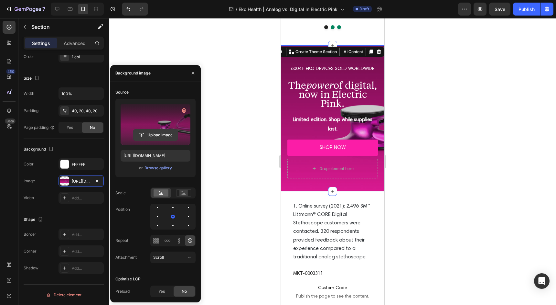
click at [160, 133] on input "file" at bounding box center [155, 134] width 45 height 11
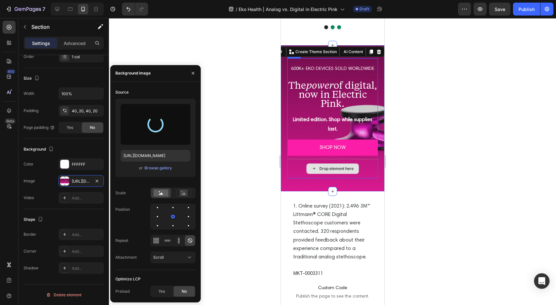
type input "[URL][DOMAIN_NAME]"
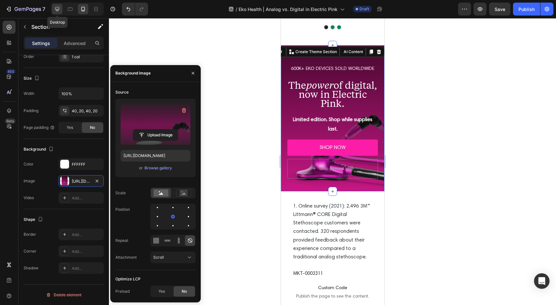
click at [58, 11] on icon at bounding box center [57, 9] width 4 height 4
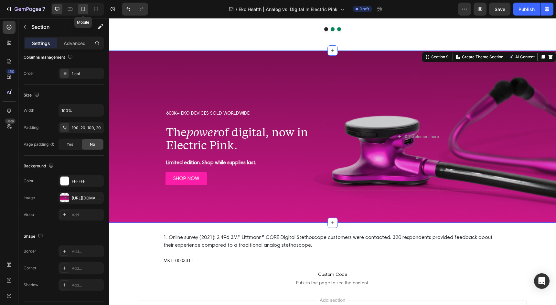
click at [86, 10] on div at bounding box center [83, 9] width 10 height 10
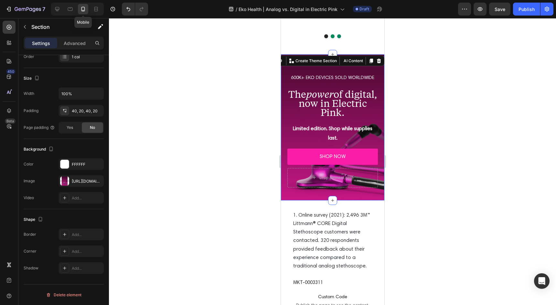
scroll to position [1901, 0]
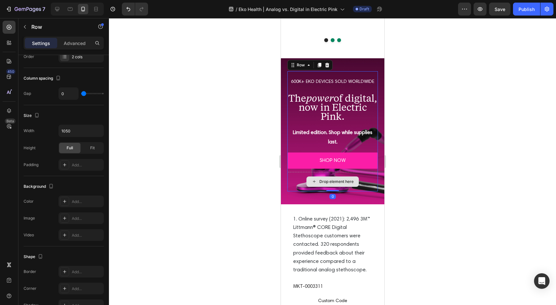
click at [300, 172] on div "Drop element here" at bounding box center [332, 181] width 91 height 19
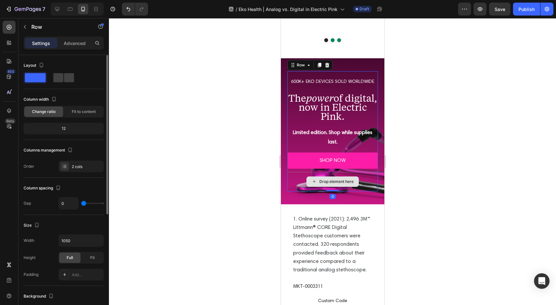
click at [301, 172] on div "Drop element here" at bounding box center [332, 181] width 91 height 19
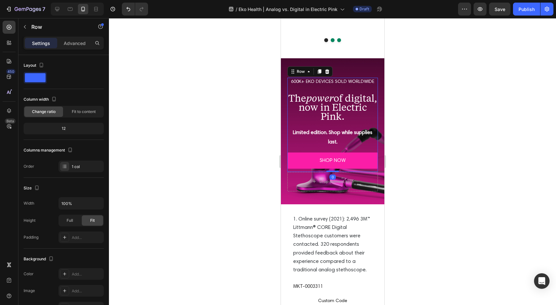
click at [305, 131] on div "600K+ EKO DEVICES SOLD WORLDWIDE Text Block The power of digital, now in Electr…" at bounding box center [332, 125] width 91 height 94
click at [321, 176] on div "Drop element here" at bounding box center [332, 181] width 52 height 10
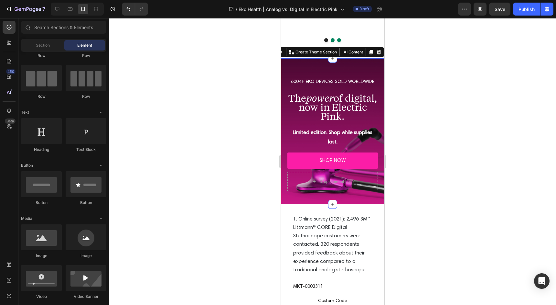
click at [291, 177] on div "Drop element here 600K+ EKO DEVICES SOLD WORLDWIDE Text Block The power of digi…" at bounding box center [332, 131] width 103 height 146
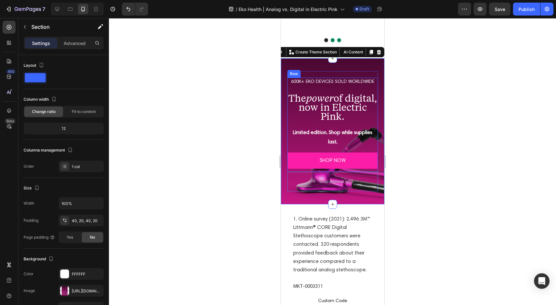
click at [290, 153] on div "SHOP NOW Button" at bounding box center [332, 161] width 91 height 19
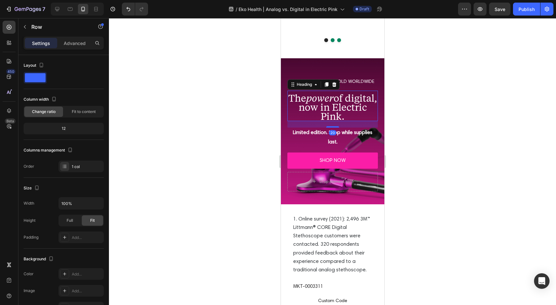
click at [297, 91] on h2 "The power of digital, now in Electric Pink." at bounding box center [332, 106] width 91 height 30
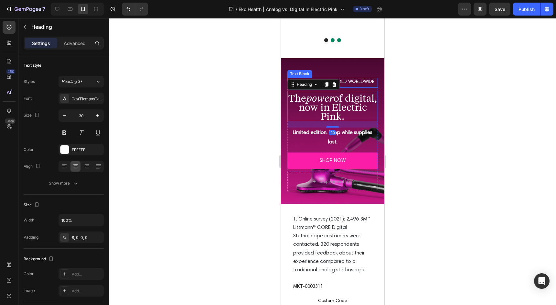
click at [370, 78] on div "600K+ EKO DEVICES SOLD WORLDWIDE Text Block" at bounding box center [332, 83] width 91 height 10
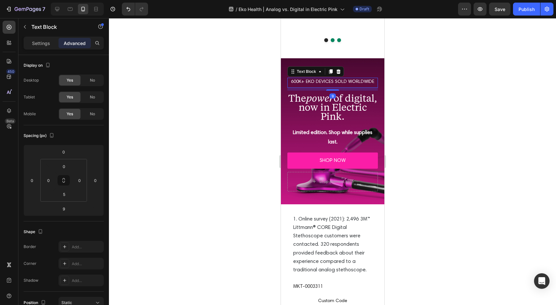
click at [372, 88] on div "9" at bounding box center [332, 89] width 91 height 3
click at [370, 58] on div "Drop element here 600K+ EKO DEVICES SOLD WORLDWIDE Text Block 9 The power of di…" at bounding box center [332, 131] width 103 height 146
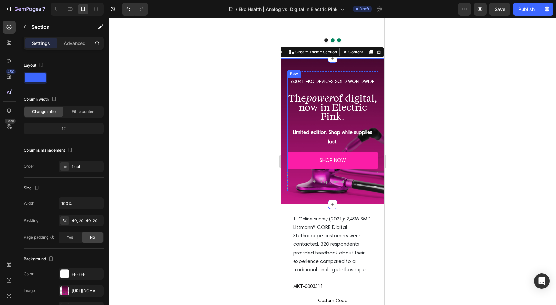
click at [375, 108] on div "600K+ EKO DEVICES SOLD WORLDWIDE Text Block The power of digital, now in Electr…" at bounding box center [332, 125] width 91 height 94
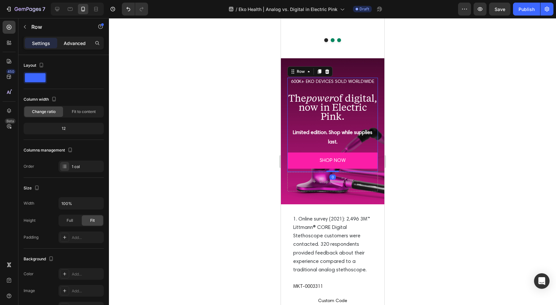
click at [74, 47] on div "Advanced" at bounding box center [75, 43] width 32 height 10
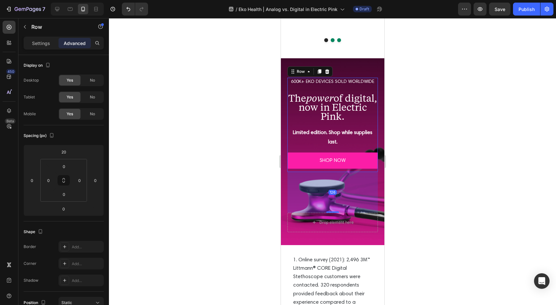
drag, startPoint x: 332, startPoint y: 152, endPoint x: 340, endPoint y: 193, distance: 41.5
click at [340, 172] on div "126" at bounding box center [332, 172] width 91 height 0
type input "0"
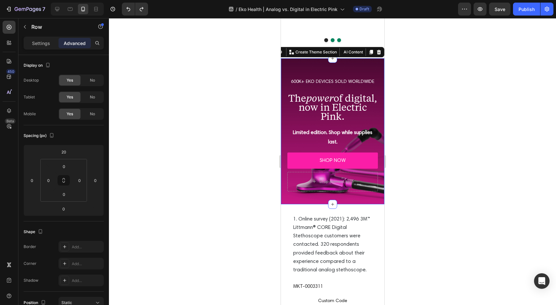
click at [377, 179] on div "Drop element here 600K+ EKO DEVICES SOLD WORLDWIDE Text Block The power of digi…" at bounding box center [332, 131] width 103 height 146
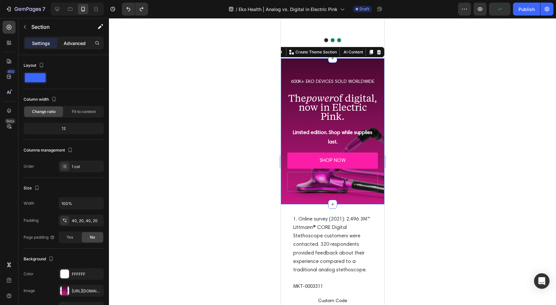
click at [66, 41] on p "Advanced" at bounding box center [75, 43] width 22 height 7
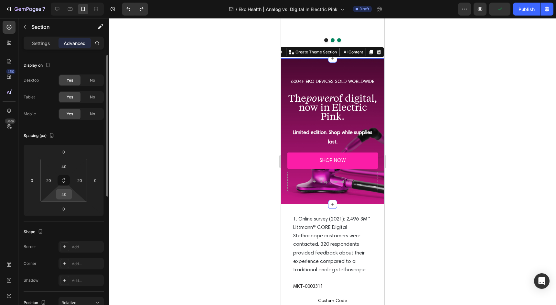
click at [67, 192] on input "40" at bounding box center [64, 194] width 13 height 10
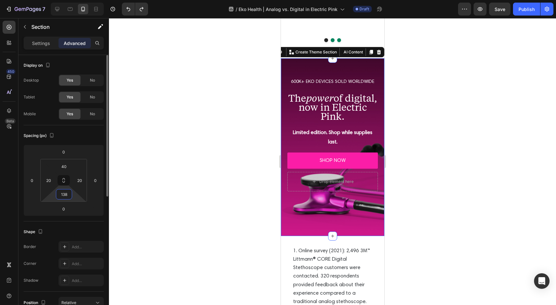
type input "137"
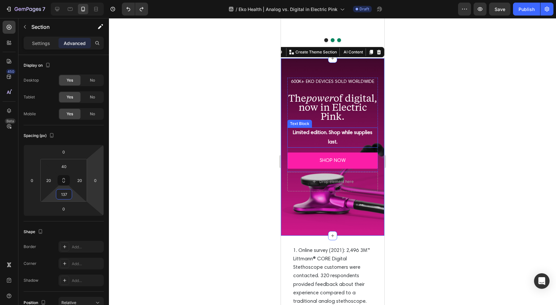
click at [347, 130] on strong "Limited edition. Shop while supplies last." at bounding box center [333, 137] width 80 height 15
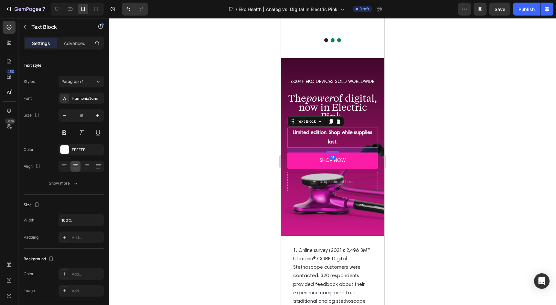
click at [409, 111] on div at bounding box center [332, 161] width 447 height 286
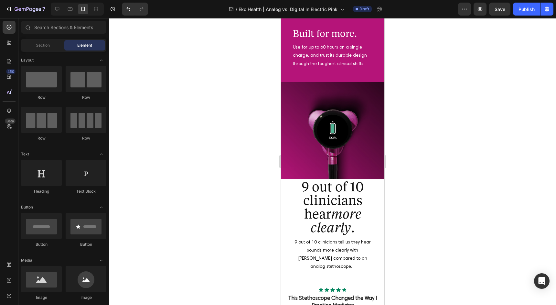
scroll to position [1683, 0]
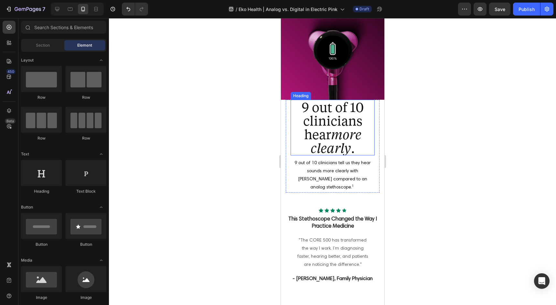
click at [374, 123] on h2 "9 out of 10 clinicians hear more clearly ." at bounding box center [332, 128] width 84 height 56
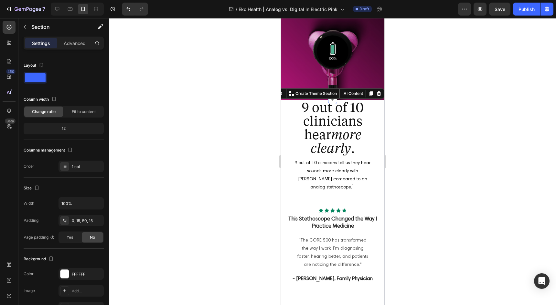
click at [380, 128] on div "9 out of 10 clinicians hear more clearly . Heading 9 out of 10 clinicians tell …" at bounding box center [332, 217] width 103 height 234
click at [70, 10] on icon at bounding box center [70, 9] width 5 height 4
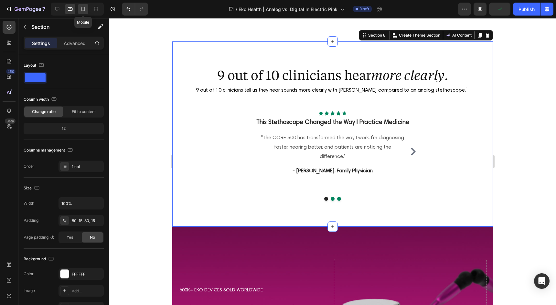
scroll to position [1709, 0]
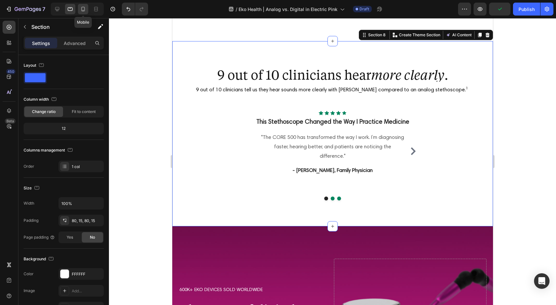
click at [86, 9] on icon at bounding box center [83, 9] width 6 height 6
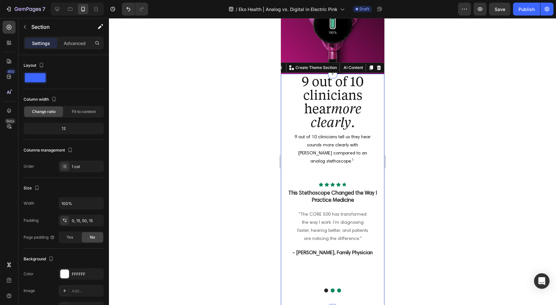
scroll to position [1685, 0]
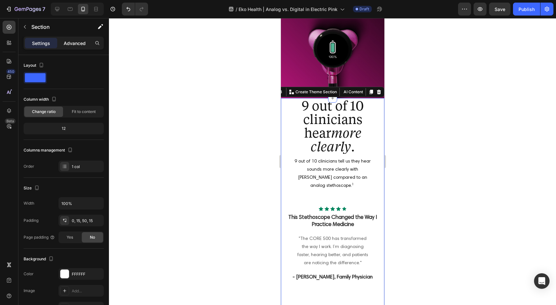
click at [68, 44] on p "Advanced" at bounding box center [75, 43] width 22 height 7
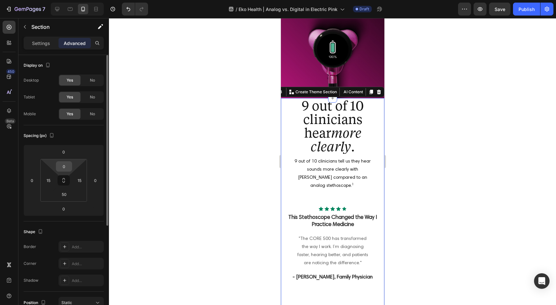
click at [66, 163] on input "0" at bounding box center [64, 166] width 13 height 10
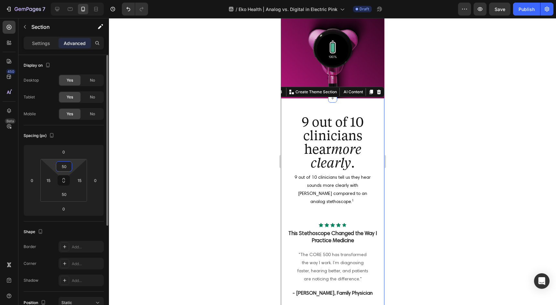
type input "50"
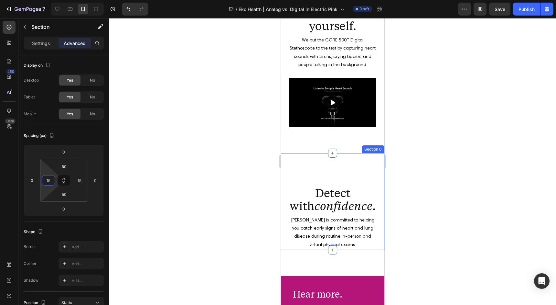
click at [360, 163] on div "Detect with confidence . Heading Eko is committed to helping you catch early si…" at bounding box center [332, 201] width 87 height 97
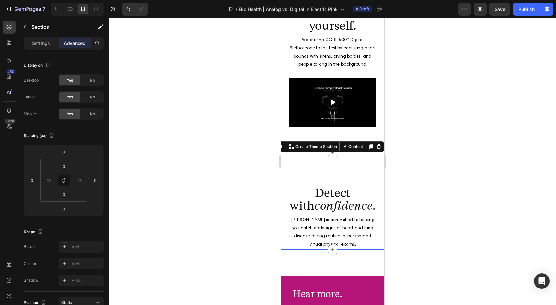
click at [333, 184] on div "Detect with confidence . Heading Eko is committed to helping you catch early si…" at bounding box center [332, 201] width 87 height 97
click at [290, 202] on h2 "Detect with confidence ." at bounding box center [332, 198] width 87 height 27
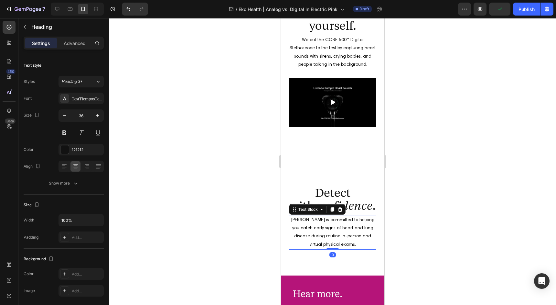
click at [290, 216] on p "[PERSON_NAME] is committed to helping you catch early signs of heart and lung d…" at bounding box center [332, 232] width 86 height 33
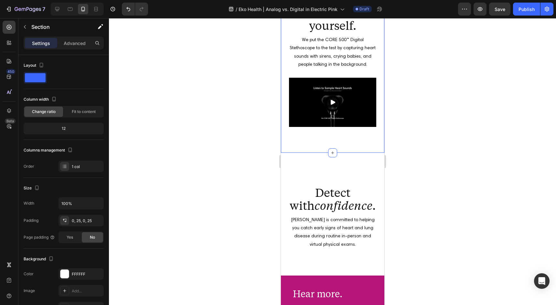
click at [305, 149] on div "Not convinced? Listen for yourself. Heading We put the CORE 500™ Digital Stetho…" at bounding box center [332, 56] width 87 height 193
click at [80, 48] on div "Settings Advanced" at bounding box center [64, 43] width 80 height 13
click at [75, 42] on p "Advanced" at bounding box center [75, 43] width 22 height 7
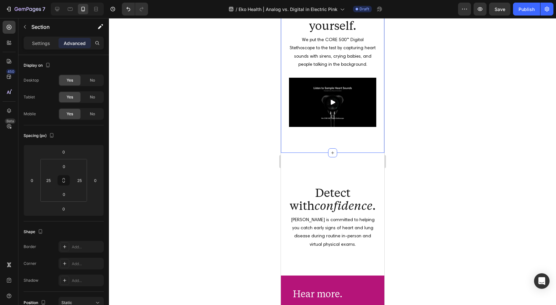
click at [341, 138] on div "Not convinced? Listen for yourself. Heading We put the CORE 500™ Digital Stetho…" at bounding box center [332, 56] width 87 height 193
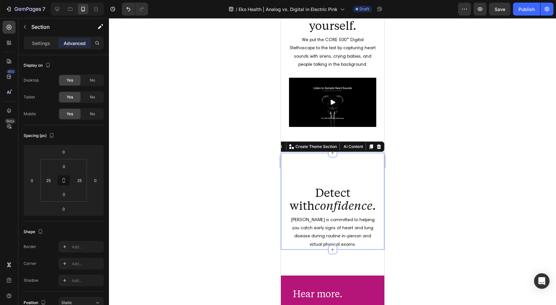
click at [350, 173] on div "Detect with confidence . Heading Eko is committed to helping you catch early si…" at bounding box center [332, 201] width 87 height 97
click at [295, 180] on div "Detect with confidence . Heading Eko is committed to helping you catch early si…" at bounding box center [332, 201] width 87 height 97
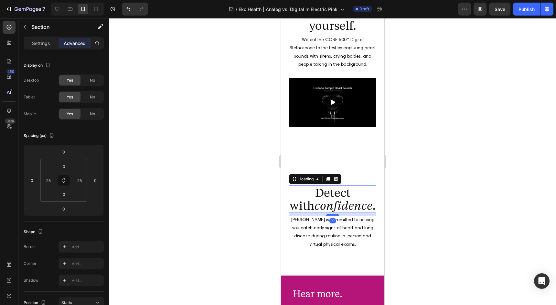
click at [314, 203] on icon "confidence" at bounding box center [343, 204] width 58 height 15
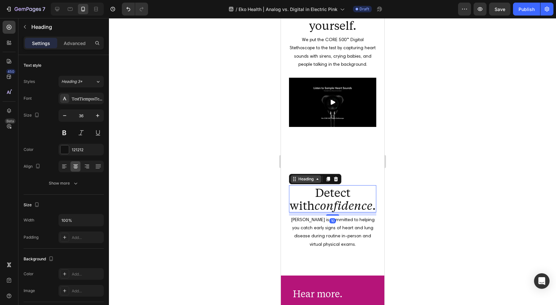
click at [298, 179] on div "Heading" at bounding box center [306, 179] width 18 height 6
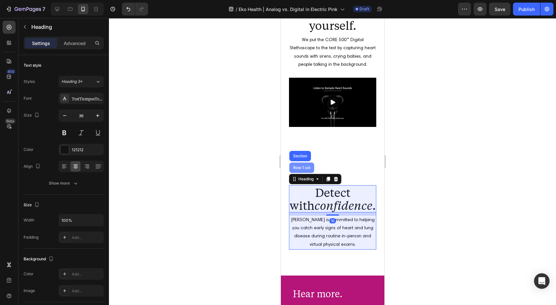
click at [298, 168] on div "Row 1 col" at bounding box center [302, 168] width 20 height 4
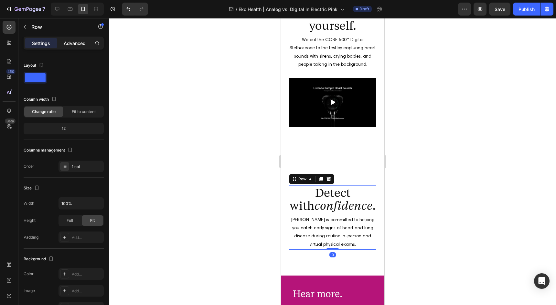
click at [72, 41] on p "Advanced" at bounding box center [75, 43] width 22 height 7
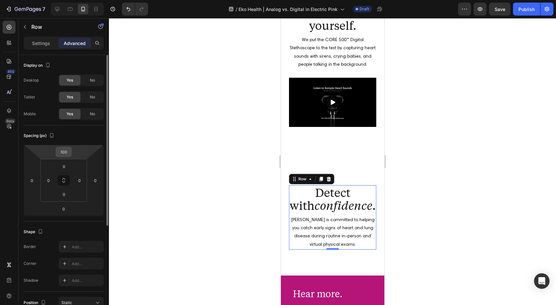
click at [67, 152] on input "100" at bounding box center [63, 152] width 13 height 10
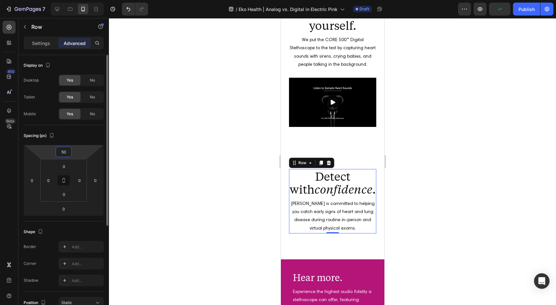
click at [60, 154] on input "50" at bounding box center [63, 152] width 13 height 10
type input "20"
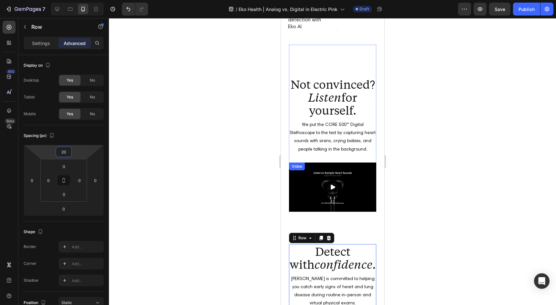
scroll to position [572, 0]
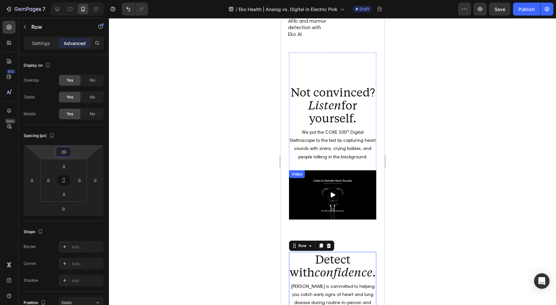
click at [306, 97] on div "Not convinced? Listen for yourself. Heading We put the CORE 500™ Digital Stetho…" at bounding box center [332, 135] width 87 height 167
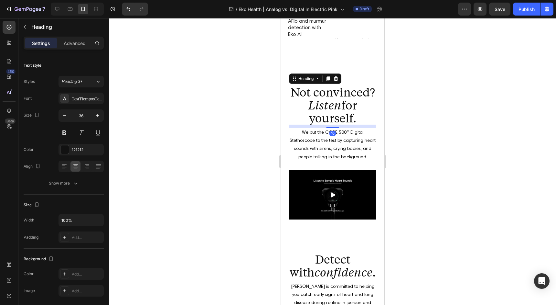
click at [306, 125] on h2 "Not convinced? Listen for yourself." at bounding box center [332, 105] width 87 height 40
click at [304, 81] on div "Heading" at bounding box center [306, 79] width 18 height 6
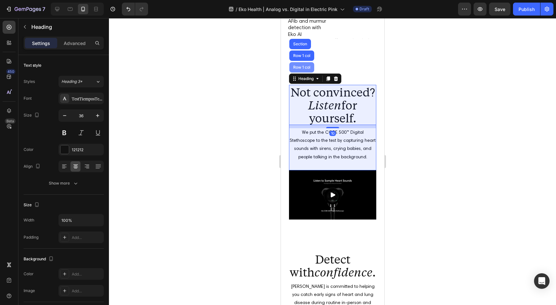
click at [302, 69] on div "Row 1 col" at bounding box center [302, 67] width 20 height 4
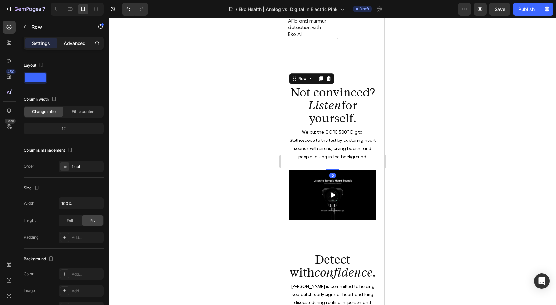
click at [70, 42] on p "Advanced" at bounding box center [75, 43] width 22 height 7
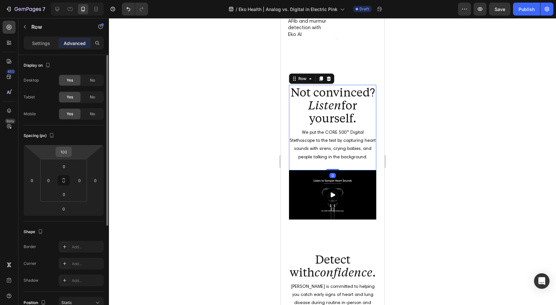
click at [64, 152] on input "100" at bounding box center [63, 152] width 13 height 10
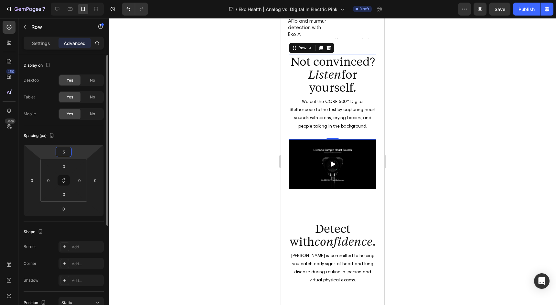
type input "50"
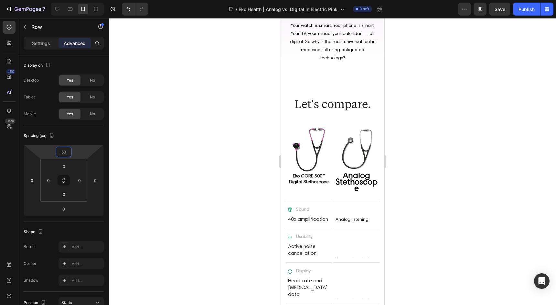
scroll to position [294, 0]
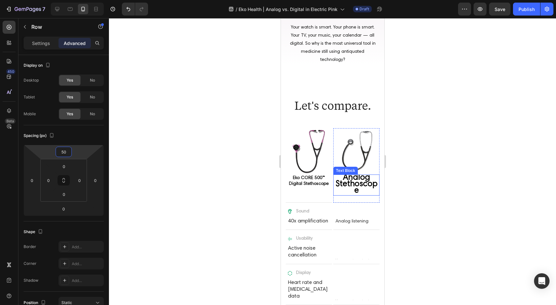
click at [363, 178] on span "Analog Stethoscope" at bounding box center [356, 184] width 42 height 21
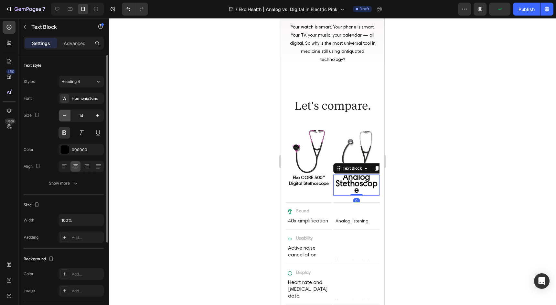
click at [64, 116] on icon "button" at bounding box center [64, 115] width 6 height 6
type input "13"
click at [353, 182] on span "Analog Stethoscope" at bounding box center [356, 183] width 42 height 21
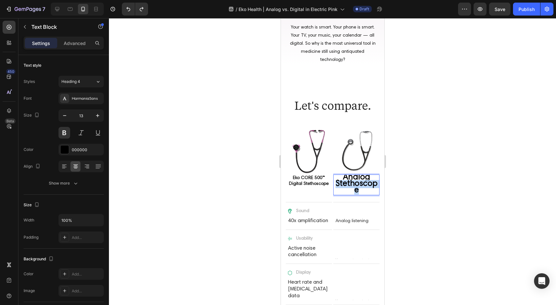
click at [353, 182] on span "Analog Stethoscope" at bounding box center [356, 183] width 42 height 21
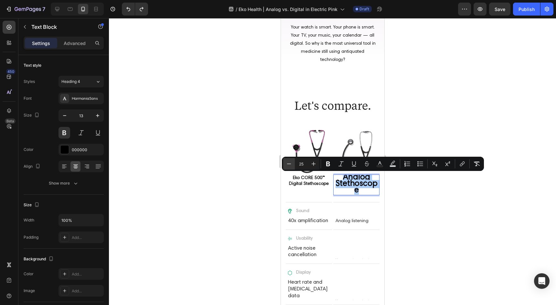
click at [291, 164] on icon "Editor contextual toolbar" at bounding box center [289, 163] width 6 height 6
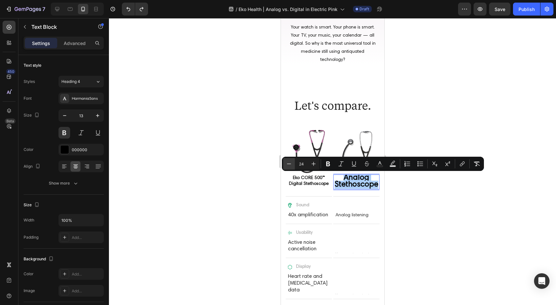
click at [291, 164] on icon "Editor contextual toolbar" at bounding box center [289, 163] width 6 height 6
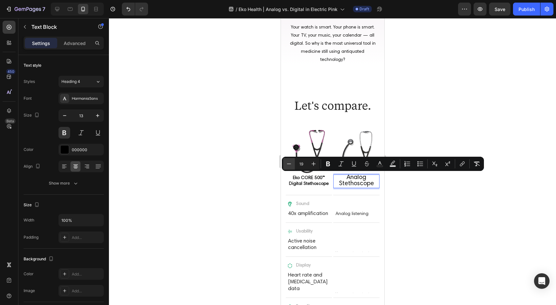
click at [290, 164] on icon "Editor contextual toolbar" at bounding box center [289, 163] width 6 height 6
type input "15"
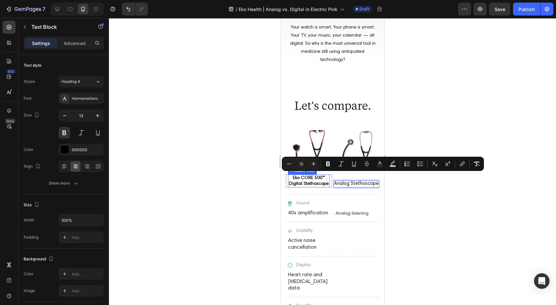
click at [313, 179] on h3 "Eko CORE 500™ Digital Stethoscope" at bounding box center [309, 180] width 42 height 13
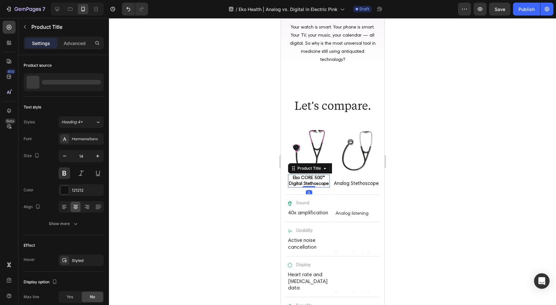
click at [313, 179] on h3 "Eko CORE 500™ Digital Stethoscope" at bounding box center [309, 180] width 42 height 13
click at [307, 183] on h3 "Eko CORE 500™ Digital Stethoscope" at bounding box center [309, 180] width 42 height 13
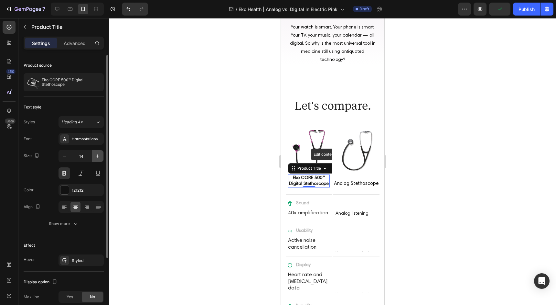
click at [101, 157] on icon "button" at bounding box center [97, 156] width 6 height 6
type input "15"
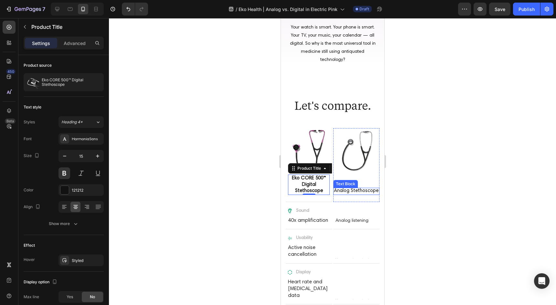
click at [357, 189] on span "Analog Stethoscope" at bounding box center [356, 190] width 45 height 5
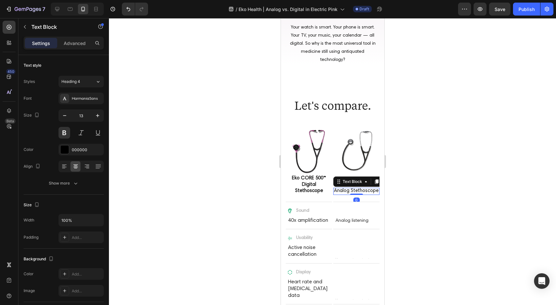
click at [314, 183] on h3 "Eko CORE 500™ Digital Stethoscope" at bounding box center [309, 184] width 42 height 20
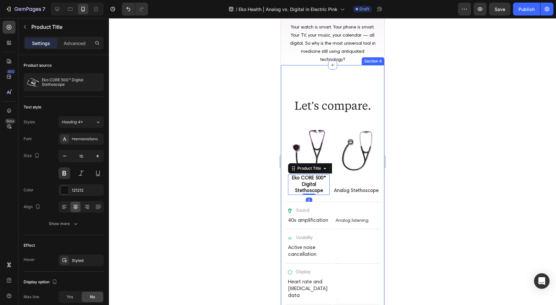
click at [415, 180] on div at bounding box center [332, 161] width 447 height 286
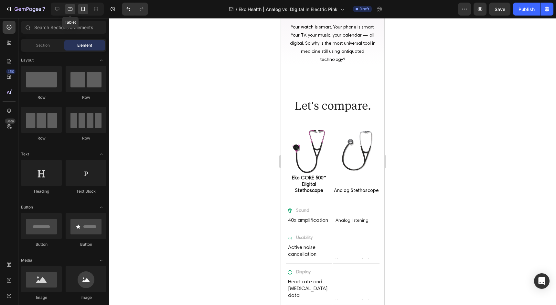
click at [71, 7] on icon at bounding box center [70, 9] width 5 height 4
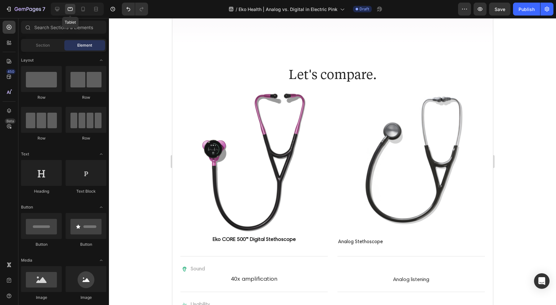
scroll to position [249, 0]
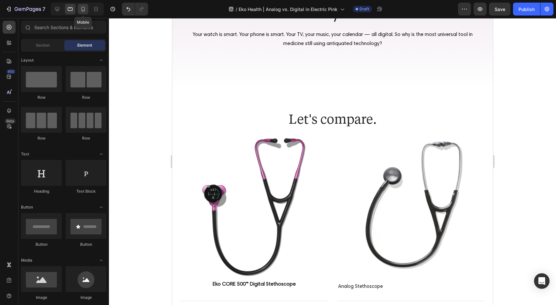
click at [82, 8] on icon at bounding box center [83, 9] width 6 height 6
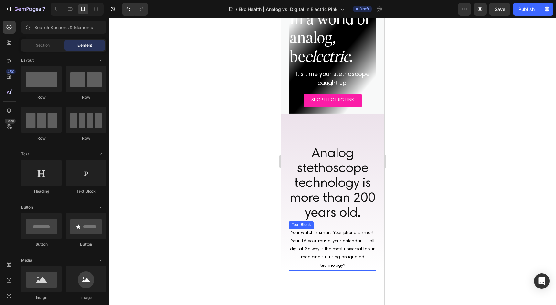
scroll to position [46, 0]
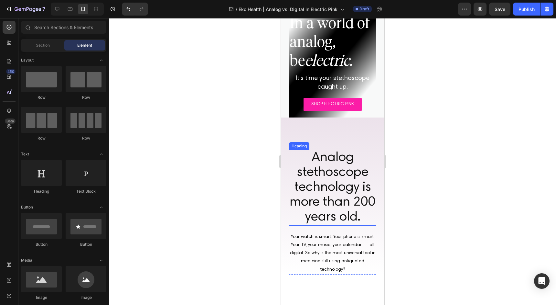
click at [347, 198] on h2 "Analog stethoscope technology is more than 200 years old." at bounding box center [332, 188] width 87 height 76
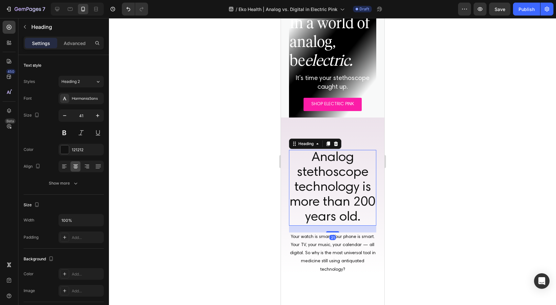
click at [330, 195] on h2 "Analog stethoscope technology is more than 200 years old." at bounding box center [332, 188] width 87 height 76
click at [330, 195] on p "Analog stethoscope technology is more than 200 years old." at bounding box center [332, 187] width 86 height 74
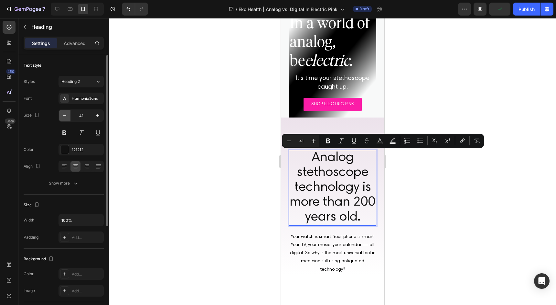
click at [65, 116] on icon "button" at bounding box center [64, 115] width 6 height 6
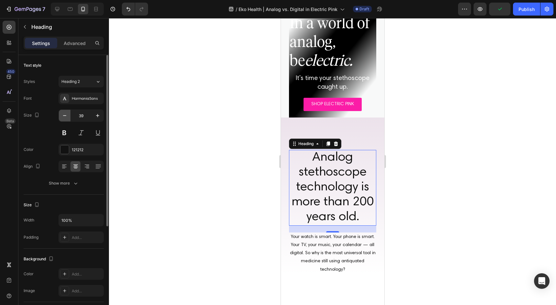
click at [65, 116] on icon "button" at bounding box center [64, 115] width 6 height 6
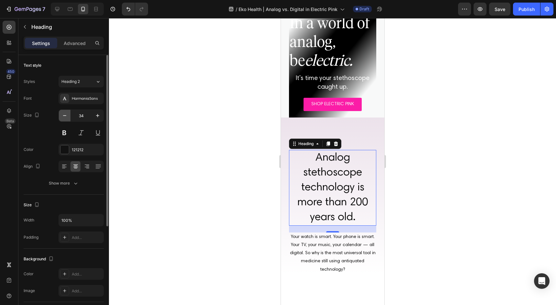
click at [65, 116] on icon "button" at bounding box center [64, 115] width 6 height 6
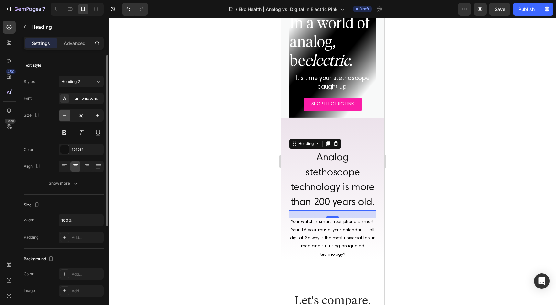
click at [65, 116] on icon "button" at bounding box center [64, 115] width 6 height 6
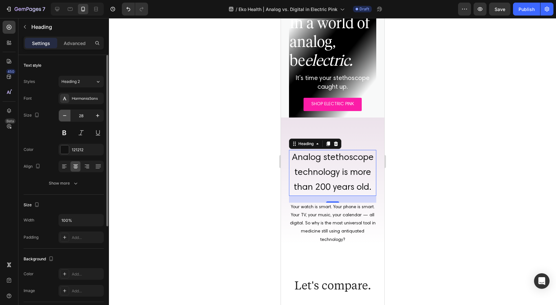
click at [65, 116] on icon "button" at bounding box center [64, 115] width 6 height 6
type input "27"
click at [66, 182] on div "Show more" at bounding box center [64, 183] width 30 height 6
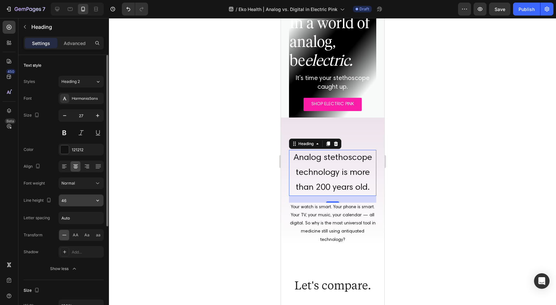
click at [74, 202] on input "46" at bounding box center [81, 200] width 45 height 12
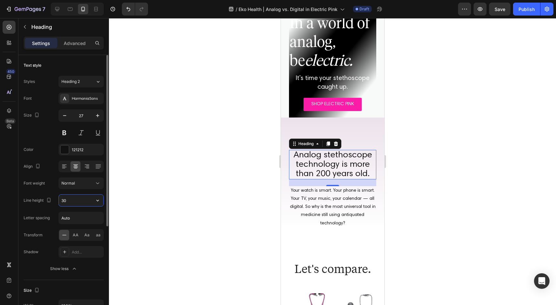
type input "31"
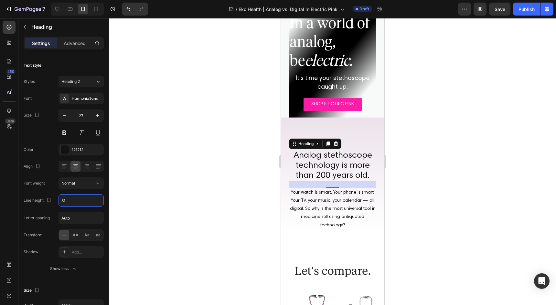
click at [364, 145] on div "Analog stethoscope technology is more than 200 years old. Heading 21 Your watch…" at bounding box center [332, 173] width 87 height 113
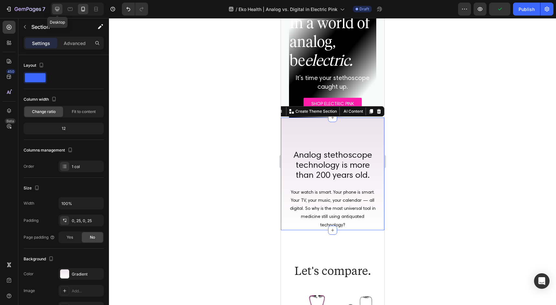
click at [59, 8] on icon at bounding box center [57, 9] width 6 height 6
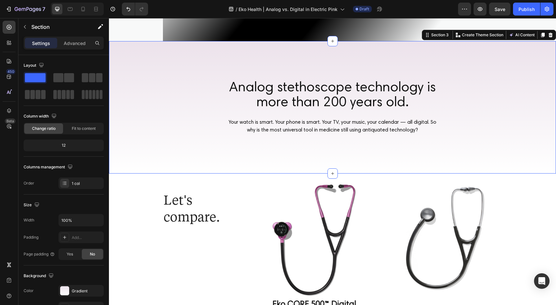
scroll to position [161, 0]
click at [67, 293] on div at bounding box center [64, 290] width 9 height 9
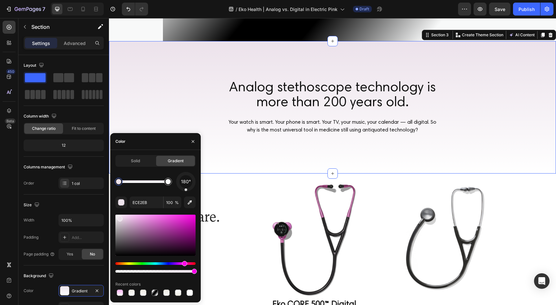
click at [119, 182] on div at bounding box center [118, 181] width 5 height 5
click at [142, 294] on div at bounding box center [143, 292] width 6 height 6
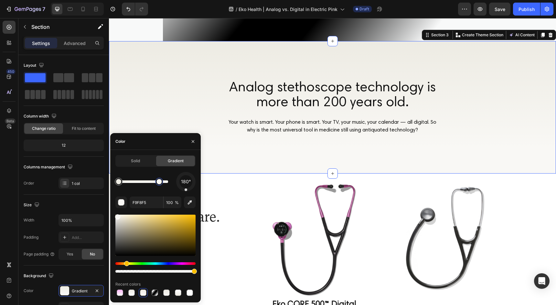
click at [159, 182] on div at bounding box center [158, 181] width 5 height 5
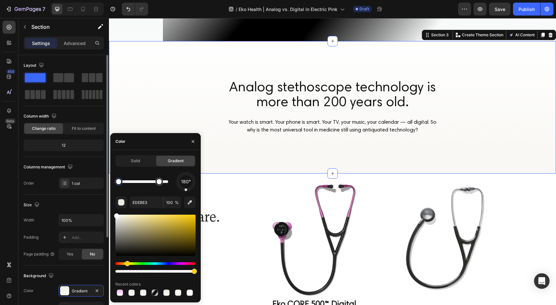
drag, startPoint x: 130, startPoint y: 226, endPoint x: 103, endPoint y: 197, distance: 39.3
click at [103, 197] on div "450 Beta Sections(18) Elements(83) Section Element Hero Section Product Detail …" at bounding box center [54, 161] width 109 height 286
type input "FFFFFF"
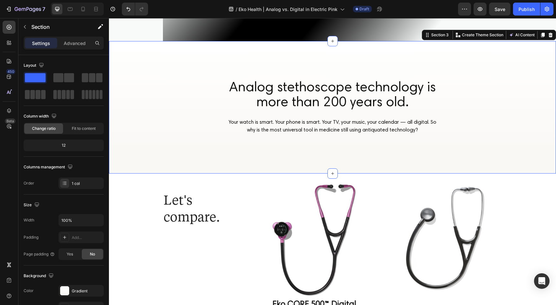
click at [156, 120] on div "Analog stethoscope technology is more than 200 years old. Heading Your watch is…" at bounding box center [332, 107] width 447 height 132
click at [64, 287] on div at bounding box center [64, 290] width 9 height 9
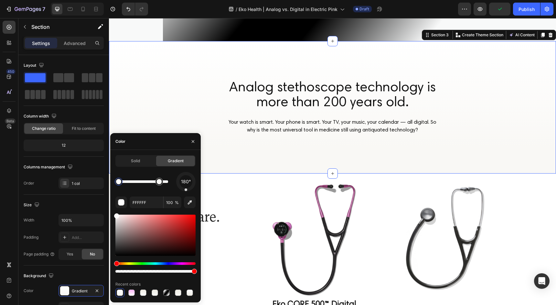
click at [119, 181] on div at bounding box center [118, 181] width 5 height 5
click at [150, 192] on div "180° FFFFFF 100 % Recent colors" at bounding box center [155, 234] width 80 height 125
click at [159, 183] on div at bounding box center [158, 181] width 5 height 5
click at [159, 182] on div at bounding box center [158, 181] width 5 height 5
click at [118, 182] on div at bounding box center [118, 181] width 5 height 5
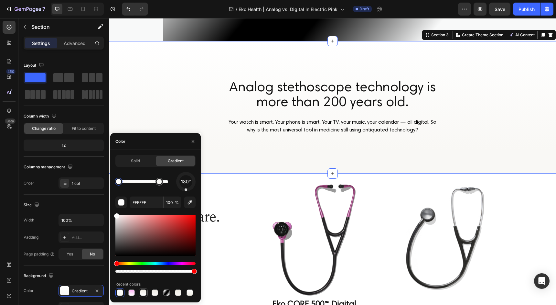
click at [145, 295] on div at bounding box center [143, 292] width 6 height 6
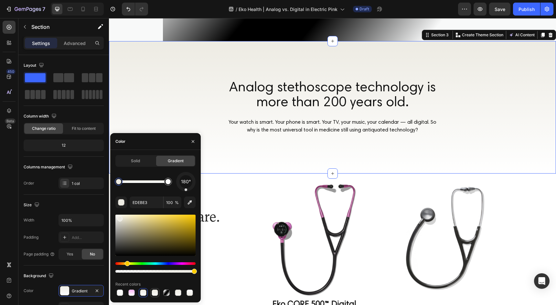
click at [153, 294] on div at bounding box center [155, 292] width 6 height 6
click at [159, 181] on div at bounding box center [158, 181] width 5 height 5
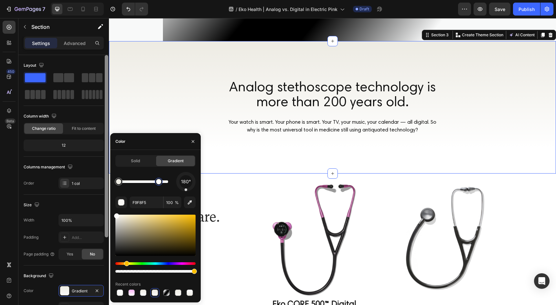
drag, startPoint x: 123, startPoint y: 219, endPoint x: 106, endPoint y: 206, distance: 21.4
click at [106, 206] on div "450 Beta Sections(18) Elements(83) Section Element Hero Section Product Detail …" at bounding box center [54, 161] width 109 height 286
type input "FFFFFF"
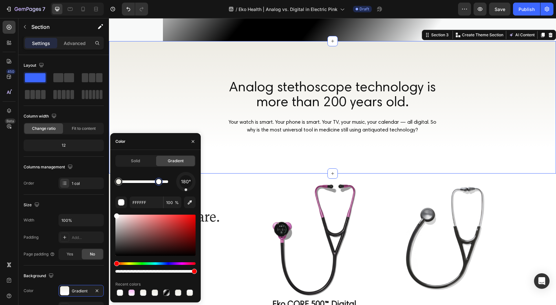
click at [266, 151] on div "Analog stethoscope technology is more than 200 years old. Heading Your watch is…" at bounding box center [332, 107] width 447 height 132
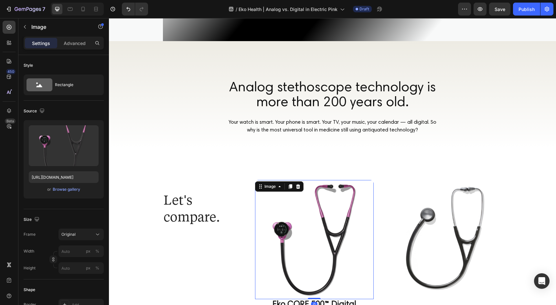
click at [259, 195] on img at bounding box center [314, 239] width 119 height 119
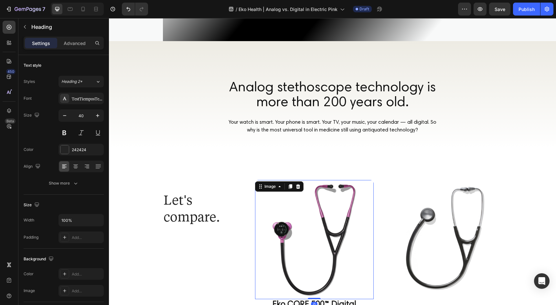
click at [237, 220] on h2 "Let's compare." at bounding box center [204, 207] width 82 height 35
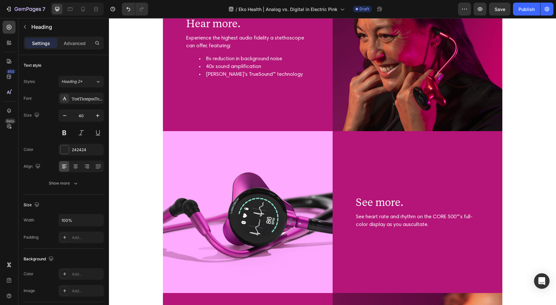
scroll to position [882, 0]
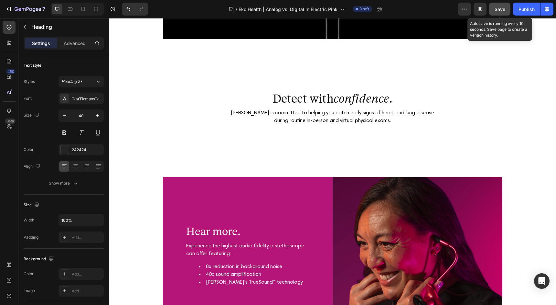
click at [501, 10] on span "Save" at bounding box center [500, 8] width 11 height 5
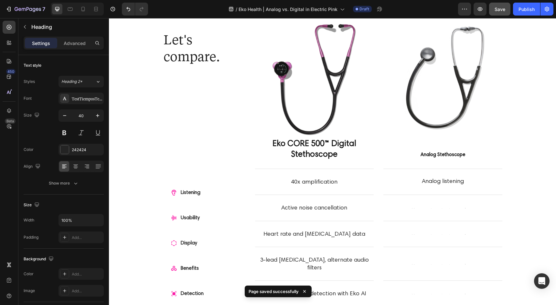
scroll to position [0, 0]
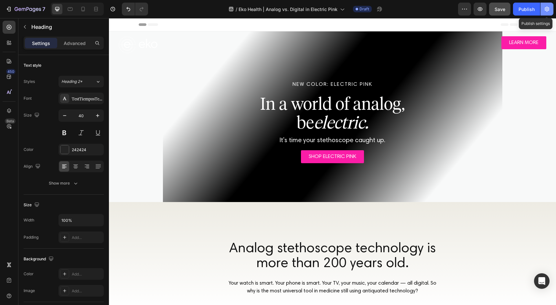
click at [548, 9] on icon "button" at bounding box center [547, 9] width 5 height 5
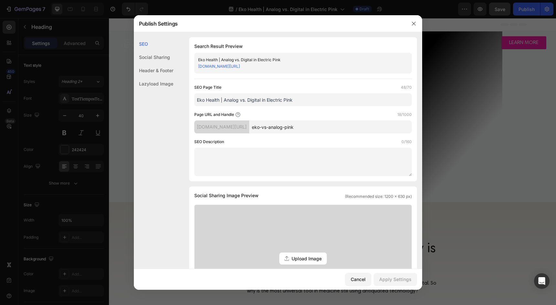
click at [545, 12] on div at bounding box center [278, 152] width 556 height 305
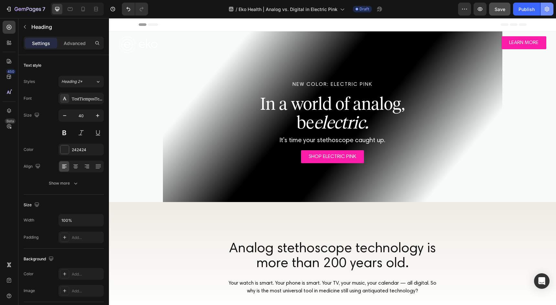
click at [549, 7] on icon "button" at bounding box center [547, 9] width 6 height 6
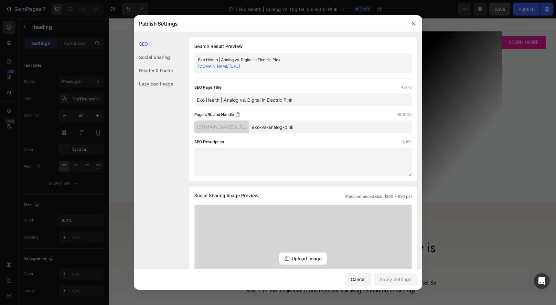
click at [252, 101] on input "Eko Health | Analog vs. Digital in Electric Pink" at bounding box center [303, 99] width 218 height 13
click at [294, 126] on input "eko-vs-analog-pink" at bounding box center [330, 126] width 163 height 13
click at [272, 101] on input "Eko Health | Analog vs. Digital in Electric Pink" at bounding box center [303, 99] width 218 height 13
click at [414, 21] on button "button" at bounding box center [414, 23] width 10 height 10
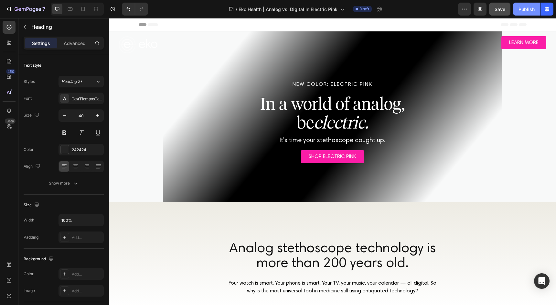
click at [522, 6] on div "Publish" at bounding box center [527, 9] width 16 height 7
click at [383, 10] on icon "button" at bounding box center [382, 11] width 2 height 2
